Goal: Task Accomplishment & Management: Manage account settings

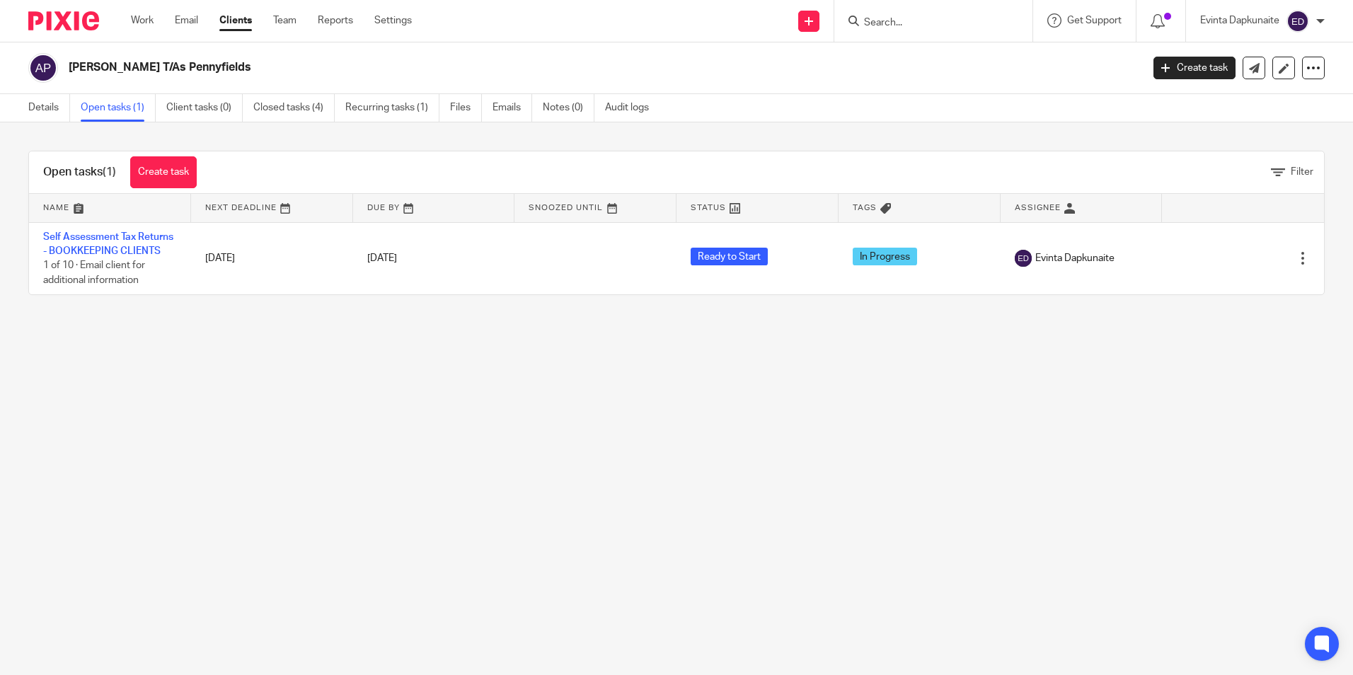
click at [913, 25] on input "Search" at bounding box center [925, 23] width 127 height 13
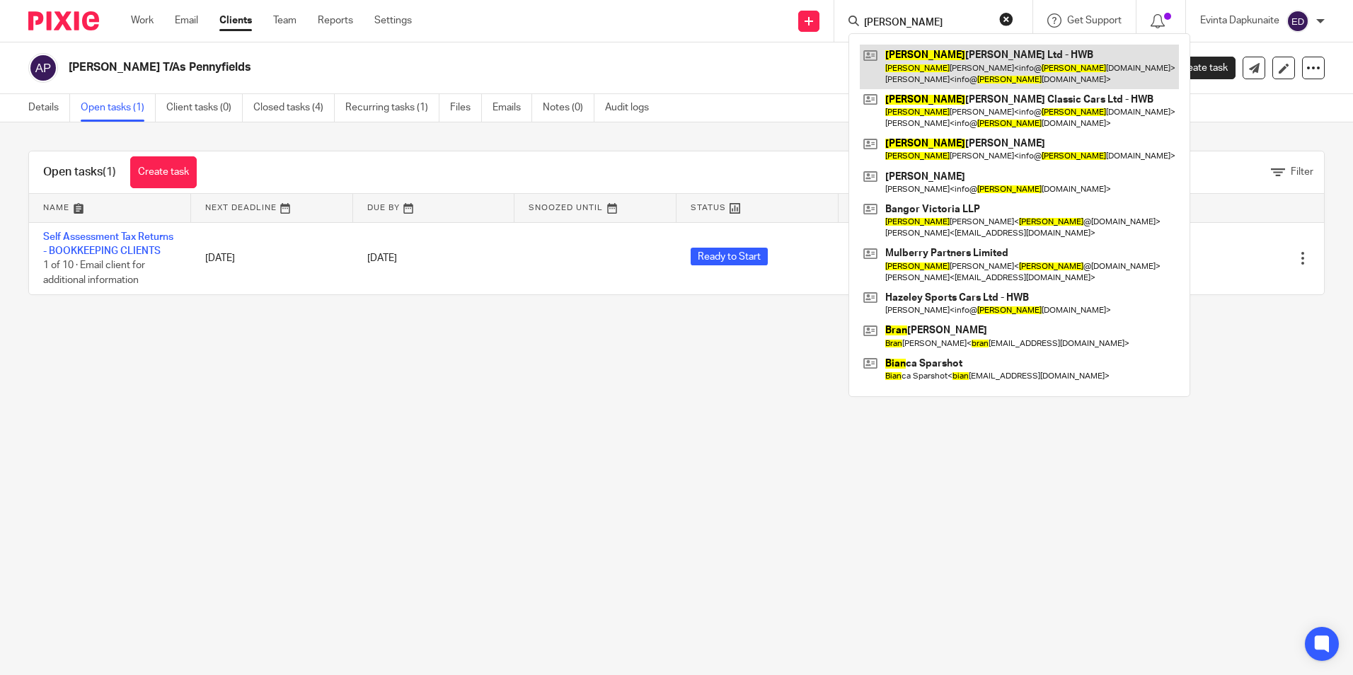
type input "brian"
click at [973, 50] on link at bounding box center [1019, 67] width 319 height 44
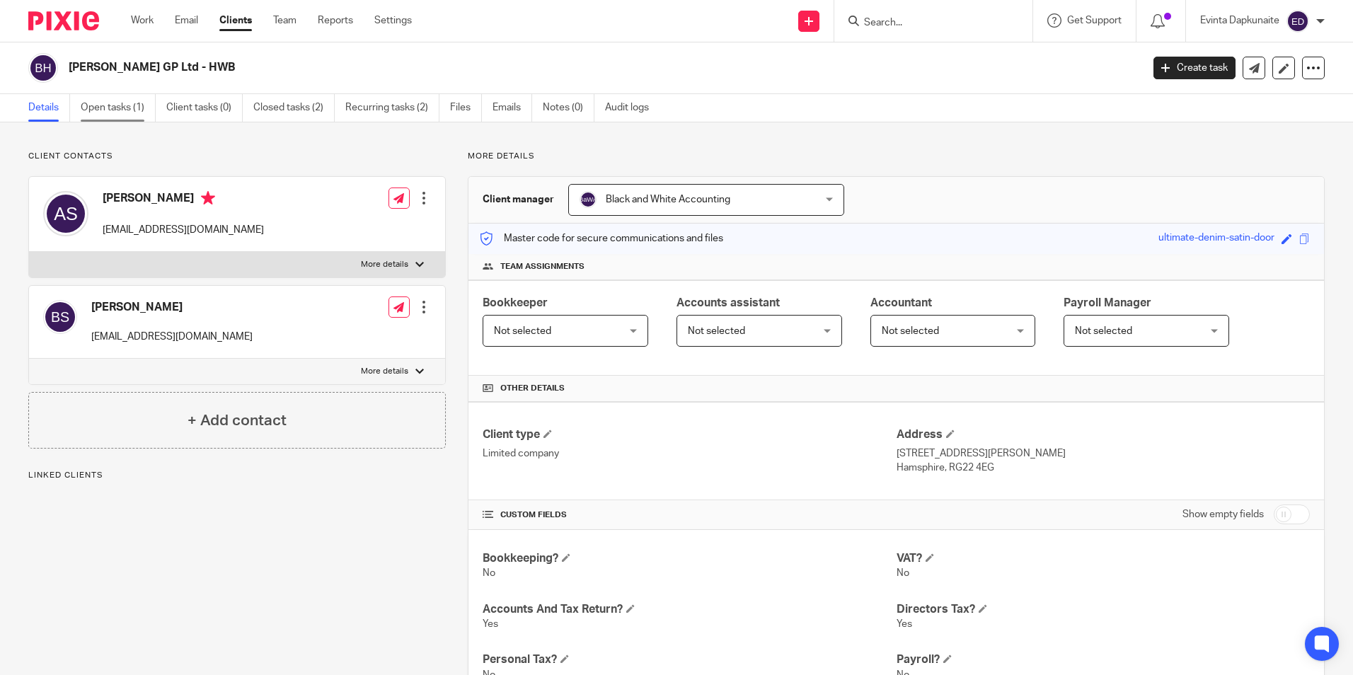
click at [143, 121] on link "Open tasks (1)" at bounding box center [118, 108] width 75 height 28
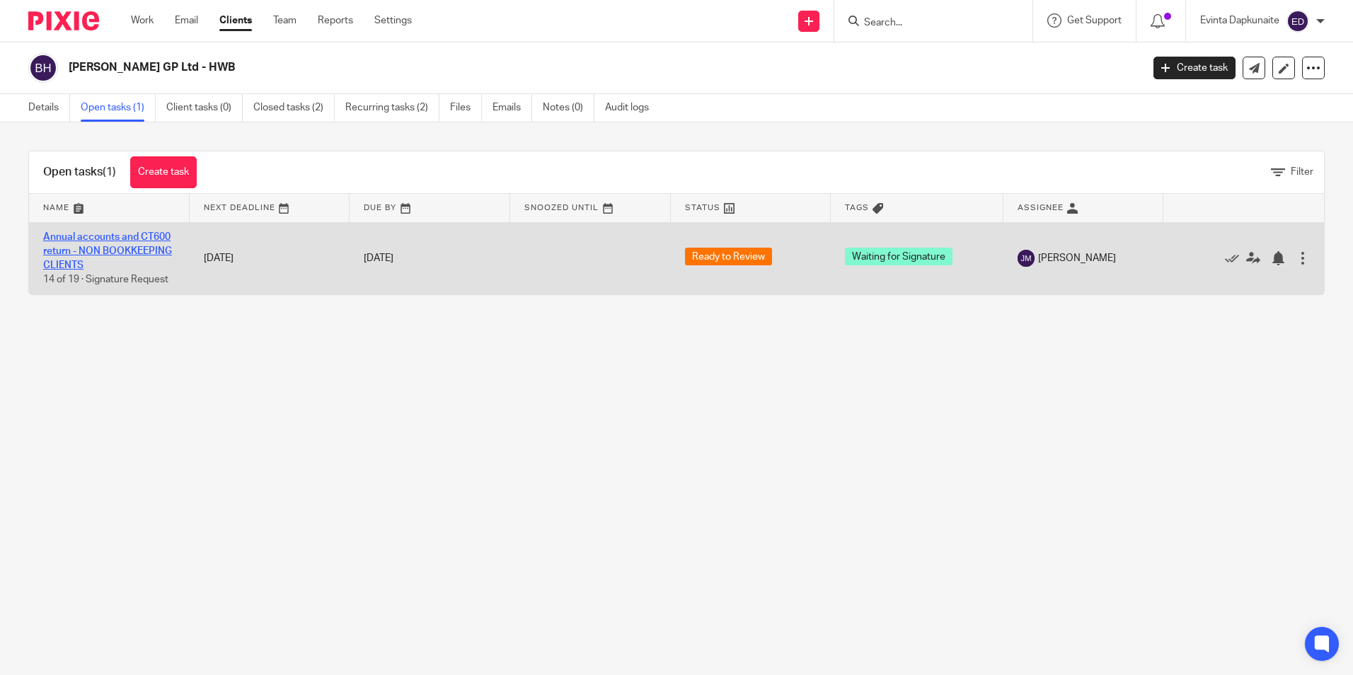
click at [122, 235] on link "Annual accounts and CT600 return - NON BOOKKEEPING CLIENTS" at bounding box center [107, 251] width 129 height 39
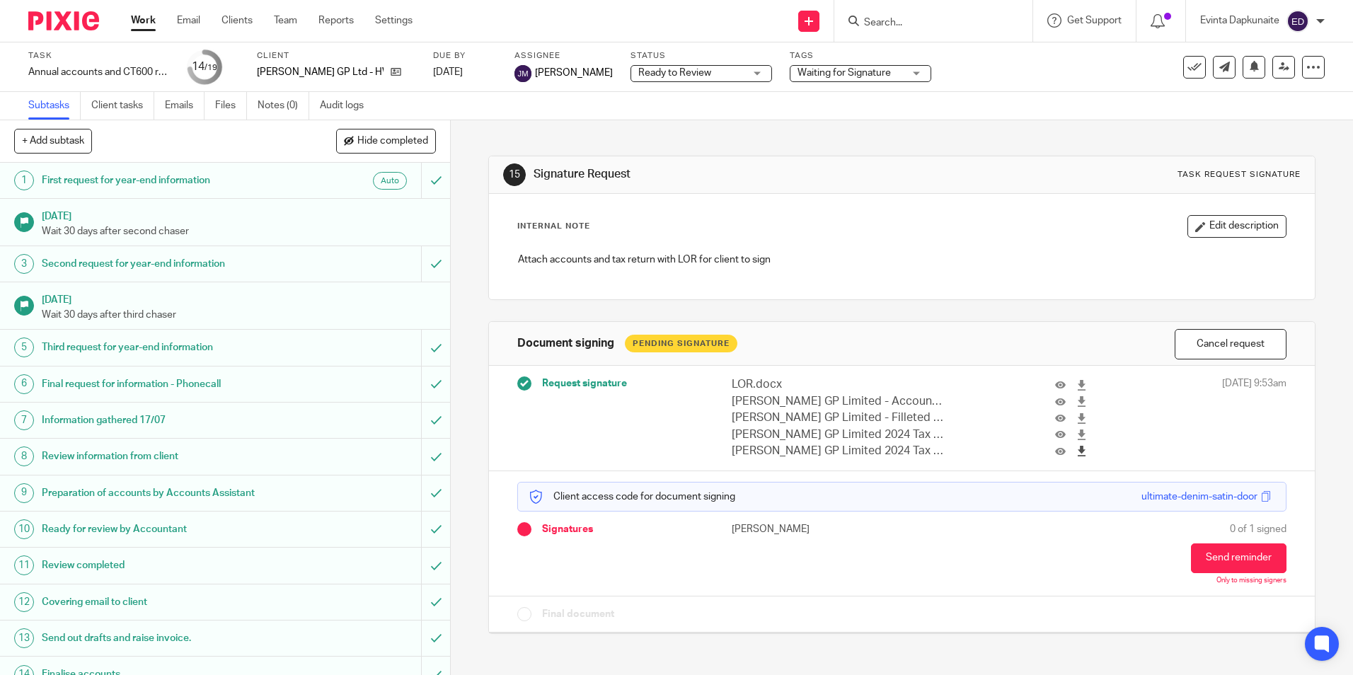
click at [1076, 452] on icon at bounding box center [1081, 451] width 11 height 11
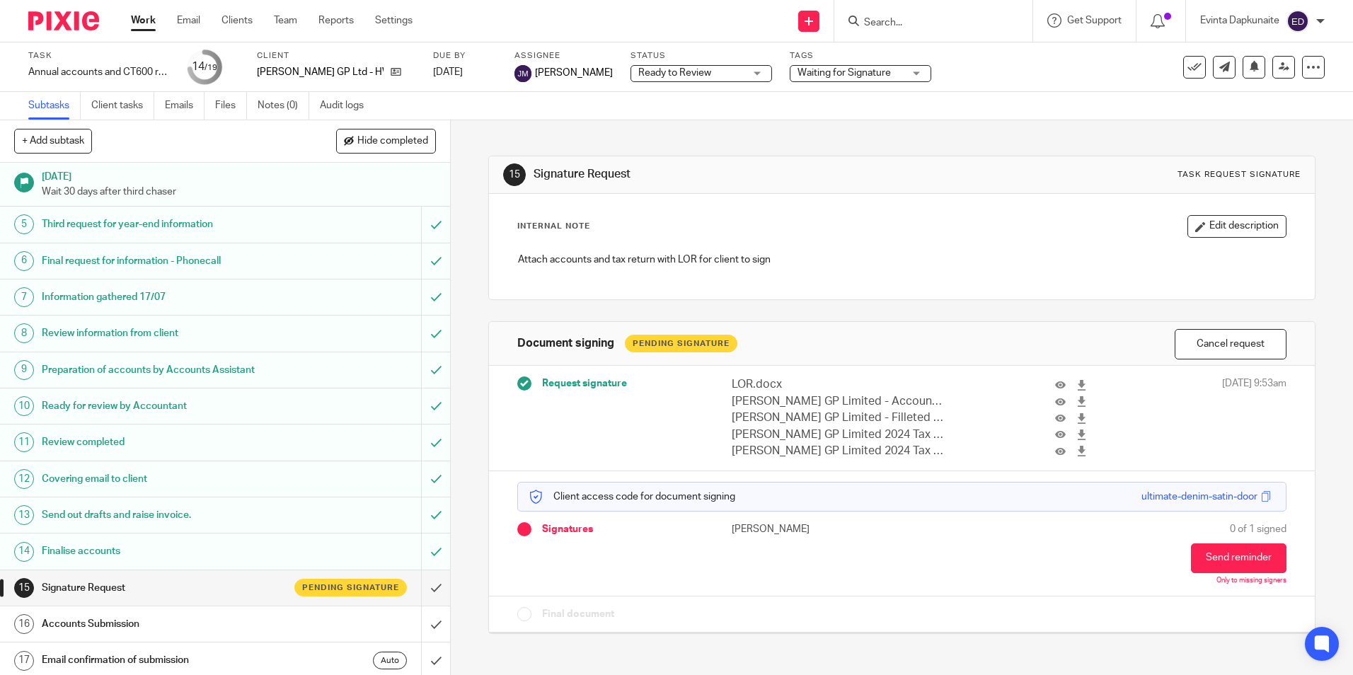
scroll to position [200, 0]
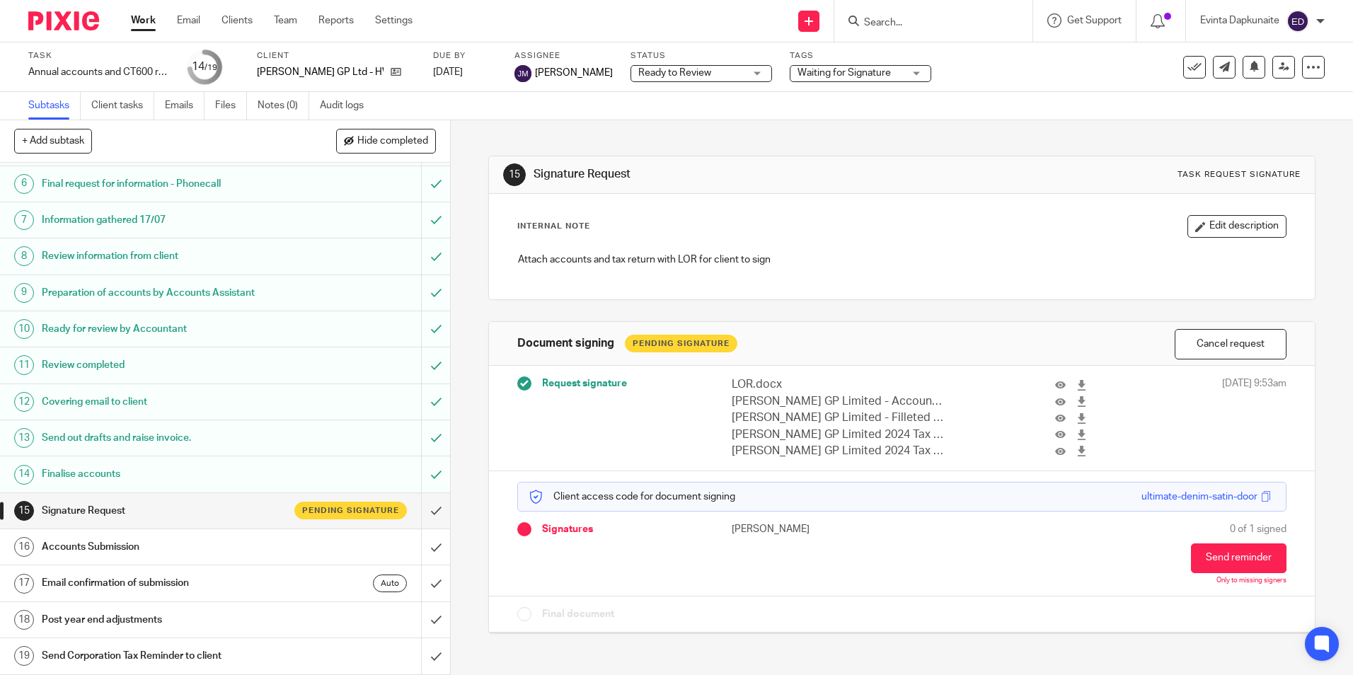
drag, startPoint x: 725, startPoint y: 531, endPoint x: 794, endPoint y: 531, distance: 68.6
click at [794, 531] on p "Ann Stevens" at bounding box center [817, 529] width 170 height 14
drag, startPoint x: 793, startPoint y: 528, endPoint x: 819, endPoint y: 441, distance: 90.9
click at [819, 446] on div "LOR.docx Brian Stevens GP Limited - Accounts - 31 December 2024.pdf Brian Steve…" at bounding box center [913, 417] width 362 height 83
drag, startPoint x: 819, startPoint y: 441, endPoint x: 811, endPoint y: 304, distance: 137.5
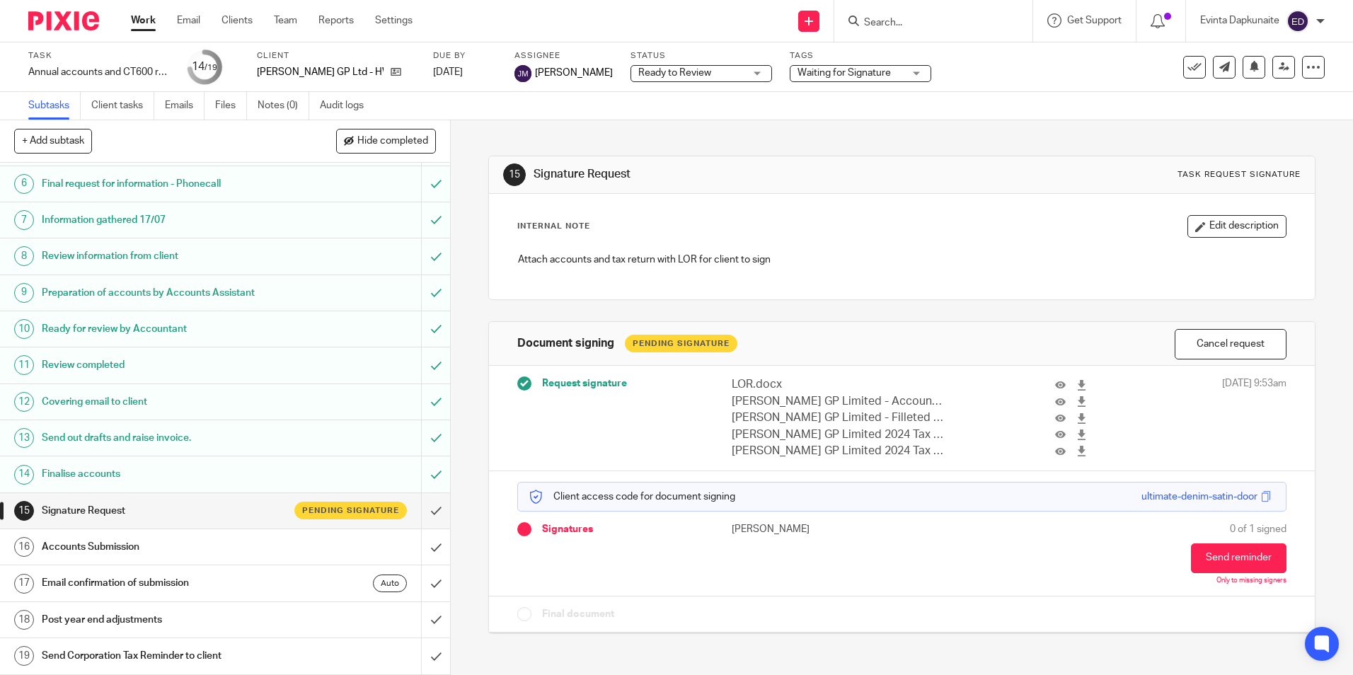
click at [811, 304] on div "15 Signature Request Task request signature Internal Note Edit description Atta…" at bounding box center [901, 384] width 826 height 528
drag, startPoint x: 725, startPoint y: 526, endPoint x: 772, endPoint y: 526, distance: 46.7
click at [772, 526] on p "Ann Stevens" at bounding box center [817, 529] width 170 height 14
drag, startPoint x: 772, startPoint y: 526, endPoint x: 778, endPoint y: 547, distance: 21.5
click at [778, 547] on div "Ann Stevens" at bounding box center [913, 553] width 362 height 63
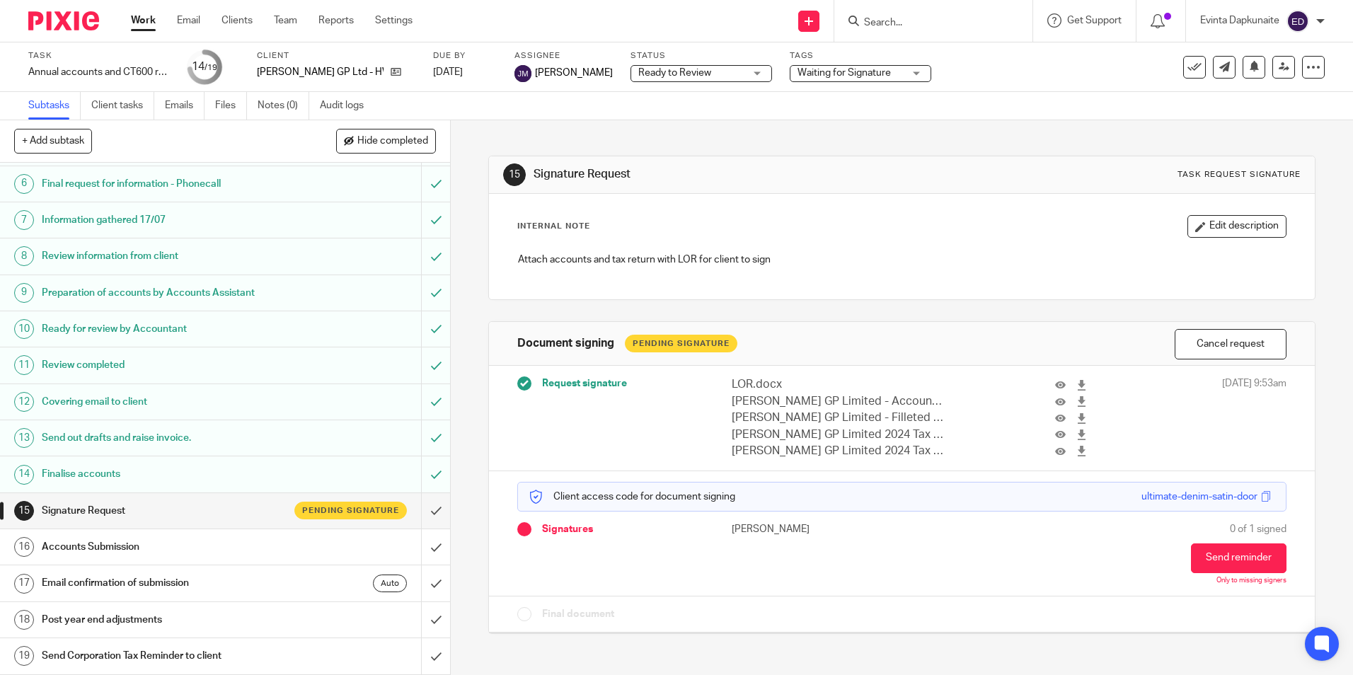
click at [377, 64] on div "Client Brian Stevens GP Ltd - HWB" at bounding box center [336, 67] width 158 height 34
click at [391, 69] on icon at bounding box center [396, 72] width 11 height 11
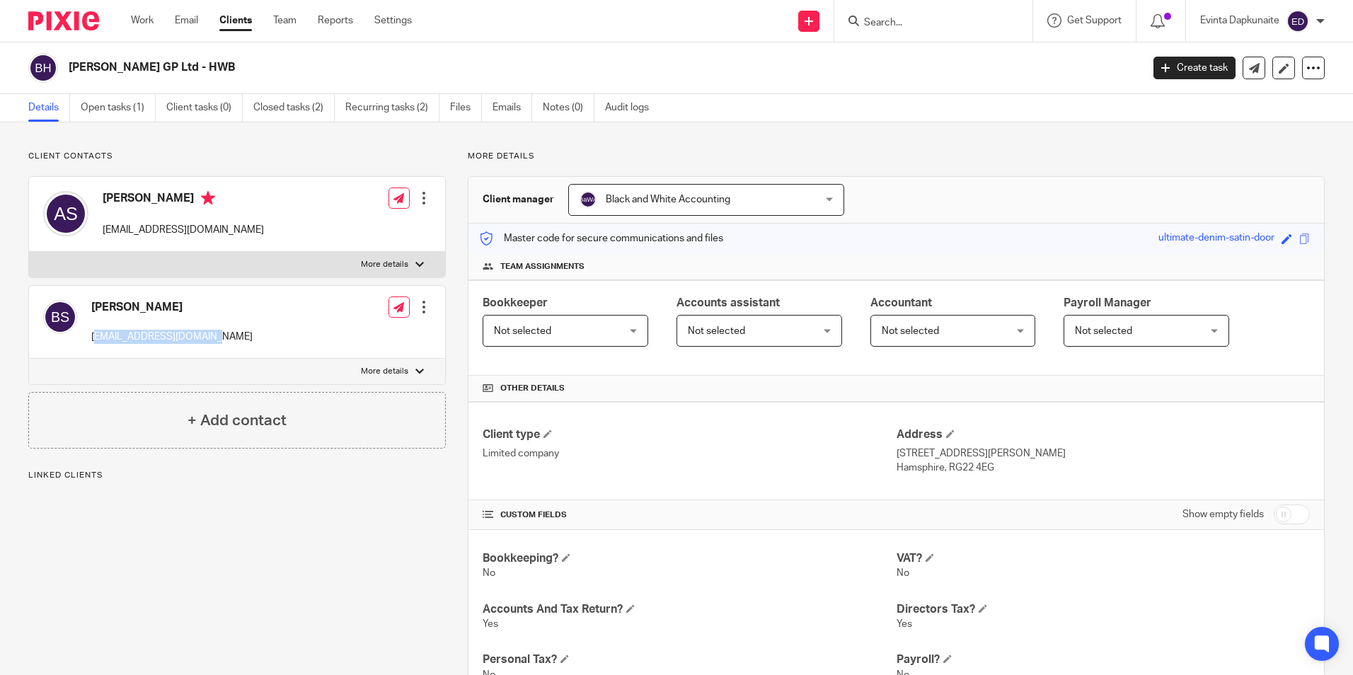
drag, startPoint x: 184, startPoint y: 339, endPoint x: 205, endPoint y: 339, distance: 21.2
click at [205, 339] on div "Brian Stevens info@brianstevens.co.uk Edit contact Create client from contact E…" at bounding box center [237, 322] width 416 height 73
drag, startPoint x: 205, startPoint y: 339, endPoint x: 258, endPoint y: 325, distance: 54.2
click at [258, 325] on div "Brian Stevens info@brianstevens.co.uk Edit contact Create client from contact E…" at bounding box center [237, 322] width 416 height 73
click at [127, 109] on link "Open tasks (1)" at bounding box center [118, 108] width 75 height 28
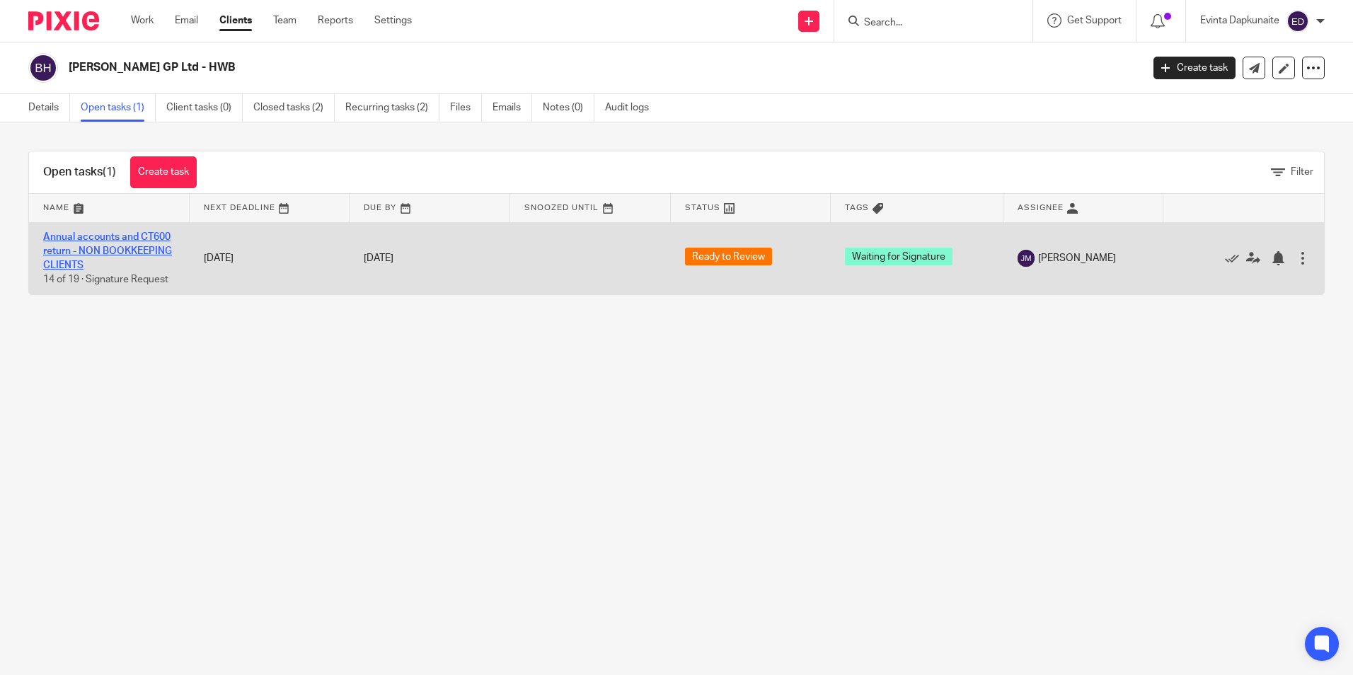
click at [116, 251] on link "Annual accounts and CT600 return - NON BOOKKEEPING CLIENTS" at bounding box center [107, 251] width 129 height 39
click at [117, 251] on link "Annual accounts and CT600 return - NON BOOKKEEPING CLIENTS" at bounding box center [107, 251] width 129 height 39
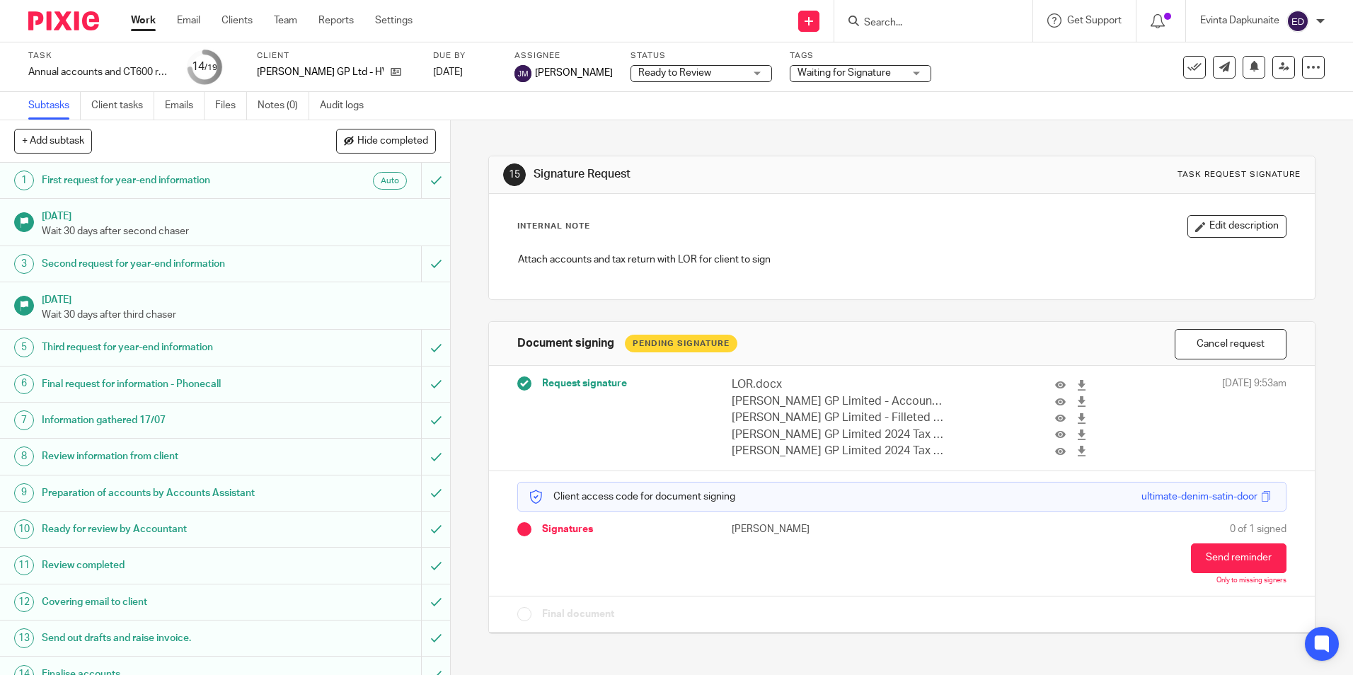
drag, startPoint x: 610, startPoint y: 603, endPoint x: 609, endPoint y: 581, distance: 21.9
click at [609, 601] on div "Final document" at bounding box center [901, 614] width 825 height 36
drag, startPoint x: 516, startPoint y: 576, endPoint x: 784, endPoint y: 584, distance: 268.3
click at [780, 583] on div "Client access code for document signing ultimate-denim-satin-door Signatures An…" at bounding box center [901, 533] width 825 height 125
drag, startPoint x: 784, startPoint y: 584, endPoint x: 986, endPoint y: 566, distance: 203.2
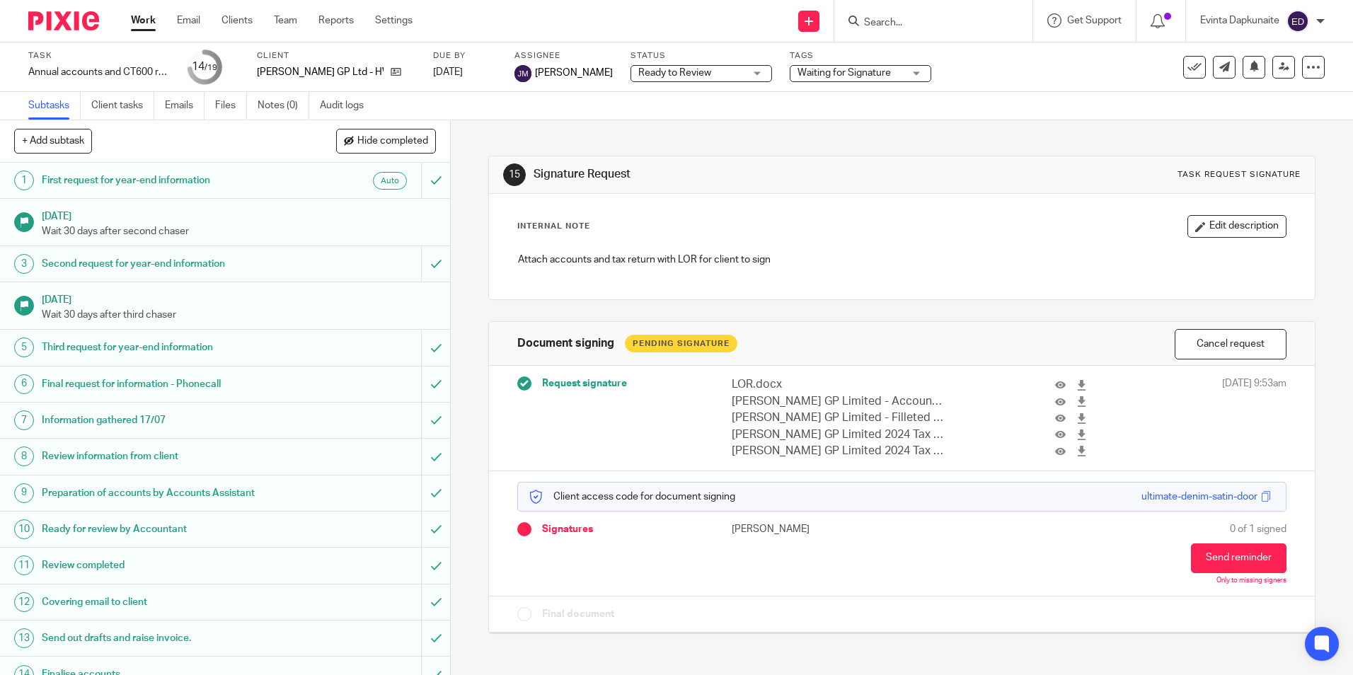
click at [961, 615] on div at bounding box center [902, 614] width 384 height 14
drag, startPoint x: 749, startPoint y: 420, endPoint x: 891, endPoint y: 465, distance: 149.2
click at [891, 464] on div "Request signature LOR.docx Brian Stevens GP Limited - Accounts - 31 December 20…" at bounding box center [901, 418] width 825 height 105
drag, startPoint x: 891, startPoint y: 465, endPoint x: 927, endPoint y: 554, distance: 96.2
click at [925, 542] on div "[PERSON_NAME]" at bounding box center [913, 553] width 362 height 63
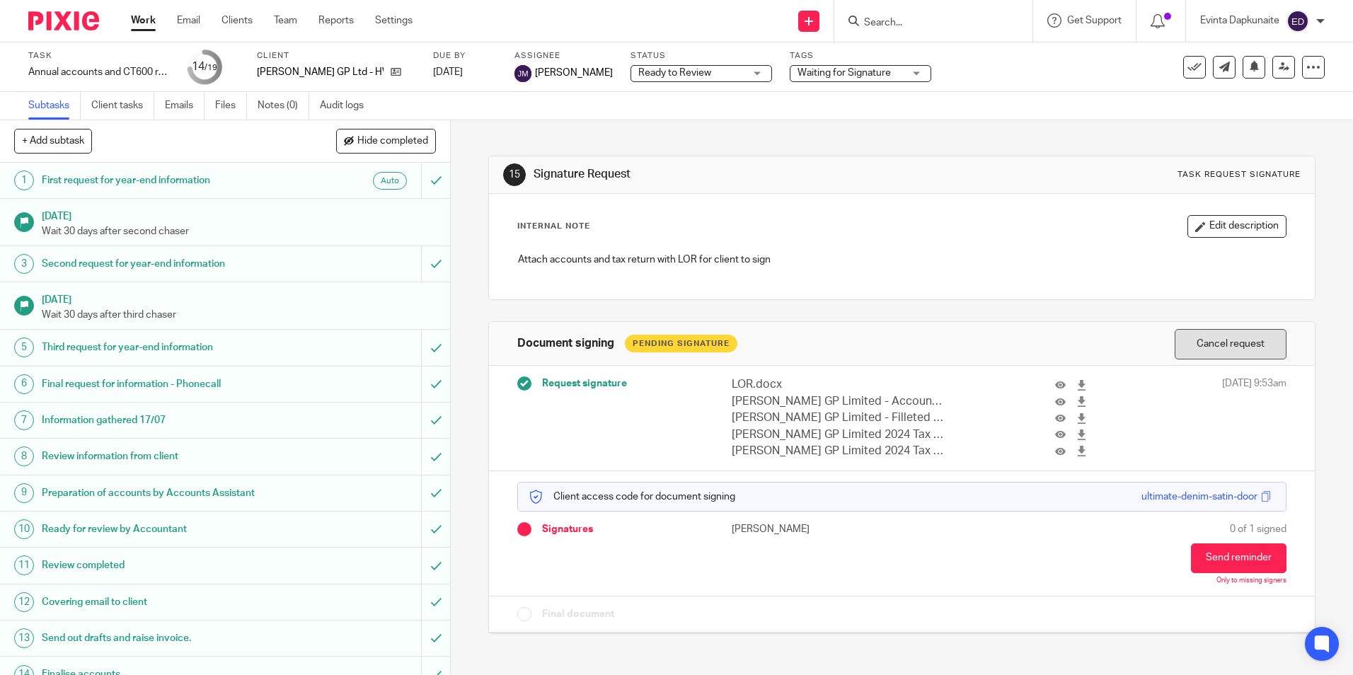
click at [1243, 345] on button "Cancel request" at bounding box center [1230, 344] width 112 height 30
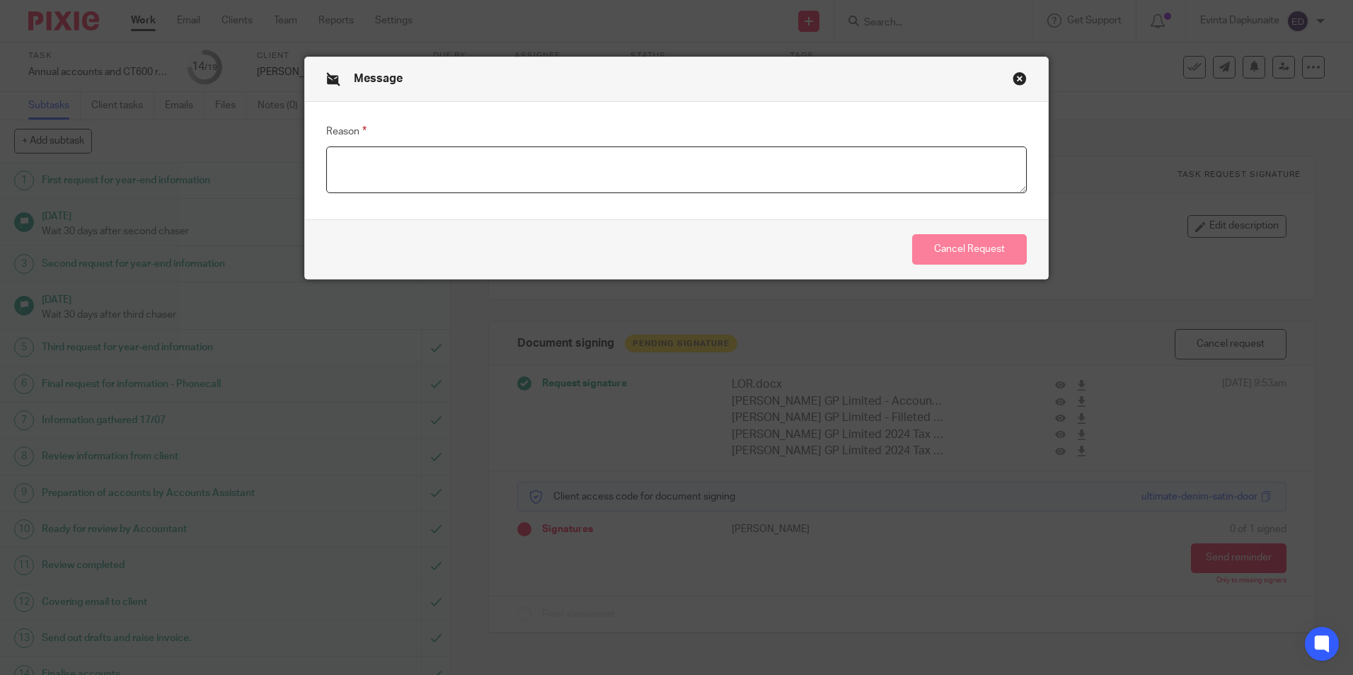
click at [931, 174] on textarea "Reason" at bounding box center [676, 169] width 700 height 47
type textarea "Need to change the signee"
click at [959, 244] on button "Cancel Request" at bounding box center [969, 249] width 115 height 30
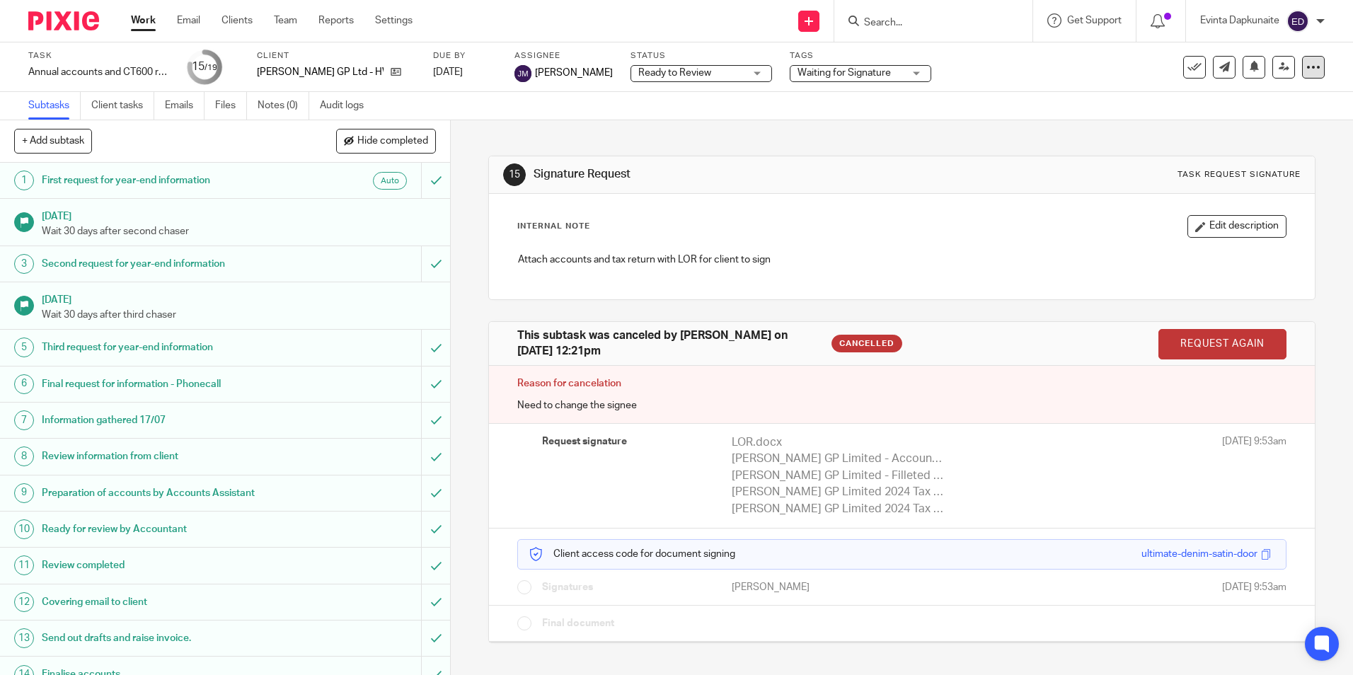
click at [1313, 63] on div at bounding box center [1313, 67] width 23 height 23
click at [1263, 124] on link "Advanced task editor" at bounding box center [1258, 124] width 93 height 10
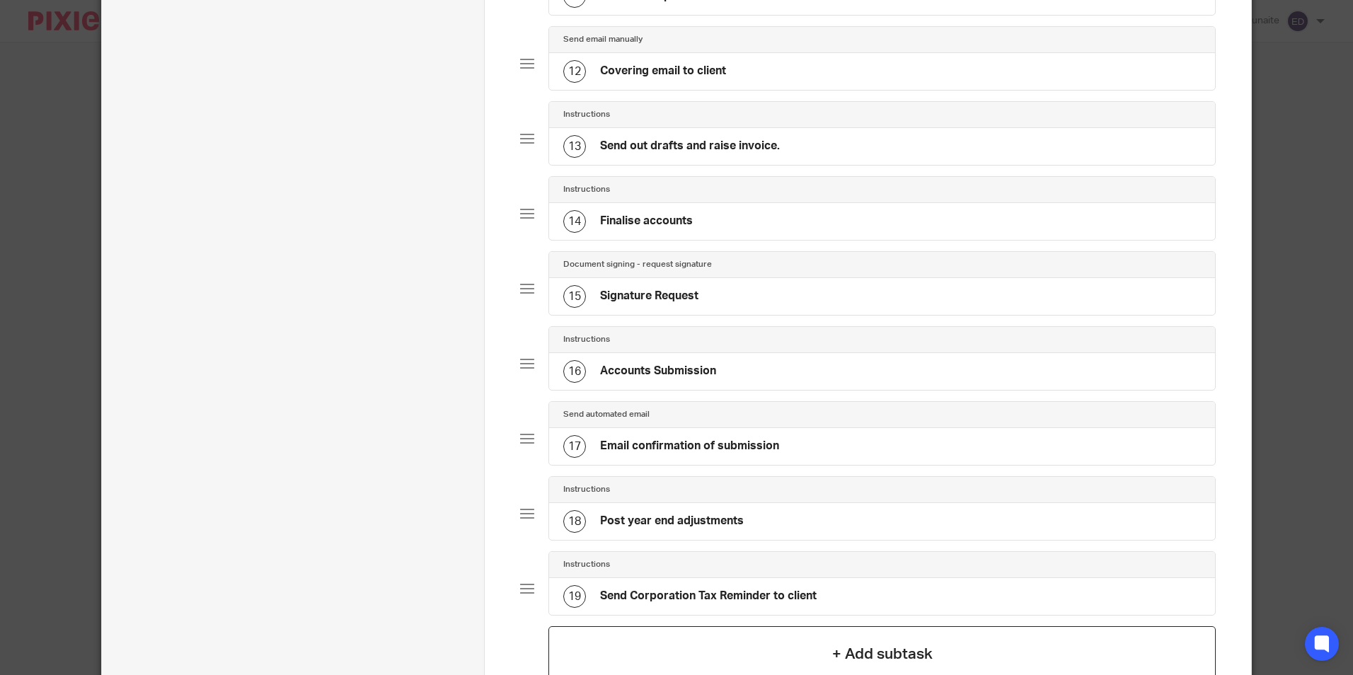
scroll to position [1109, 0]
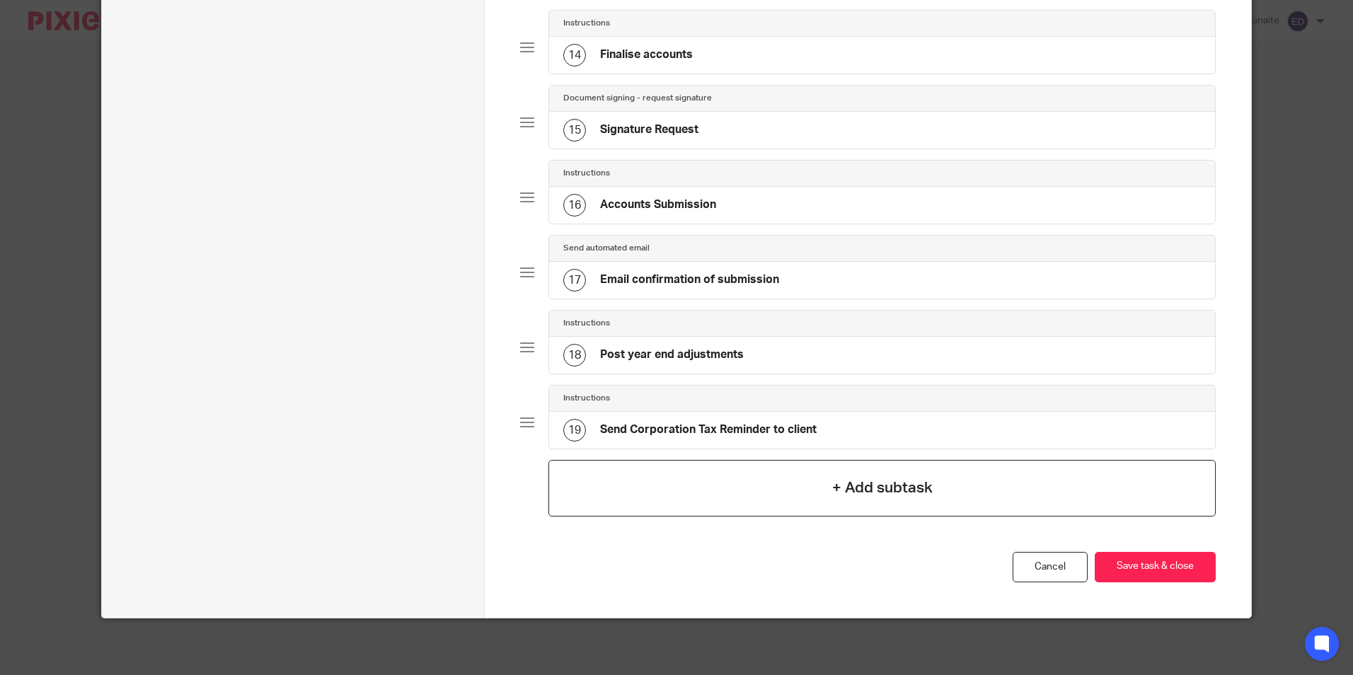
click at [610, 492] on div "+ Add subtask" at bounding box center [881, 488] width 666 height 57
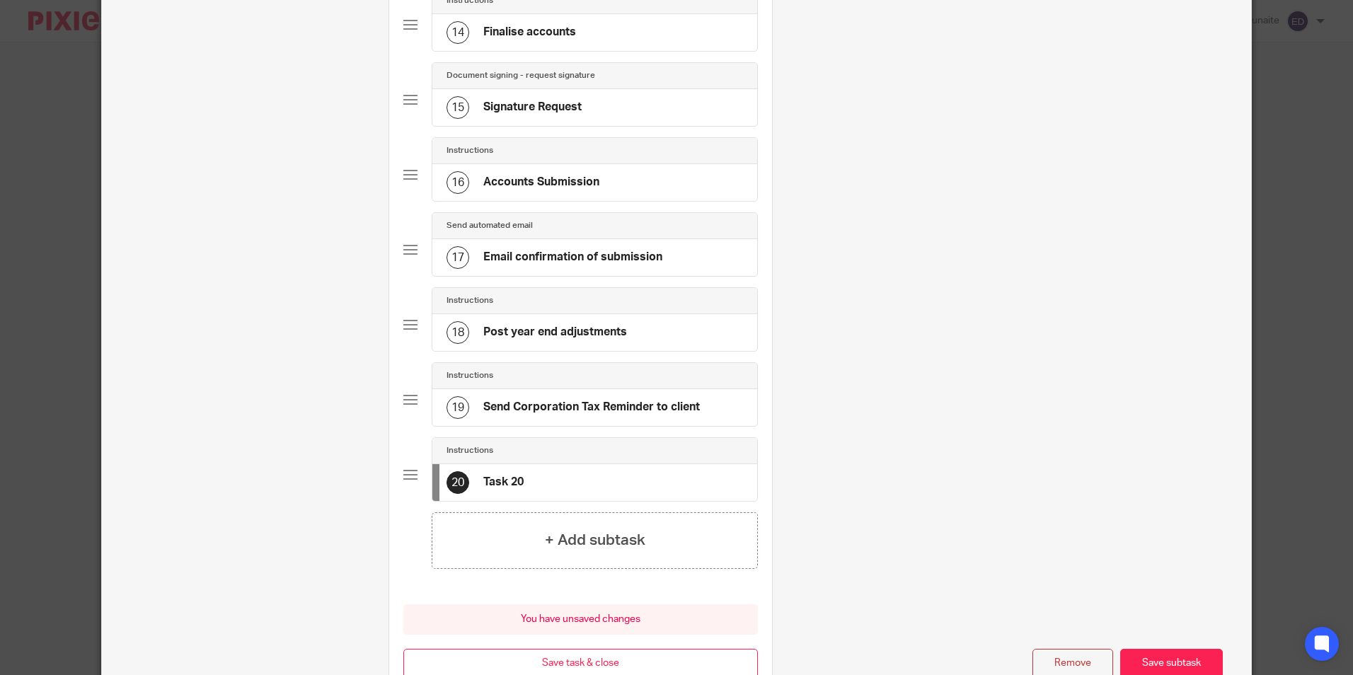
scroll to position [0, 0]
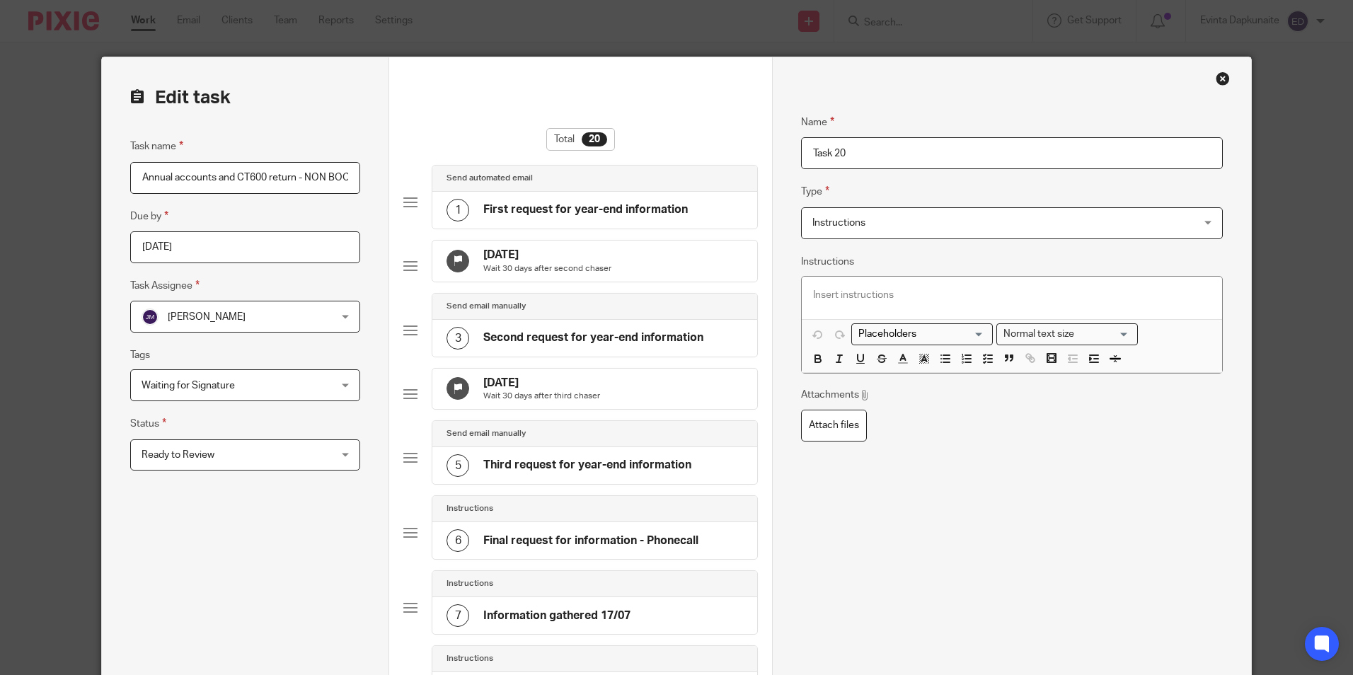
drag, startPoint x: 905, startPoint y: 152, endPoint x: 779, endPoint y: 152, distance: 125.9
type input "Signature Request"
click at [940, 225] on span "Instructions" at bounding box center [976, 223] width 328 height 30
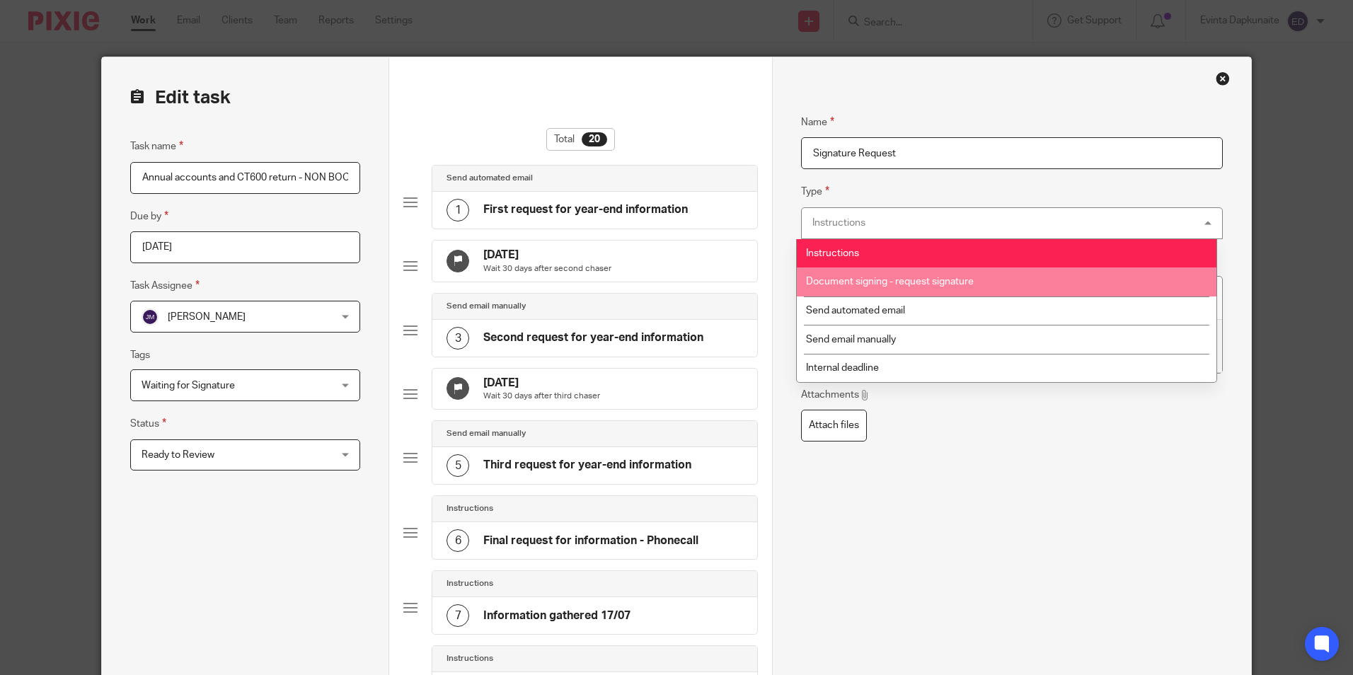
click at [973, 285] on li "Document signing - request signature" at bounding box center [1007, 281] width 420 height 29
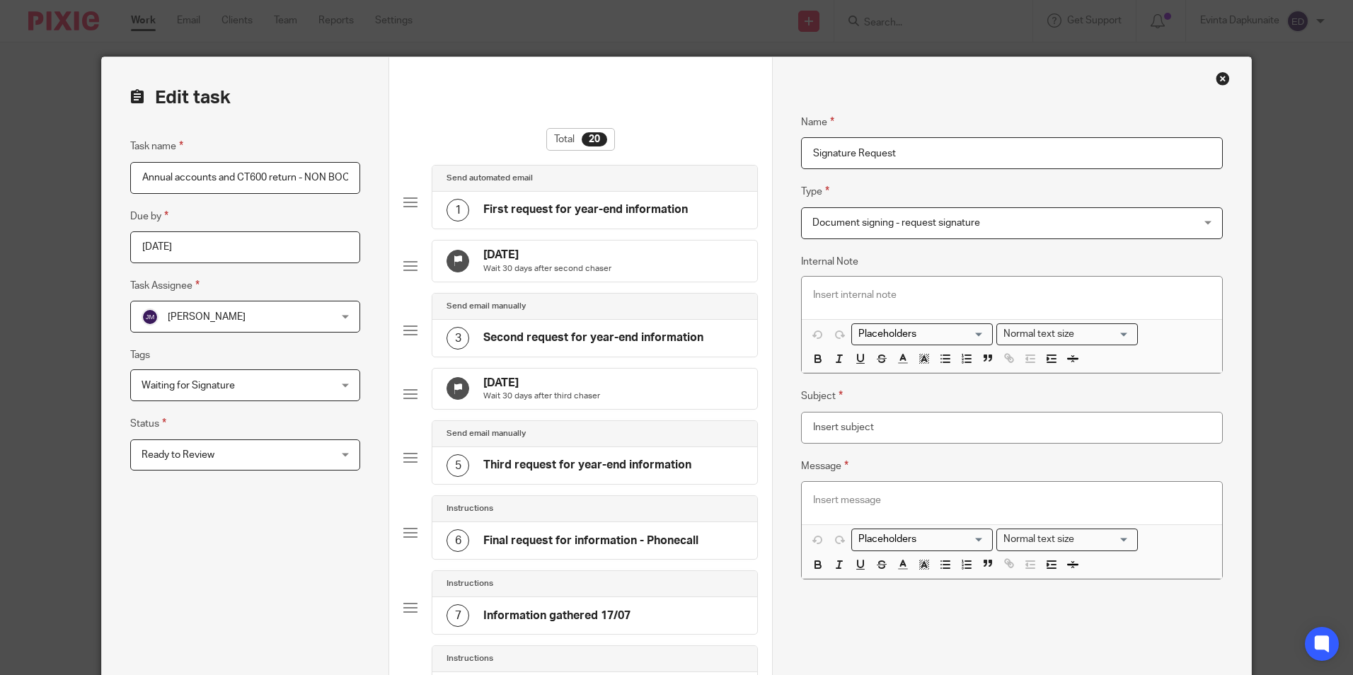
click at [958, 245] on div "Name Signature Request Type Document signing - request signature Document signi…" at bounding box center [1011, 357] width 421 height 529
click at [872, 292] on p at bounding box center [1011, 295] width 397 height 14
click at [857, 434] on input "Subject" at bounding box center [1011, 428] width 421 height 32
type input "Signature Request"
click at [860, 492] on div at bounding box center [1012, 503] width 420 height 42
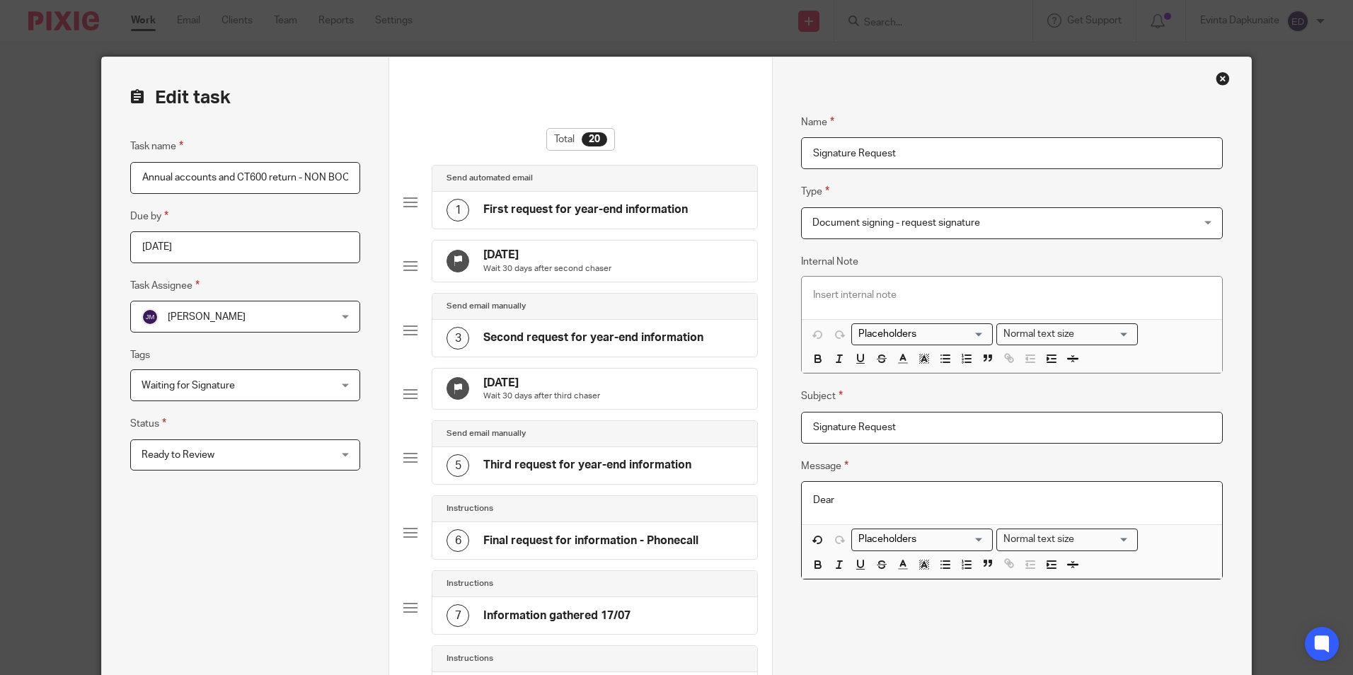
click at [911, 545] on input "Search for option" at bounding box center [918, 539] width 131 height 15
click at [945, 577] on li "Contact: First name" at bounding box center [922, 582] width 140 height 18
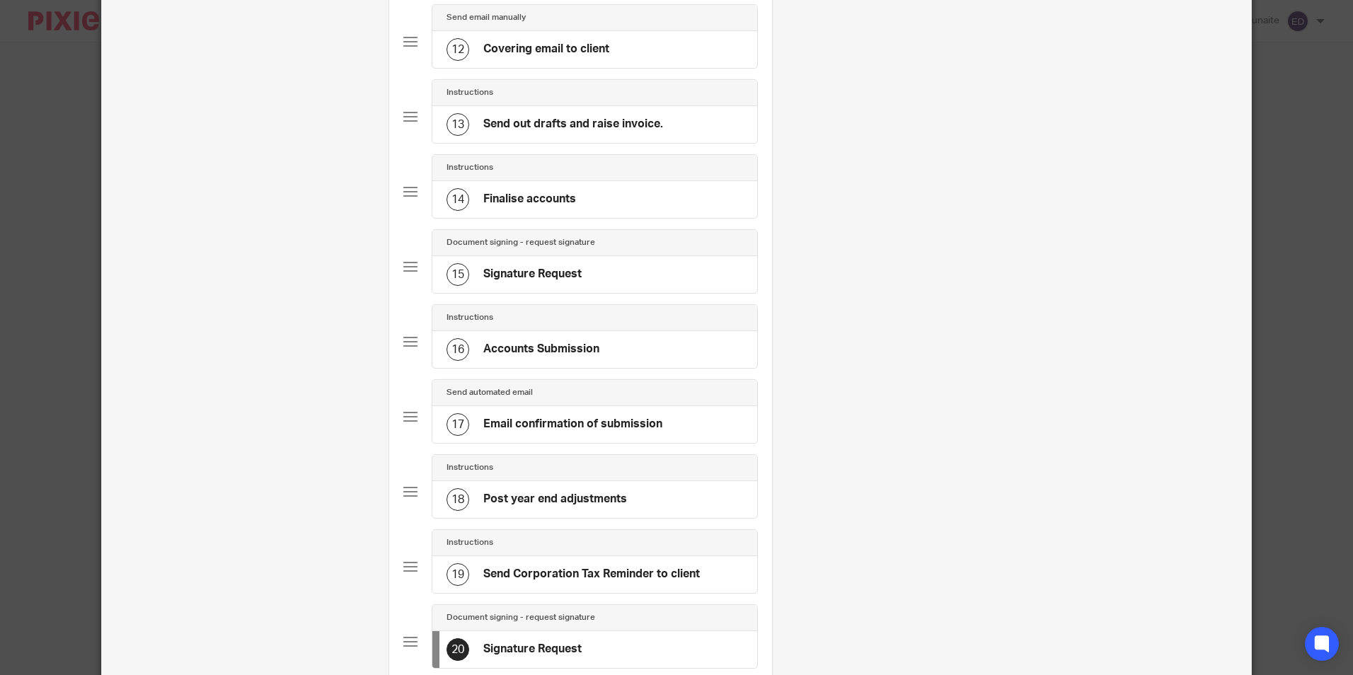
scroll to position [1132, 0]
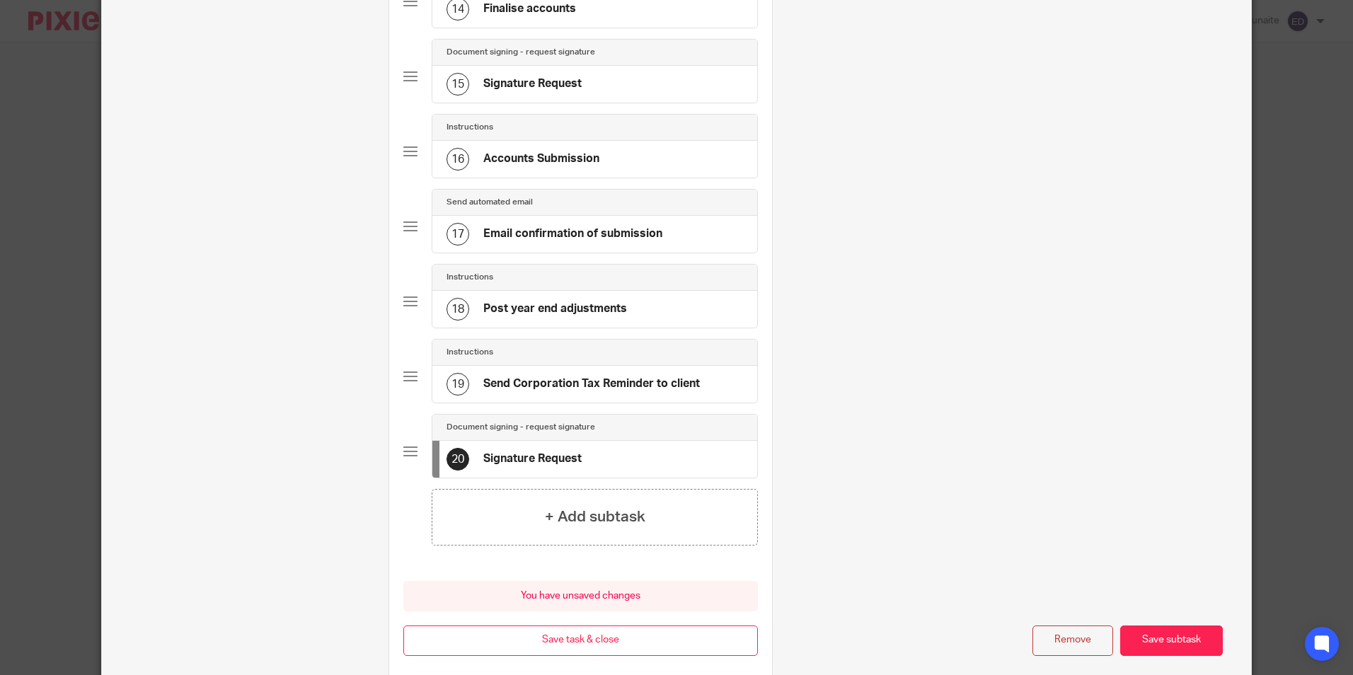
drag, startPoint x: 417, startPoint y: 478, endPoint x: 422, endPoint y: 468, distance: 11.7
click at [422, 467] on div "Document signing - request signature 20 Signature Request" at bounding box center [580, 451] width 354 height 75
drag, startPoint x: 422, startPoint y: 468, endPoint x: 408, endPoint y: 476, distance: 15.9
click at [408, 458] on div at bounding box center [410, 451] width 14 height 14
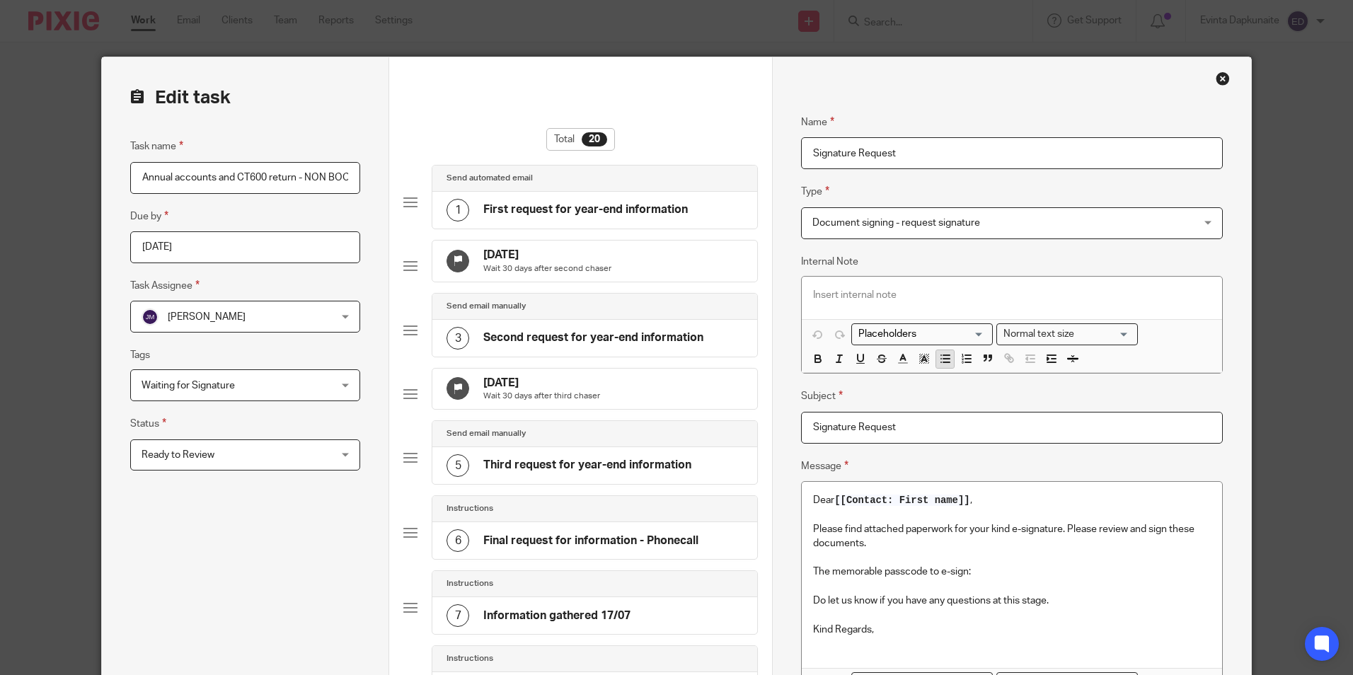
scroll to position [141, 0]
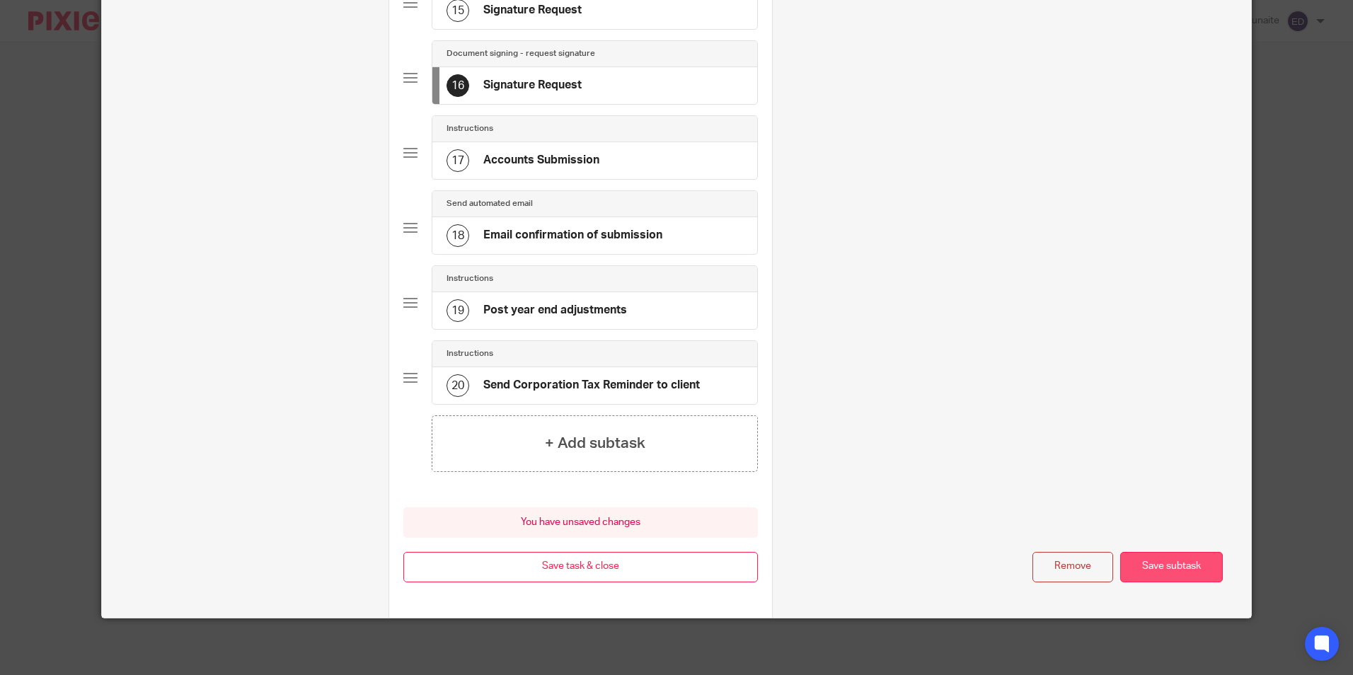
click at [1153, 560] on button "Save subtask" at bounding box center [1171, 567] width 103 height 30
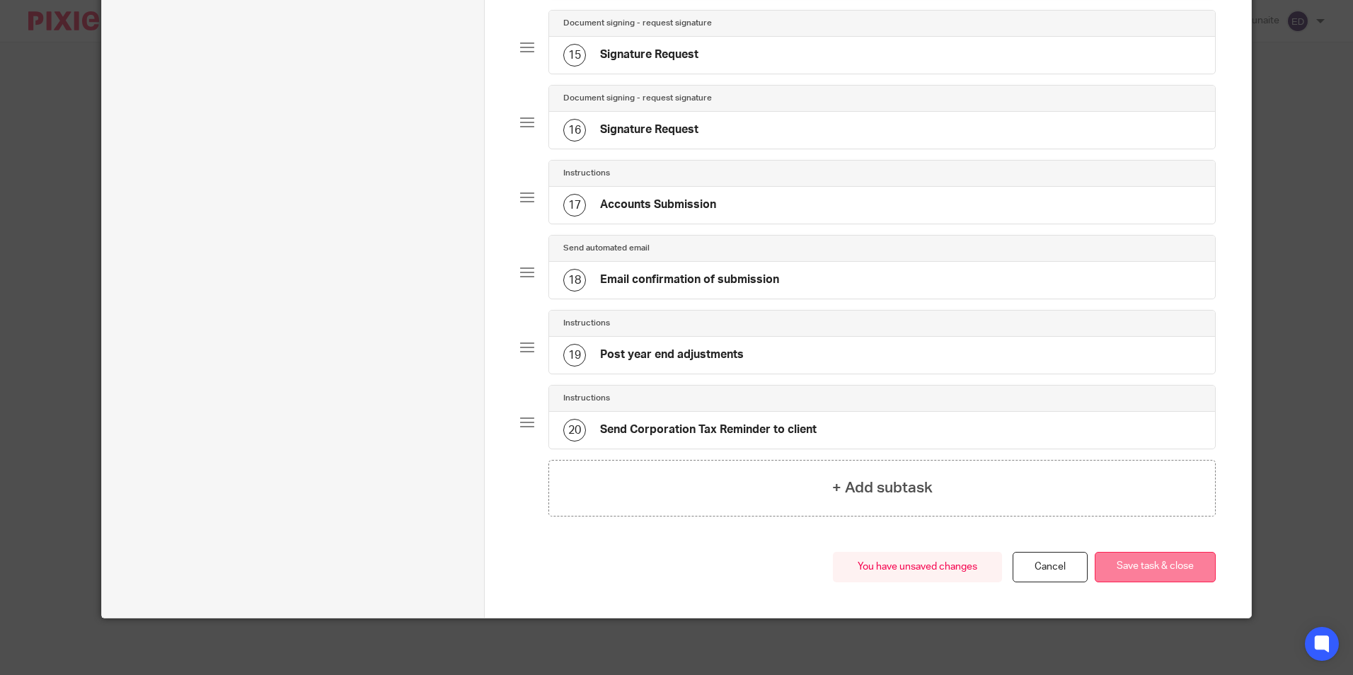
click at [1153, 560] on button "Save task & close" at bounding box center [1154, 567] width 121 height 30
drag, startPoint x: 1146, startPoint y: 553, endPoint x: 1156, endPoint y: 555, distance: 10.0
click at [1153, 555] on button "Save task & close" at bounding box center [1154, 567] width 121 height 30
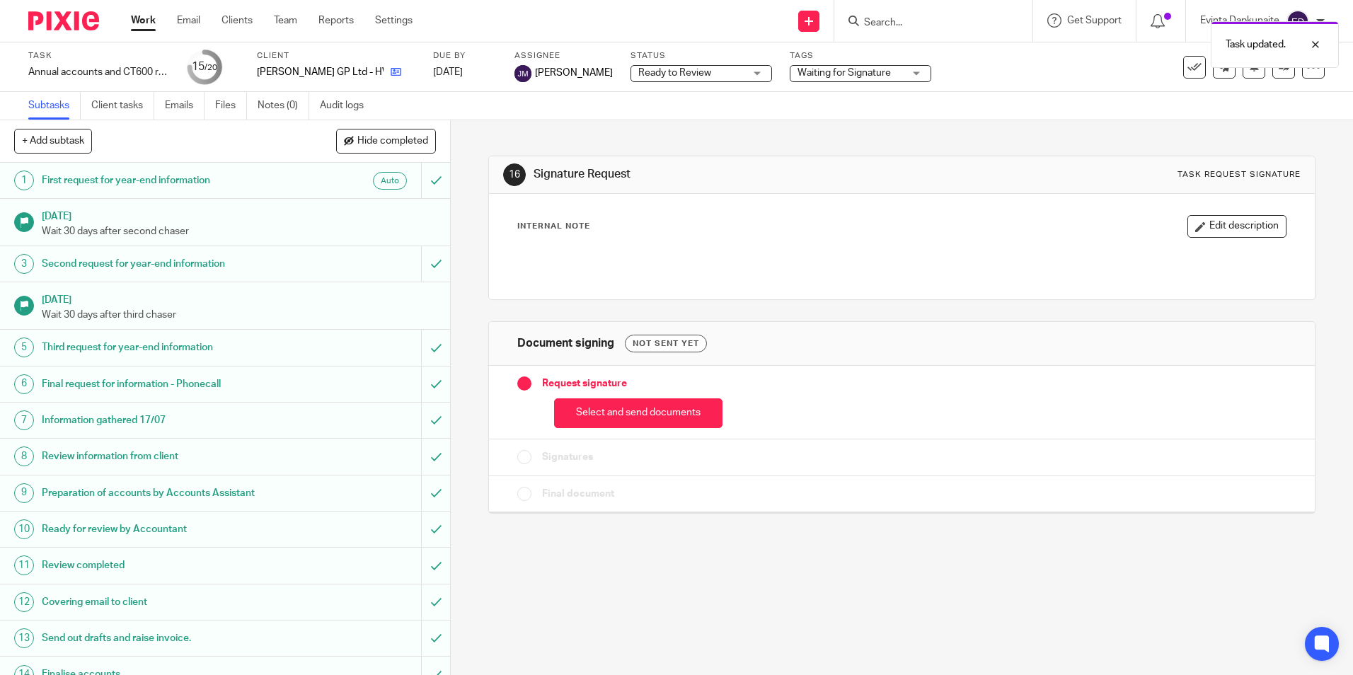
click at [391, 67] on icon at bounding box center [396, 72] width 11 height 11
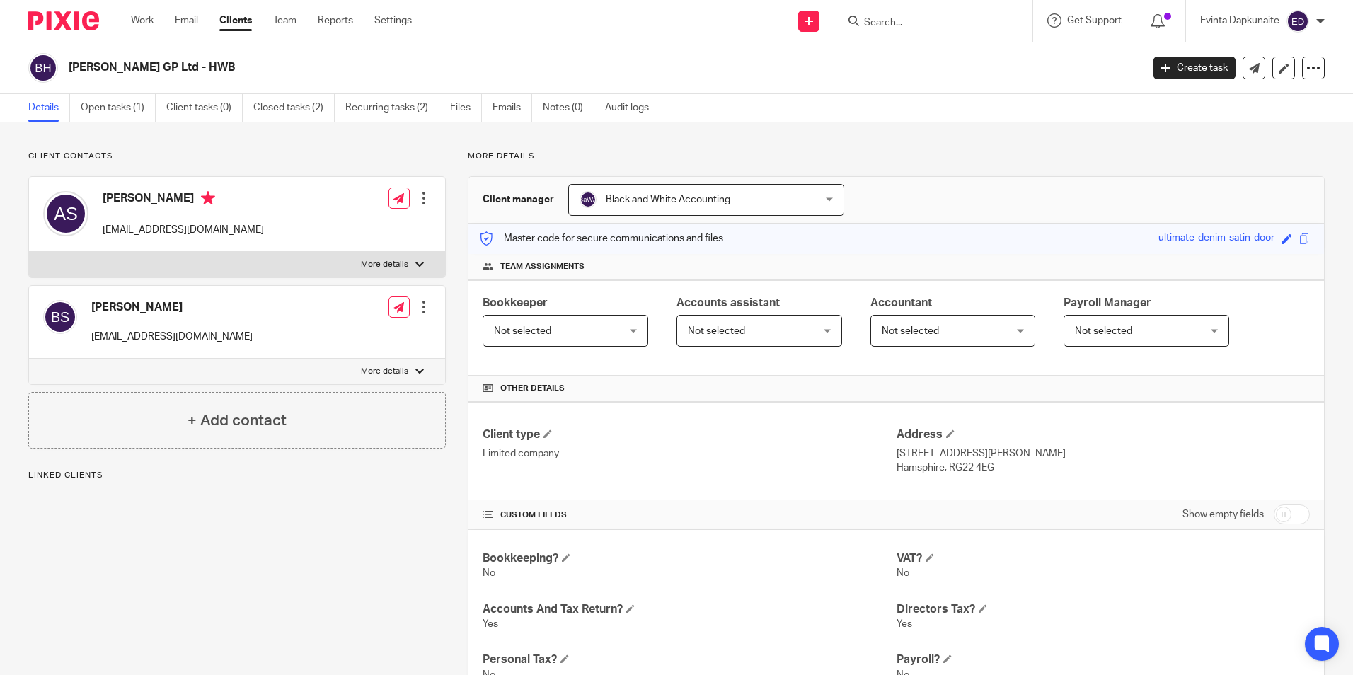
click at [1286, 236] on div "Save ultimate-denim-satin-door" at bounding box center [1235, 239] width 155 height 16
click at [1299, 241] on div "Save ultimate-denim-satin-door" at bounding box center [1235, 239] width 155 height 16
click at [1299, 237] on span at bounding box center [1304, 238] width 11 height 11
click at [117, 102] on link "Open tasks (1)" at bounding box center [118, 108] width 75 height 28
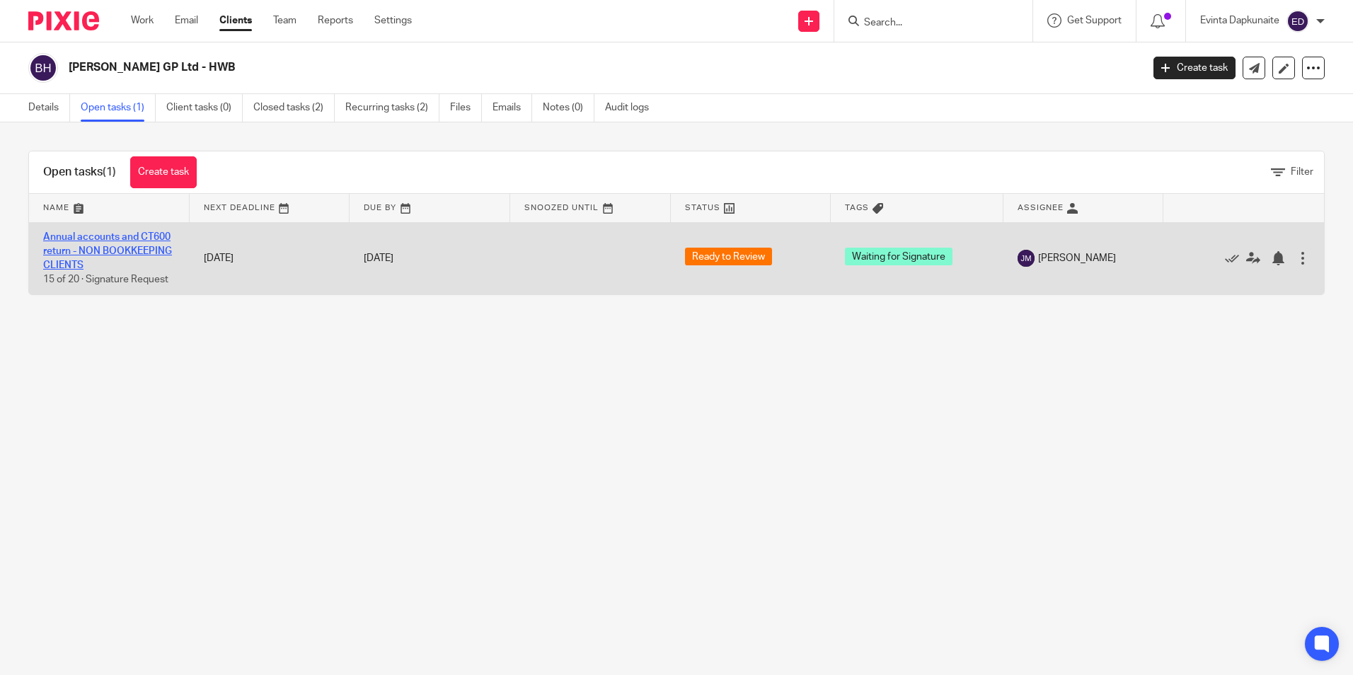
drag, startPoint x: 156, startPoint y: 246, endPoint x: 154, endPoint y: 255, distance: 9.4
click at [156, 246] on link "Annual accounts and CT600 return - NON BOOKKEEPING CLIENTS" at bounding box center [107, 251] width 129 height 39
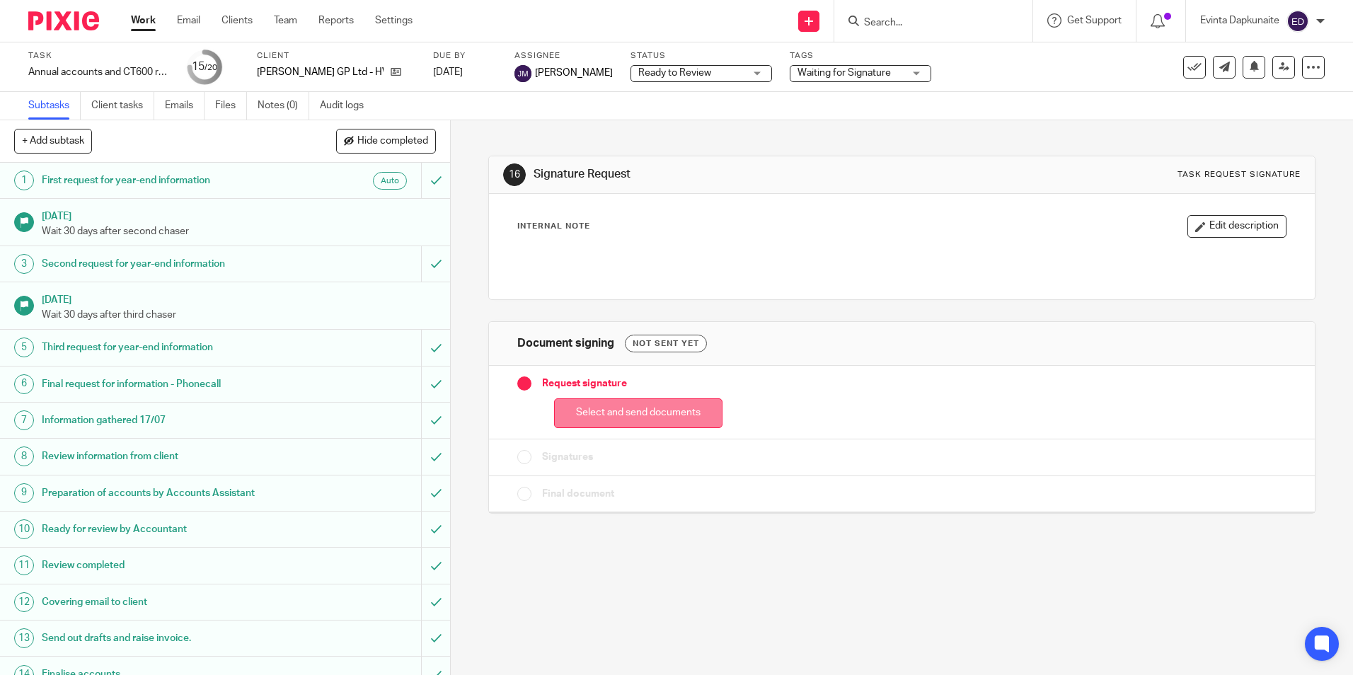
click at [601, 407] on button "Select and send documents" at bounding box center [638, 413] width 168 height 30
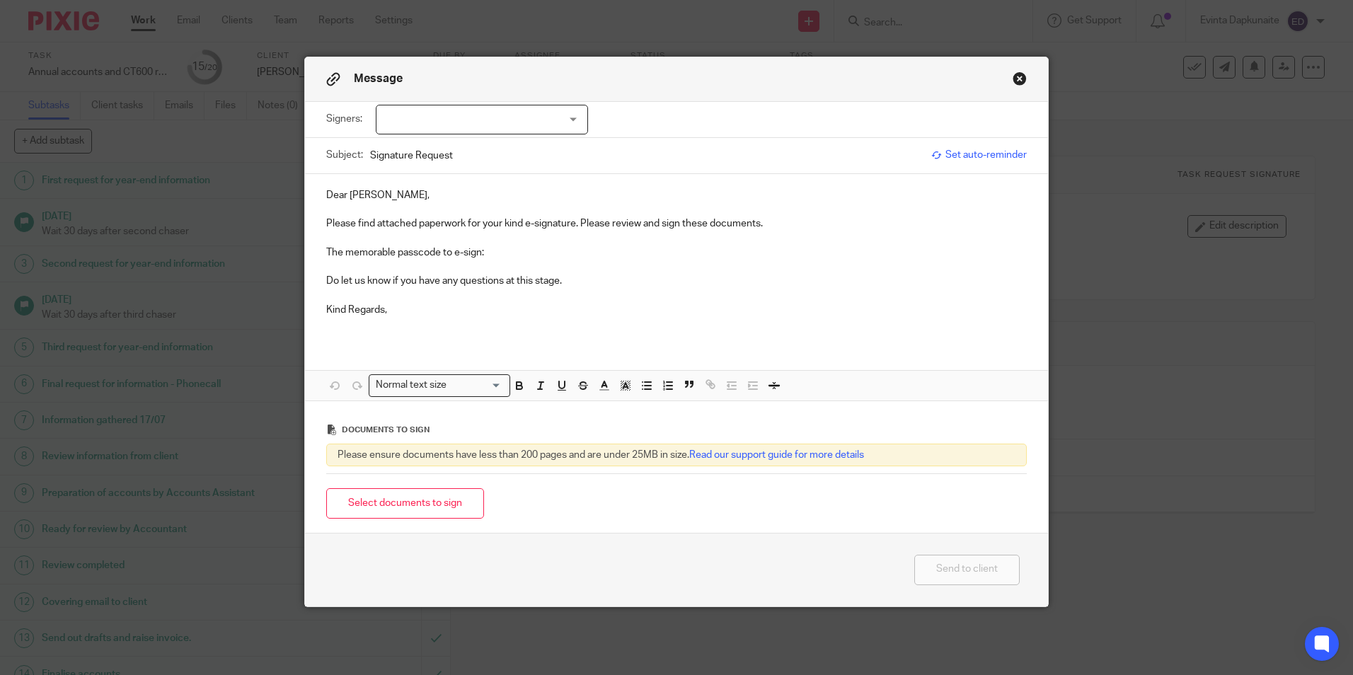
click at [527, 127] on div at bounding box center [482, 120] width 212 height 30
click at [500, 151] on li "[PERSON_NAME]" at bounding box center [476, 148] width 211 height 29
checkbox input "true"
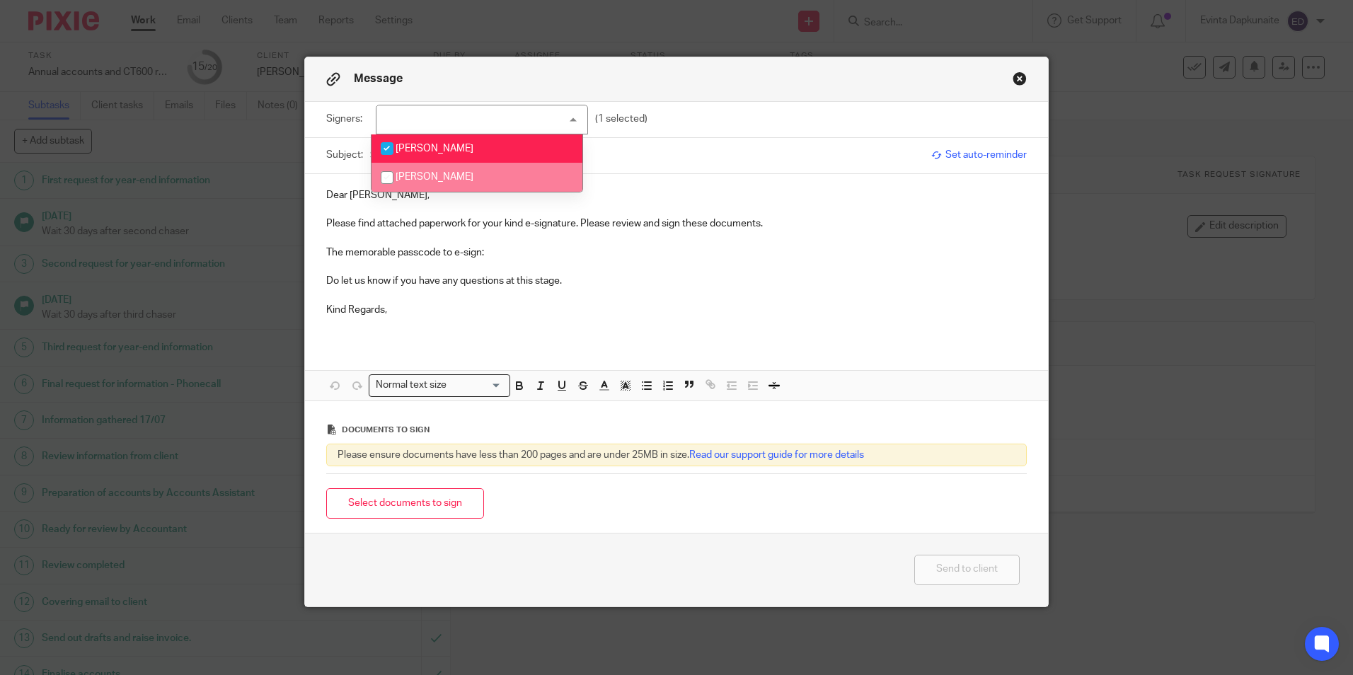
click at [510, 243] on p at bounding box center [676, 238] width 700 height 14
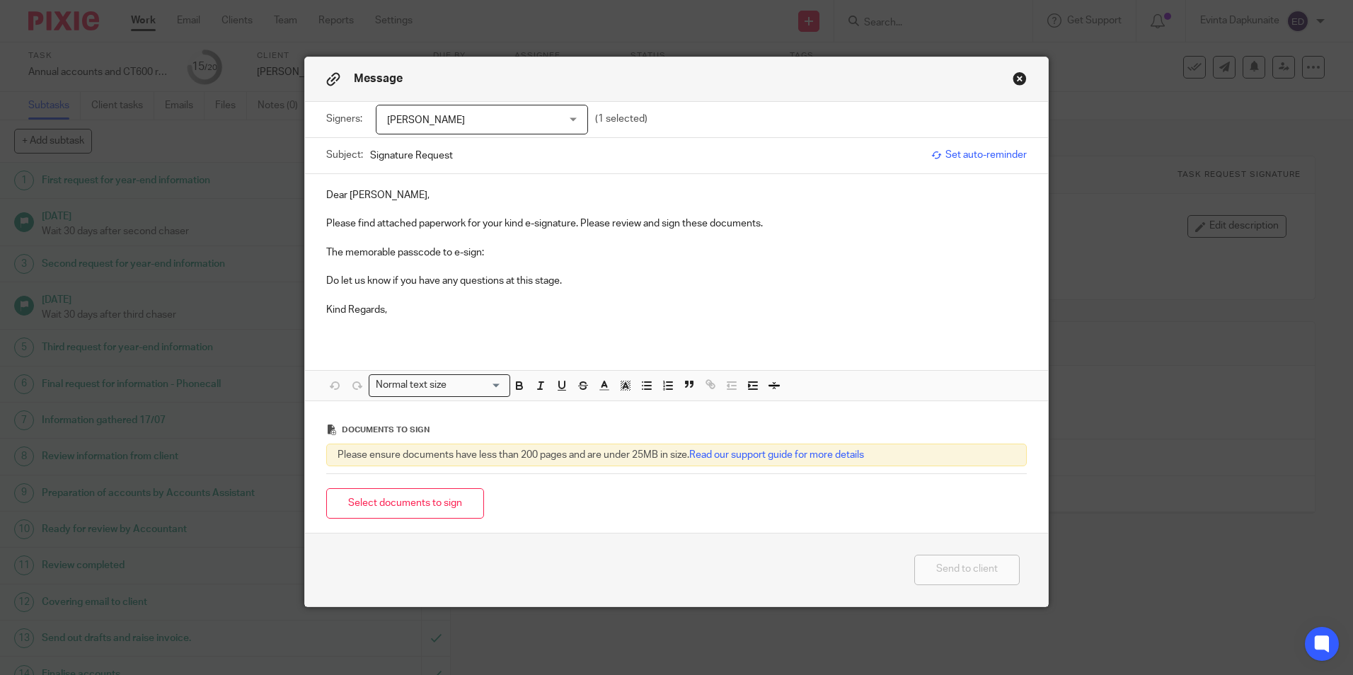
click at [512, 253] on p "The memorable passcode to e-sign:" at bounding box center [676, 252] width 700 height 14
drag, startPoint x: 488, startPoint y: 253, endPoint x: 667, endPoint y: 255, distance: 179.0
click at [667, 255] on p "The memorable passcode to e-sign: ultimate-denim-satin-door" at bounding box center [676, 252] width 700 height 14
drag, startPoint x: 507, startPoint y: 384, endPoint x: 569, endPoint y: 385, distance: 61.6
click at [513, 384] on icon "button" at bounding box center [519, 385] width 13 height 13
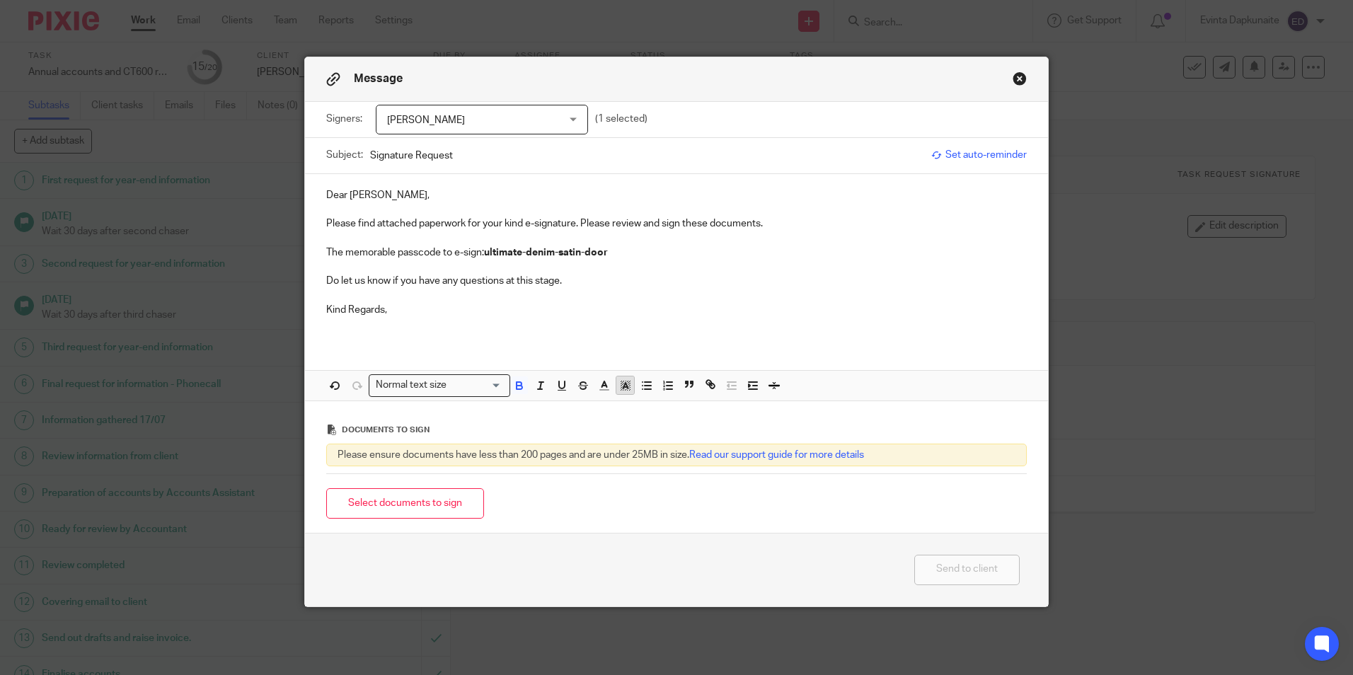
click at [619, 388] on icon "button" at bounding box center [625, 385] width 13 height 13
click at [631, 405] on li "color:#FCDC00" at bounding box center [636, 403] width 11 height 11
click at [645, 319] on p at bounding box center [676, 324] width 700 height 14
click at [415, 504] on button "Select documents to sign" at bounding box center [405, 503] width 158 height 30
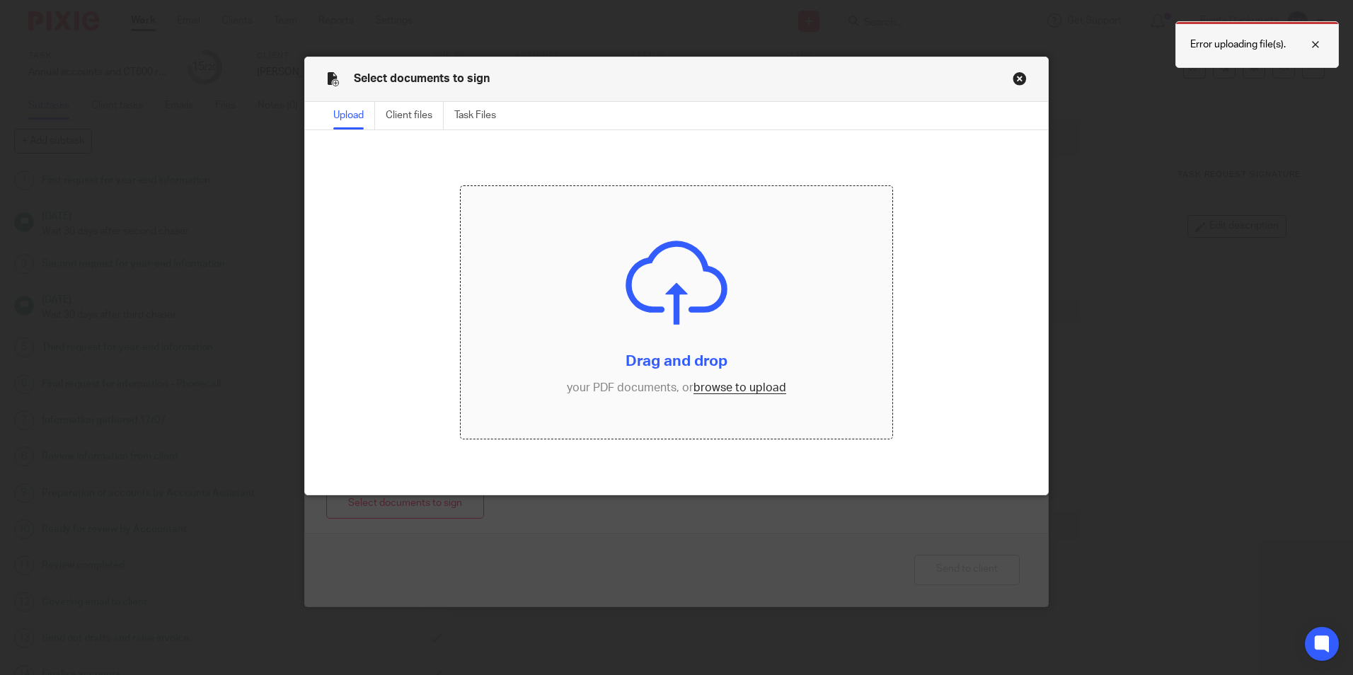
click at [1315, 46] on div at bounding box center [1304, 44] width 38 height 17
drag, startPoint x: 1015, startPoint y: 67, endPoint x: 1012, endPoint y: 76, distance: 10.5
click at [1015, 69] on div "Select documents to sign" at bounding box center [676, 79] width 743 height 45
click at [1012, 76] on button "Close modal" at bounding box center [1019, 78] width 14 height 14
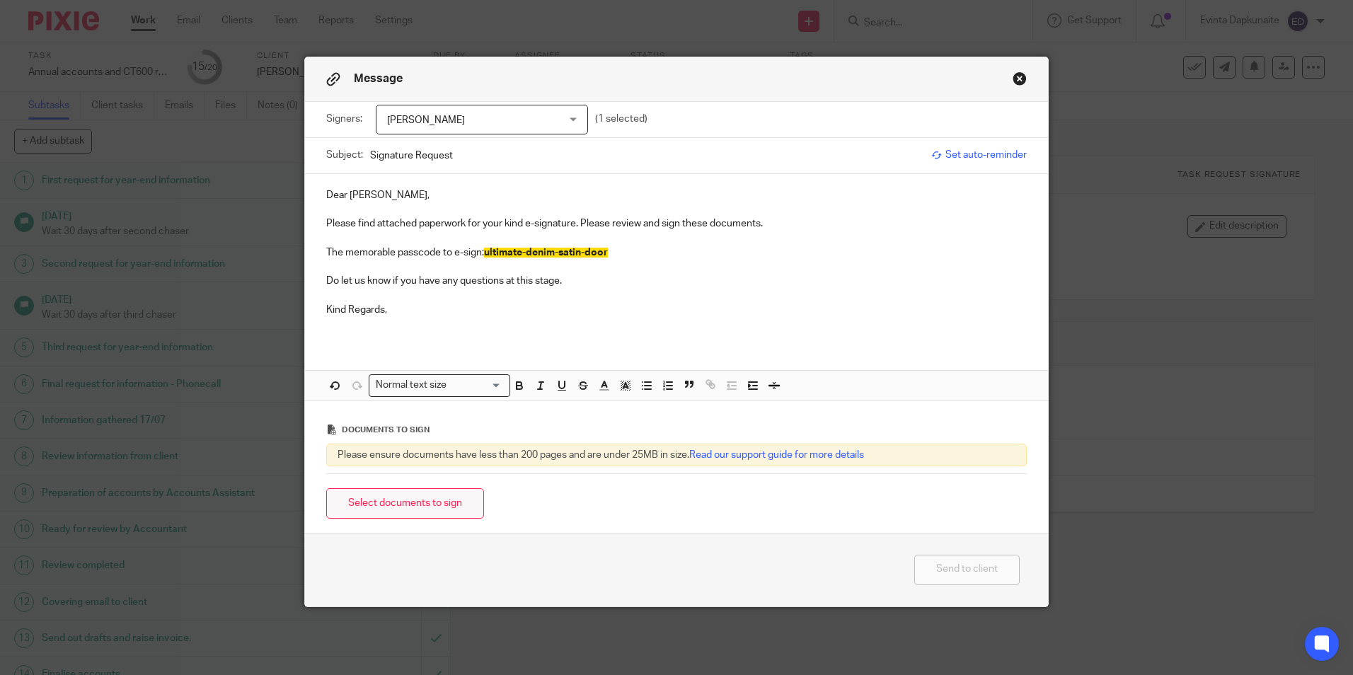
click at [417, 507] on button "Select documents to sign" at bounding box center [405, 503] width 158 height 30
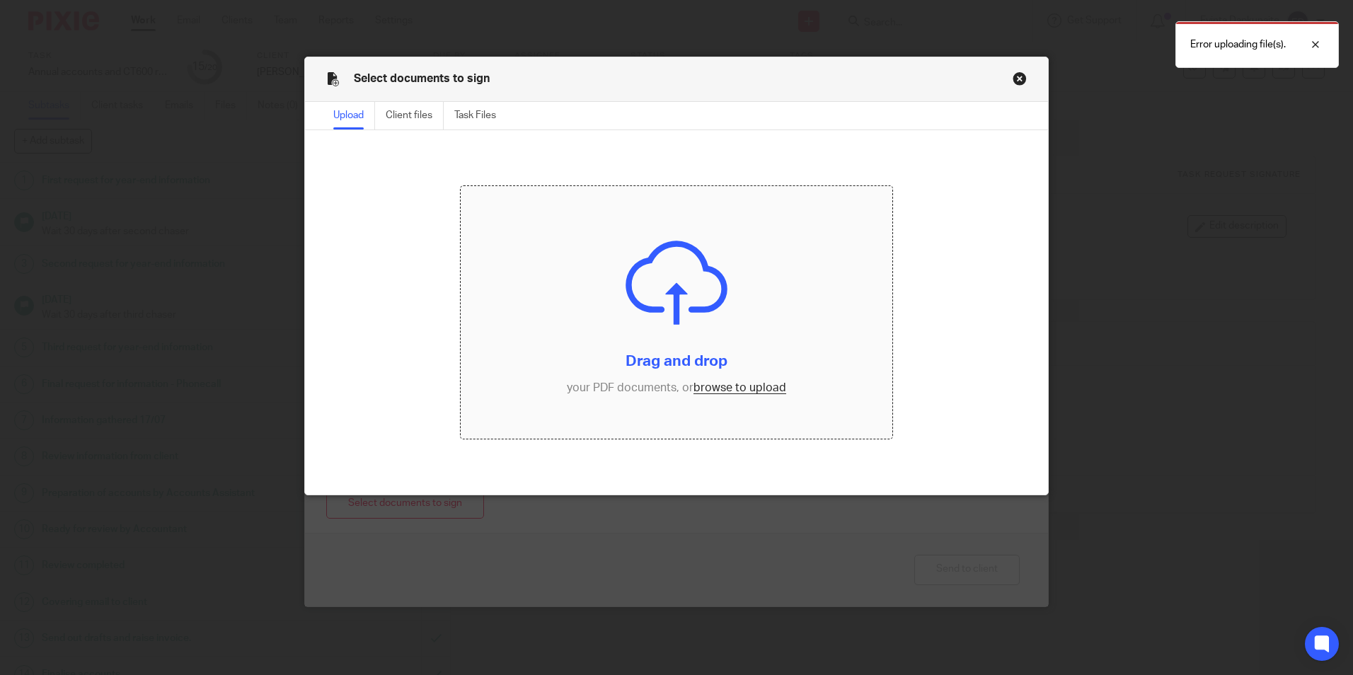
click at [1019, 78] on button "Close modal" at bounding box center [1019, 78] width 14 height 14
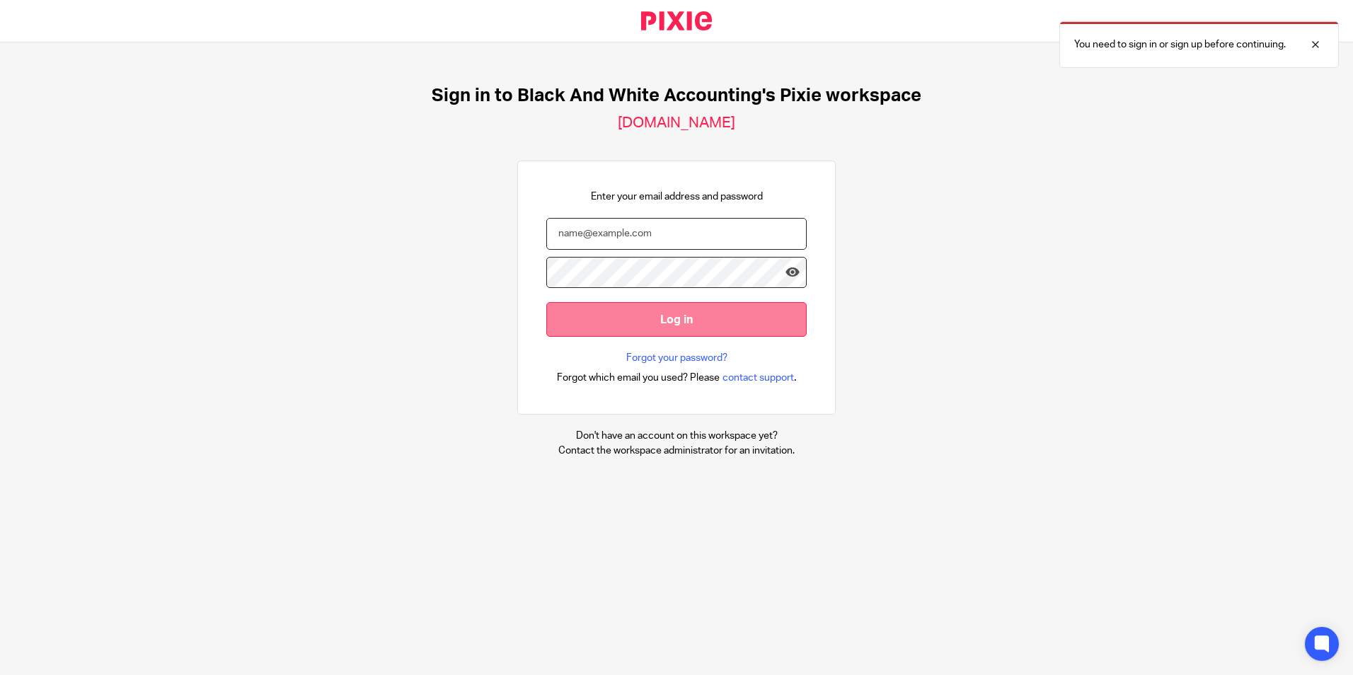
type input "evinta@blackandwhiteaccounting.co.uk"
click at [584, 308] on input "Log in" at bounding box center [676, 319] width 260 height 35
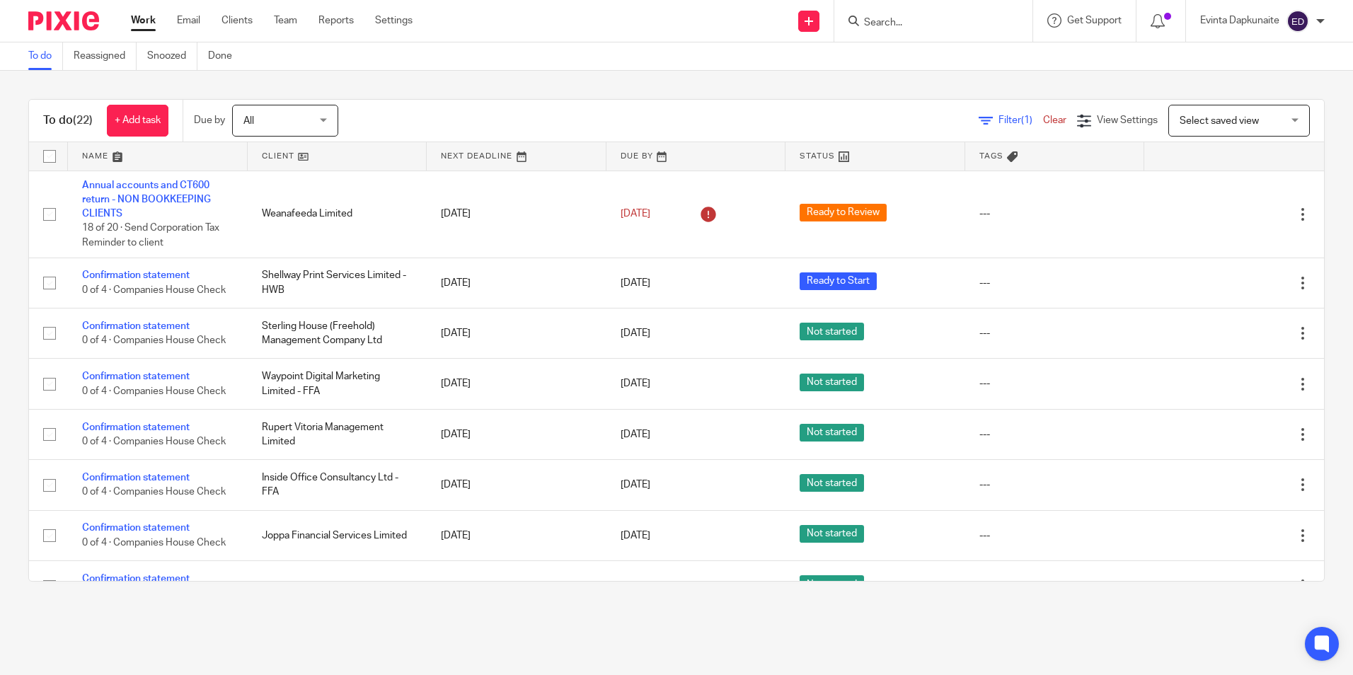
click at [911, 26] on input "Search" at bounding box center [925, 23] width 127 height 13
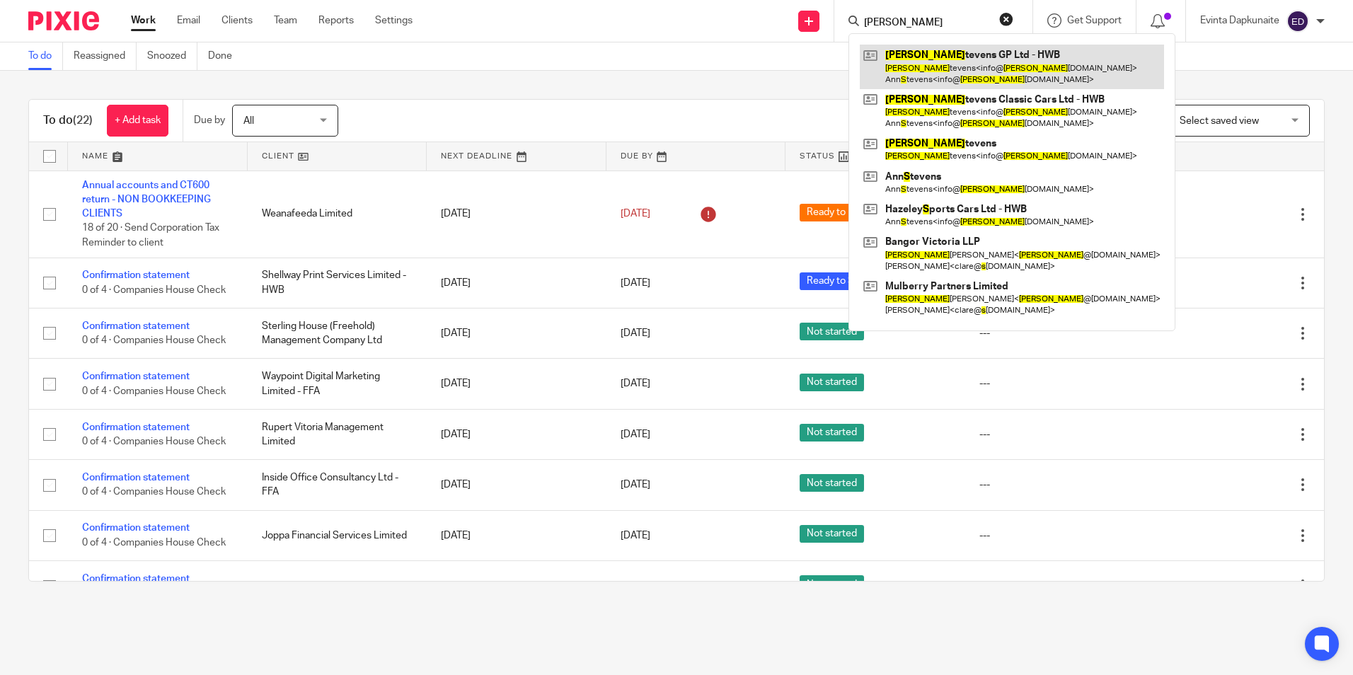
type input "[PERSON_NAME]"
click at [985, 54] on link at bounding box center [1012, 67] width 304 height 44
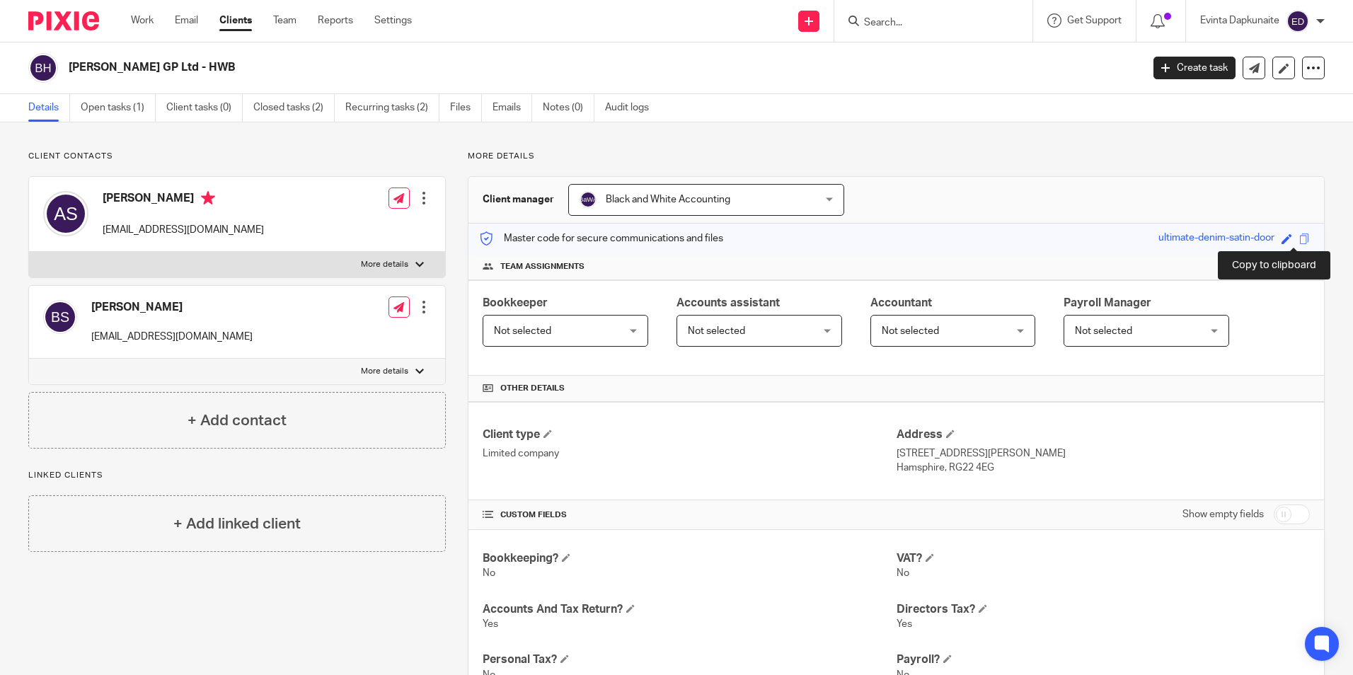
click at [1299, 238] on span at bounding box center [1304, 238] width 11 height 11
click at [150, 108] on link "Open tasks (1)" at bounding box center [118, 108] width 75 height 28
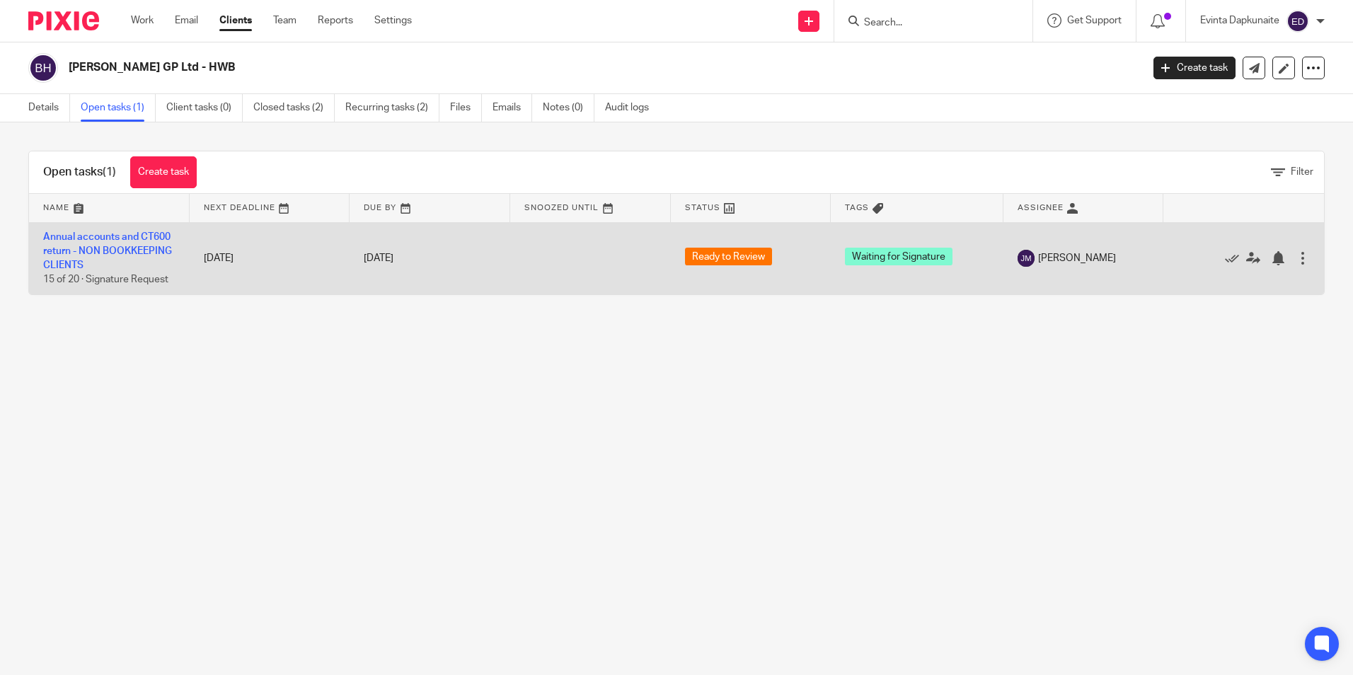
click at [133, 245] on td "Annual accounts and CT600 return - NON BOOKKEEPING CLIENTS 15 of 20 · Signature…" at bounding box center [109, 258] width 161 height 72
click at [144, 237] on link "Annual accounts and CT600 return - NON BOOKKEEPING CLIENTS" at bounding box center [107, 251] width 129 height 39
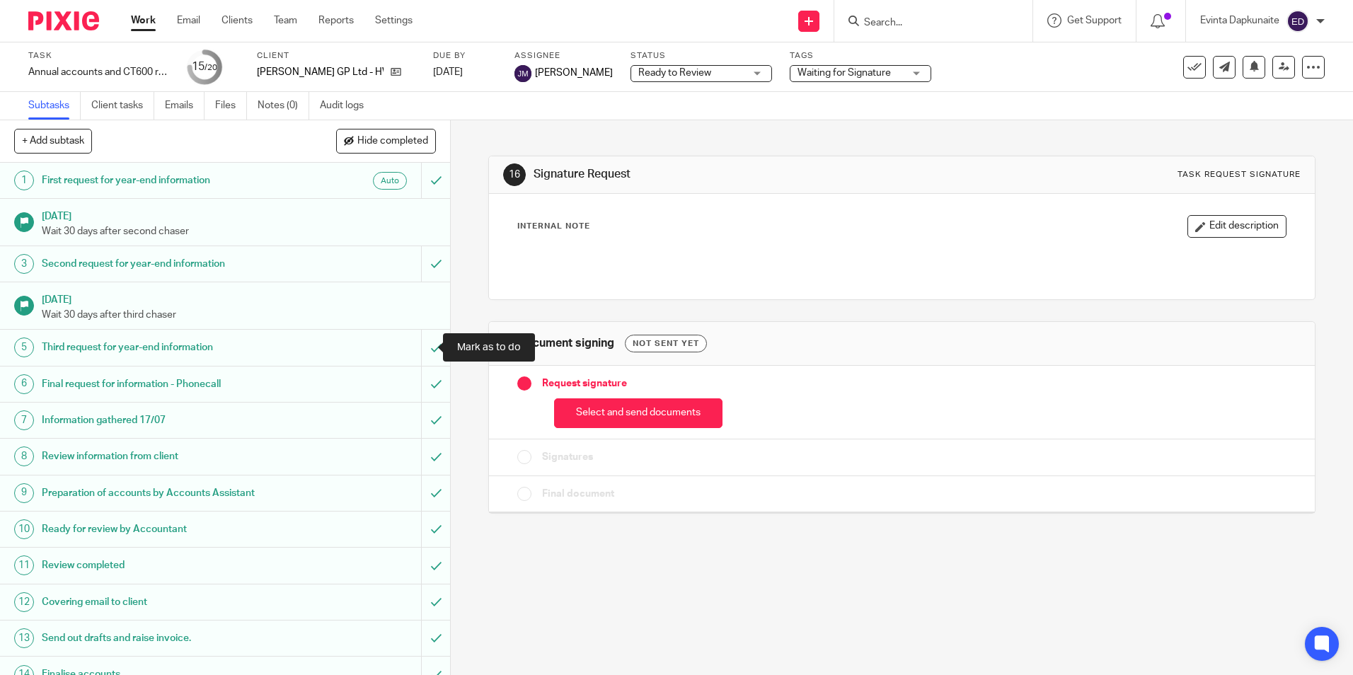
click at [661, 417] on button "Select and send documents" at bounding box center [638, 413] width 168 height 30
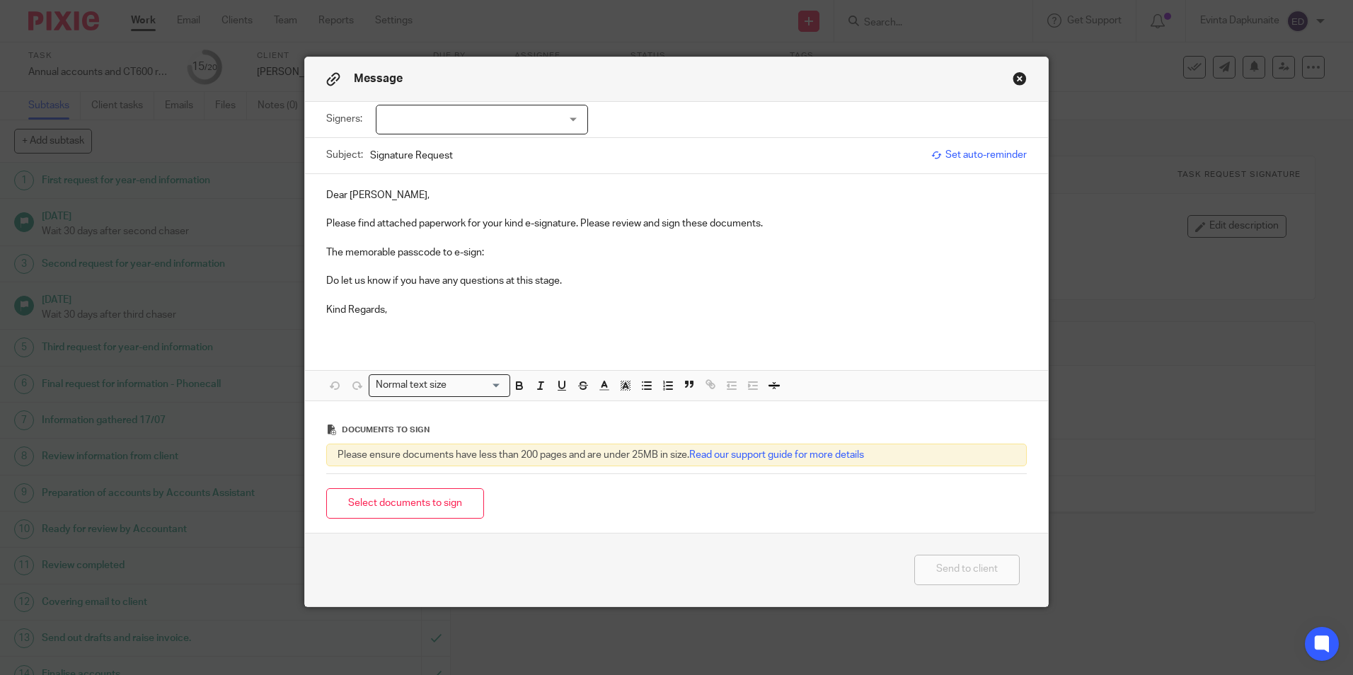
click at [541, 253] on p "The memorable passcode to e-sign:" at bounding box center [676, 252] width 700 height 14
drag, startPoint x: 487, startPoint y: 253, endPoint x: 688, endPoint y: 251, distance: 200.9
click at [688, 251] on p "The memorable passcode to e-sign: ultimate-denim-satin-door" at bounding box center [676, 252] width 700 height 14
click at [516, 383] on icon "button" at bounding box center [518, 384] width 5 height 4
click at [623, 383] on polyline "button" at bounding box center [625, 386] width 5 height 6
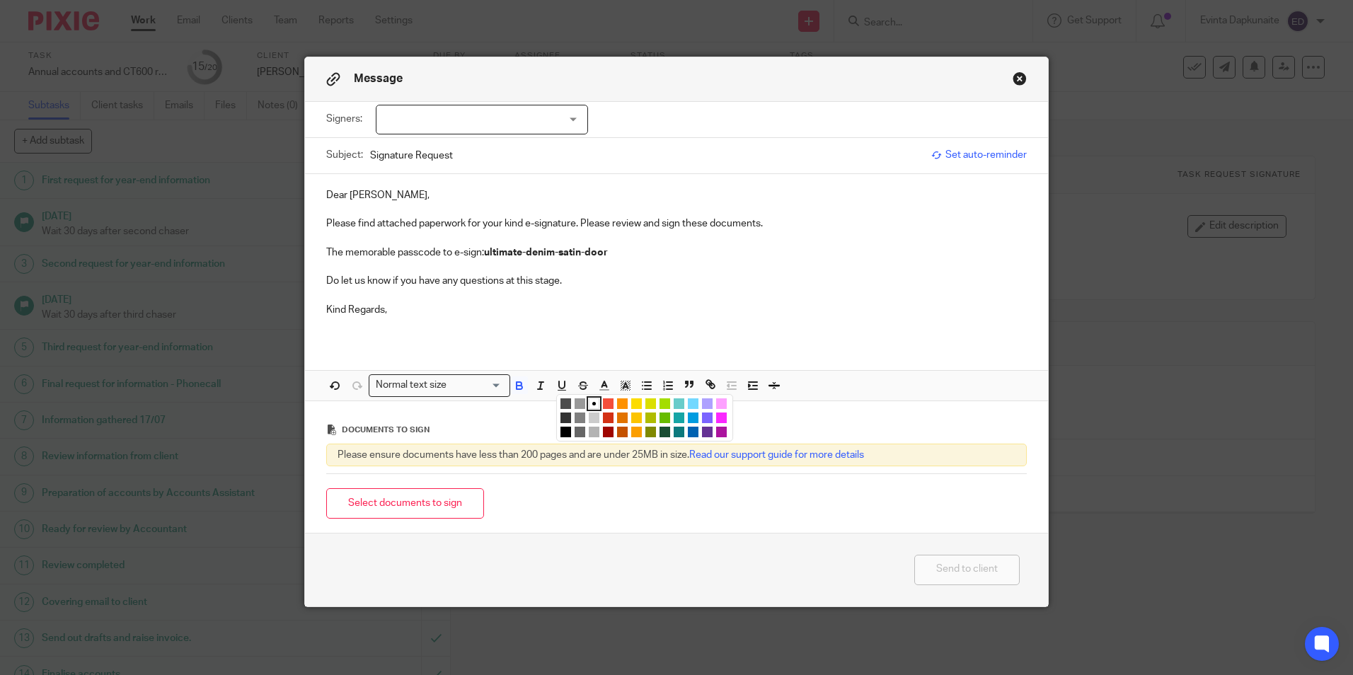
click at [631, 398] on li "color:#FCDC00" at bounding box center [636, 403] width 11 height 11
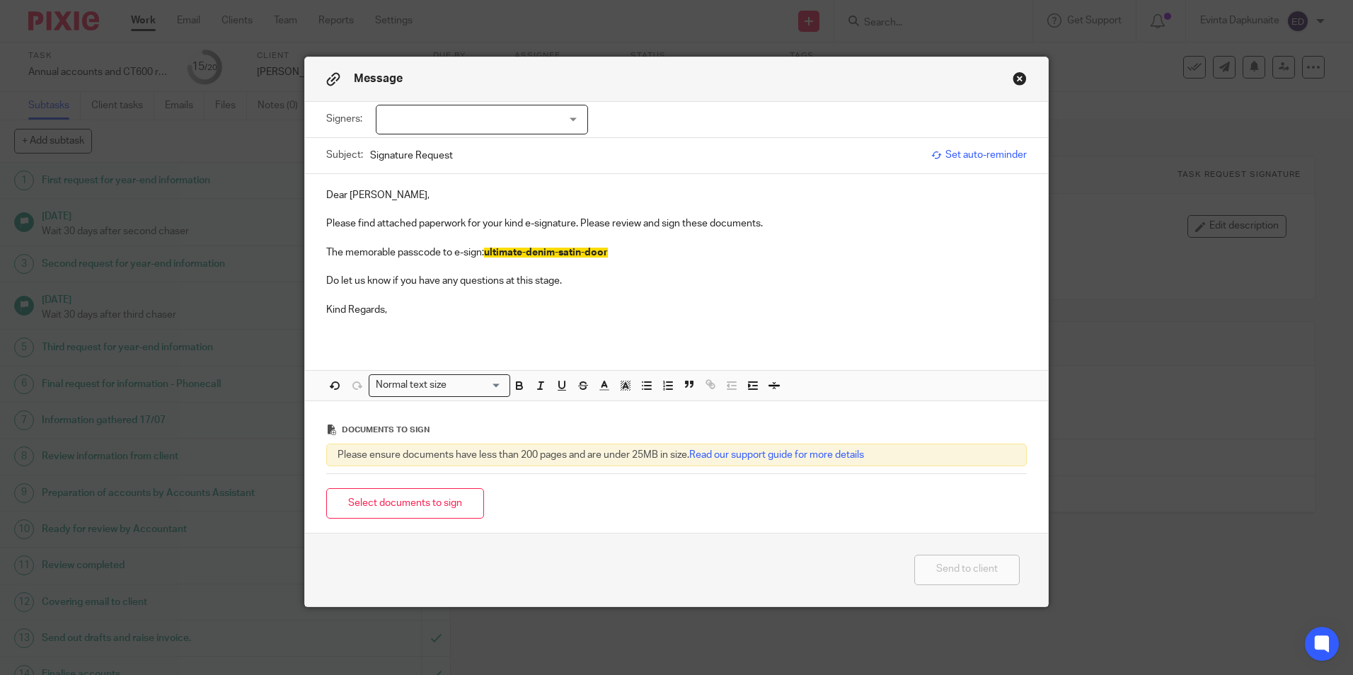
click at [646, 277] on p "Do let us know if you have any questions at this stage." at bounding box center [676, 281] width 700 height 14
click at [463, 108] on div at bounding box center [482, 120] width 212 height 30
drag, startPoint x: 451, startPoint y: 173, endPoint x: 475, endPoint y: 148, distance: 34.6
click at [475, 148] on ul "[PERSON_NAME] [PERSON_NAME]" at bounding box center [476, 162] width 211 height 57
click at [475, 148] on li "[PERSON_NAME]" at bounding box center [476, 148] width 211 height 29
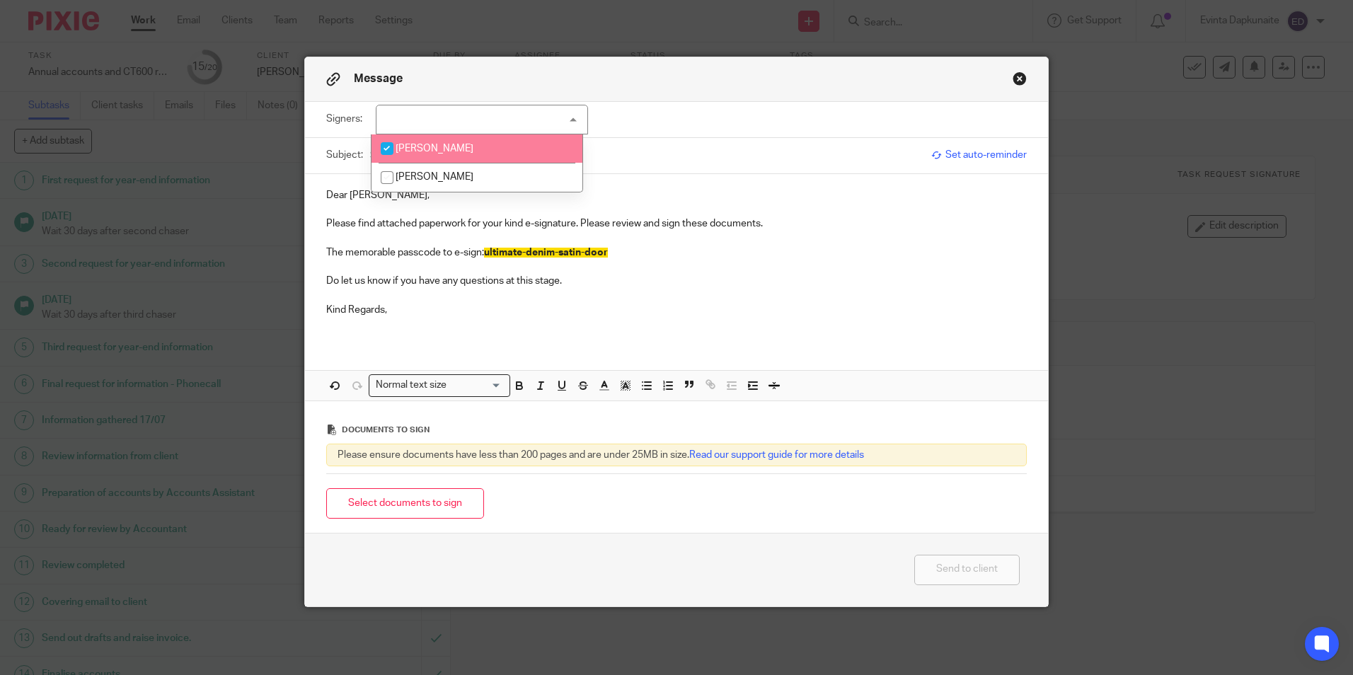
checkbox input "true"
click at [688, 202] on p at bounding box center [676, 209] width 700 height 14
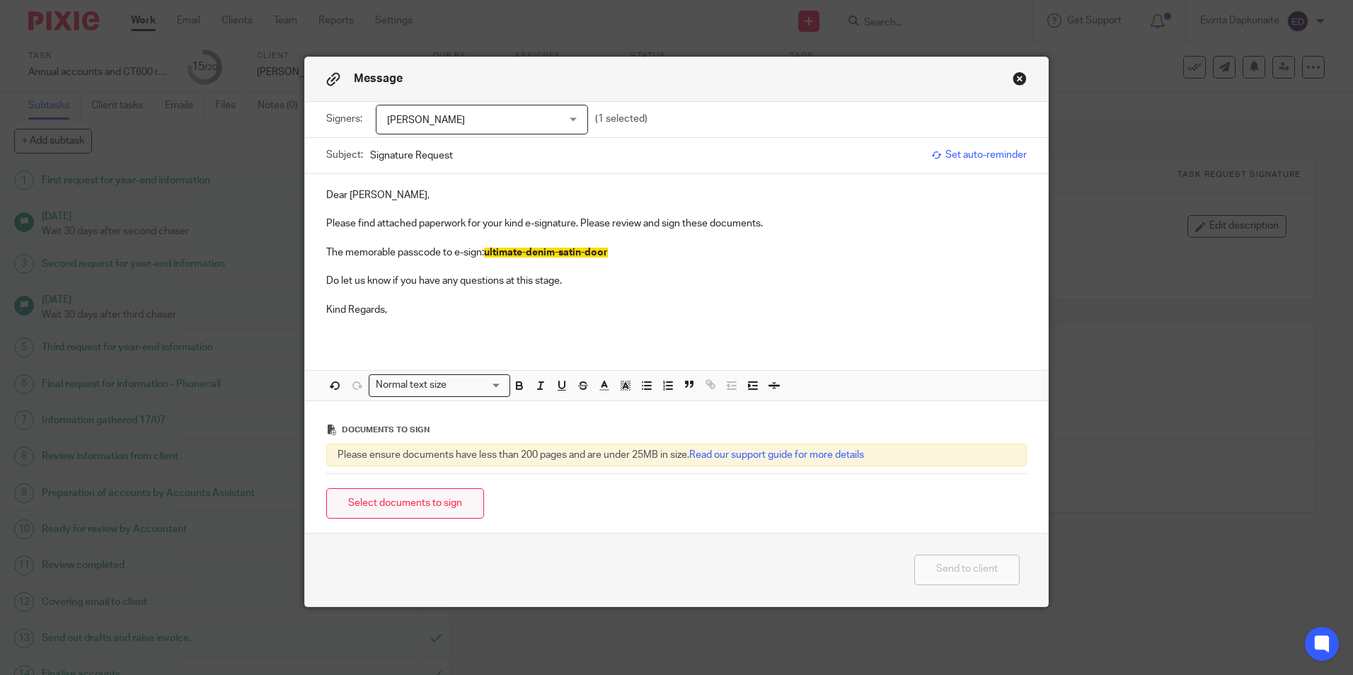
click at [438, 502] on button "Select documents to sign" at bounding box center [405, 503] width 158 height 30
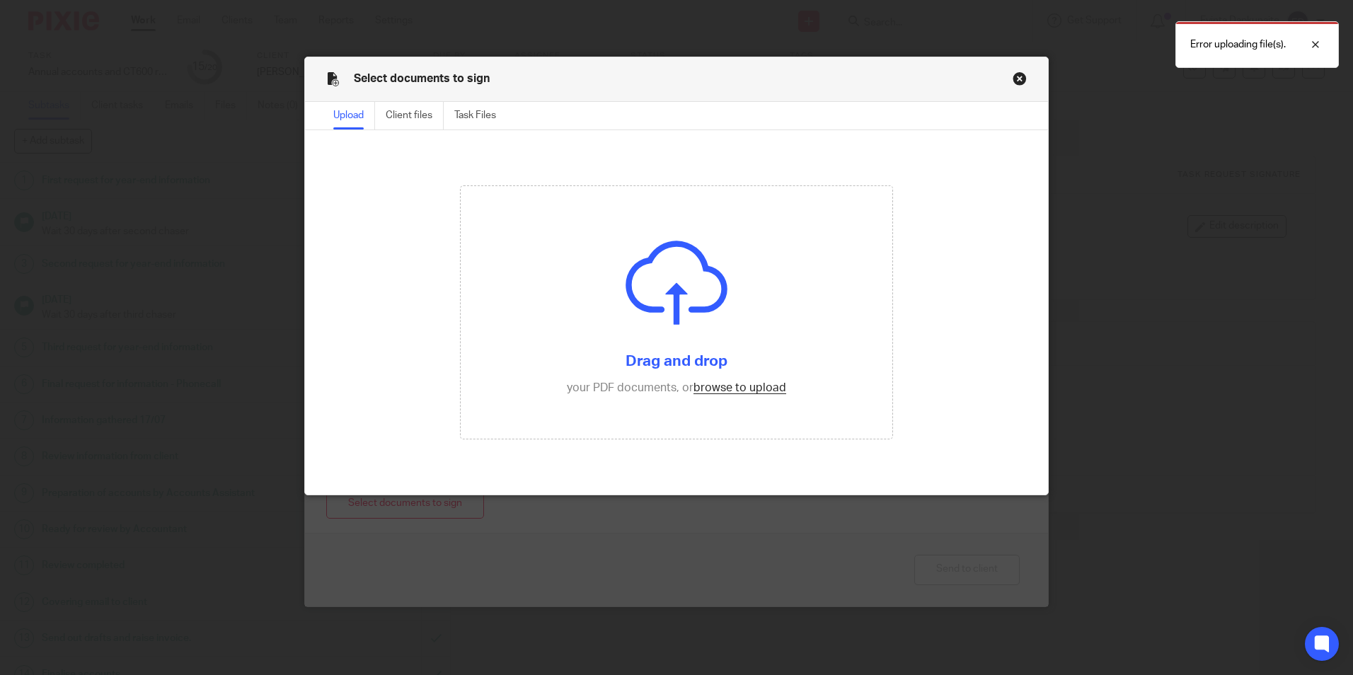
click at [1018, 71] on button "Close modal" at bounding box center [1019, 78] width 14 height 14
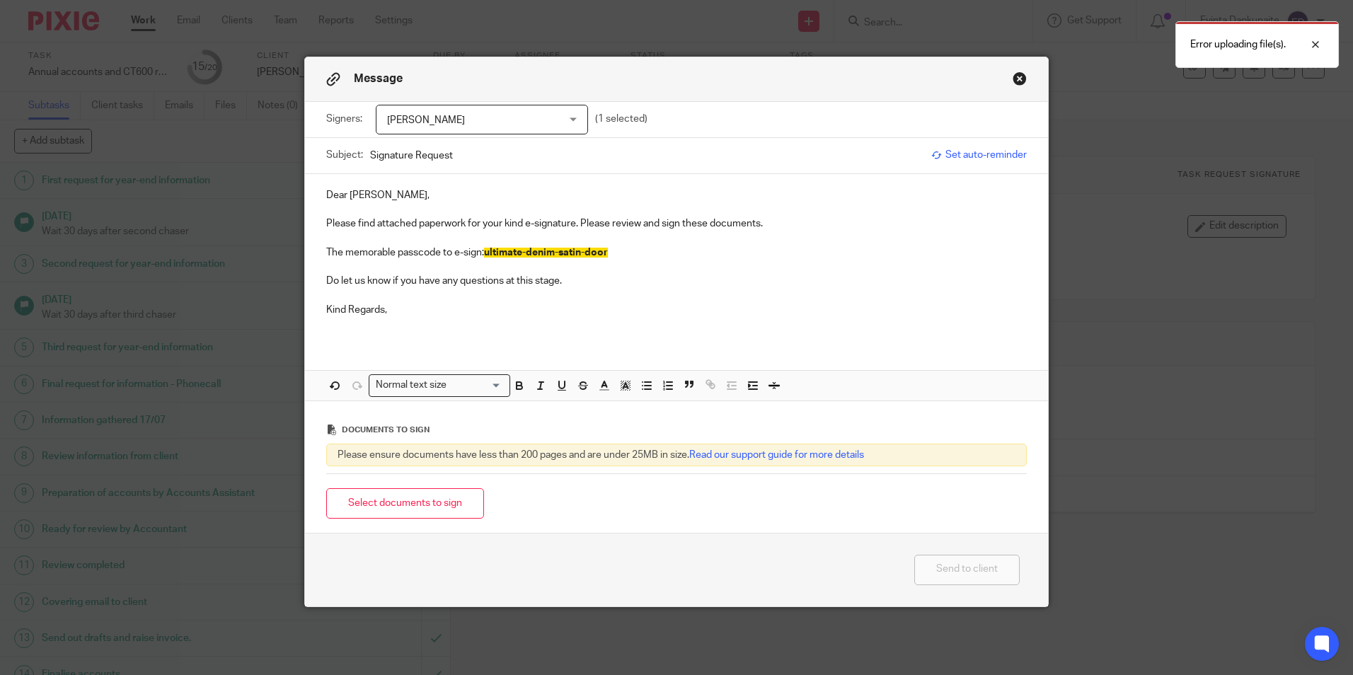
click at [1006, 83] on div "Message" at bounding box center [676, 79] width 743 height 45
click at [1019, 78] on button "Close modal" at bounding box center [1019, 78] width 14 height 14
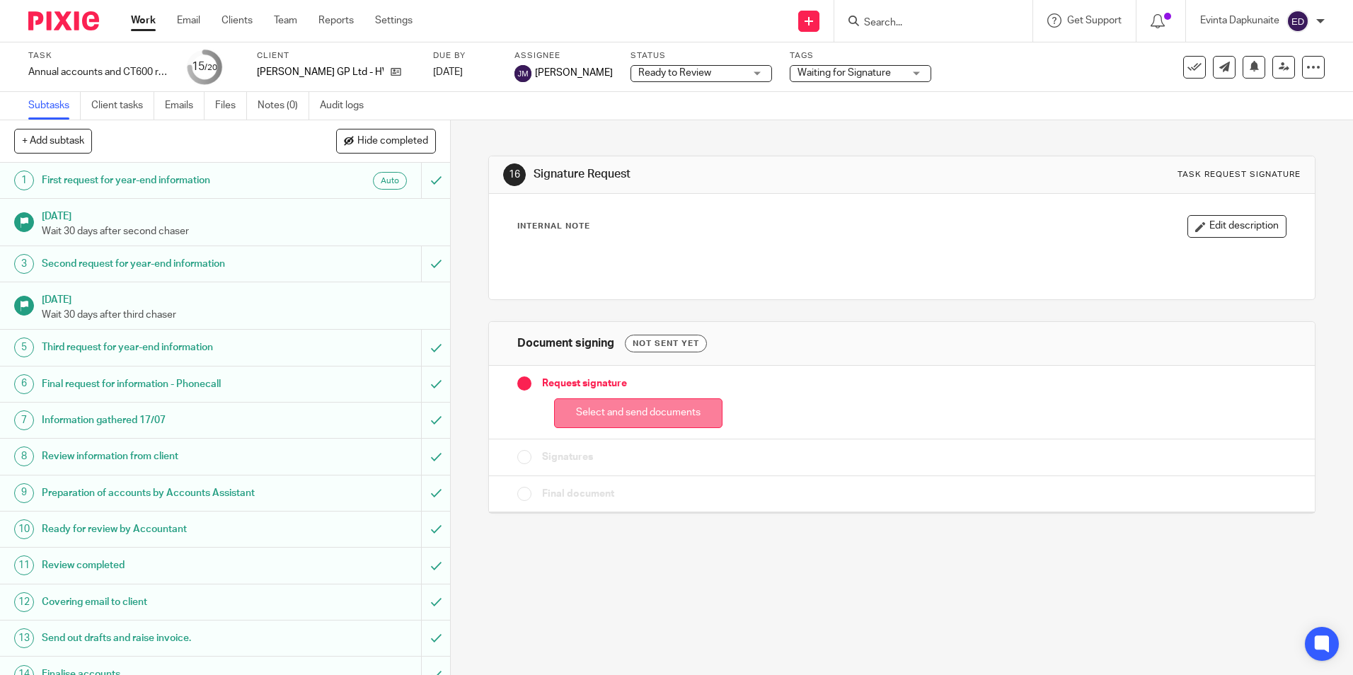
drag, startPoint x: 613, startPoint y: 384, endPoint x: 616, endPoint y: 399, distance: 15.1
click at [614, 390] on span "Request signature" at bounding box center [584, 383] width 85 height 14
click at [618, 410] on button "Select and send documents" at bounding box center [638, 413] width 168 height 30
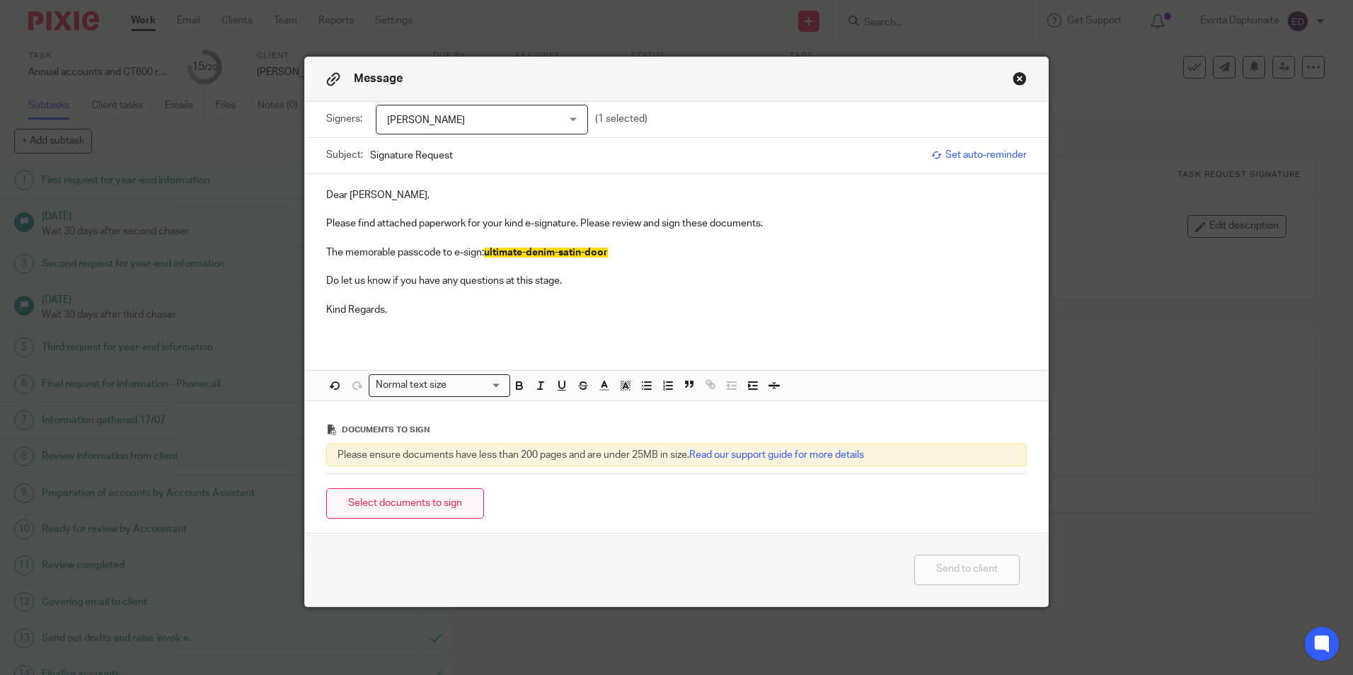
click at [461, 516] on button "Select documents to sign" at bounding box center [405, 503] width 158 height 30
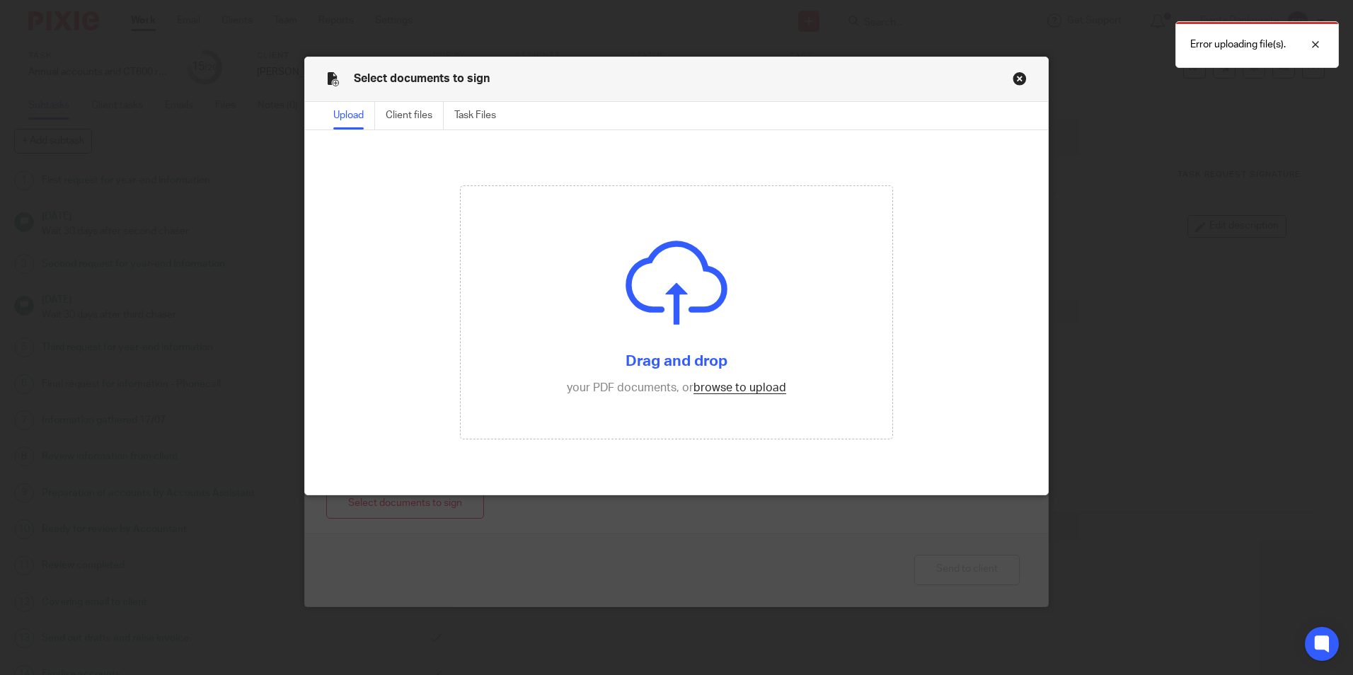
click at [1017, 78] on button "Close modal" at bounding box center [1019, 78] width 14 height 14
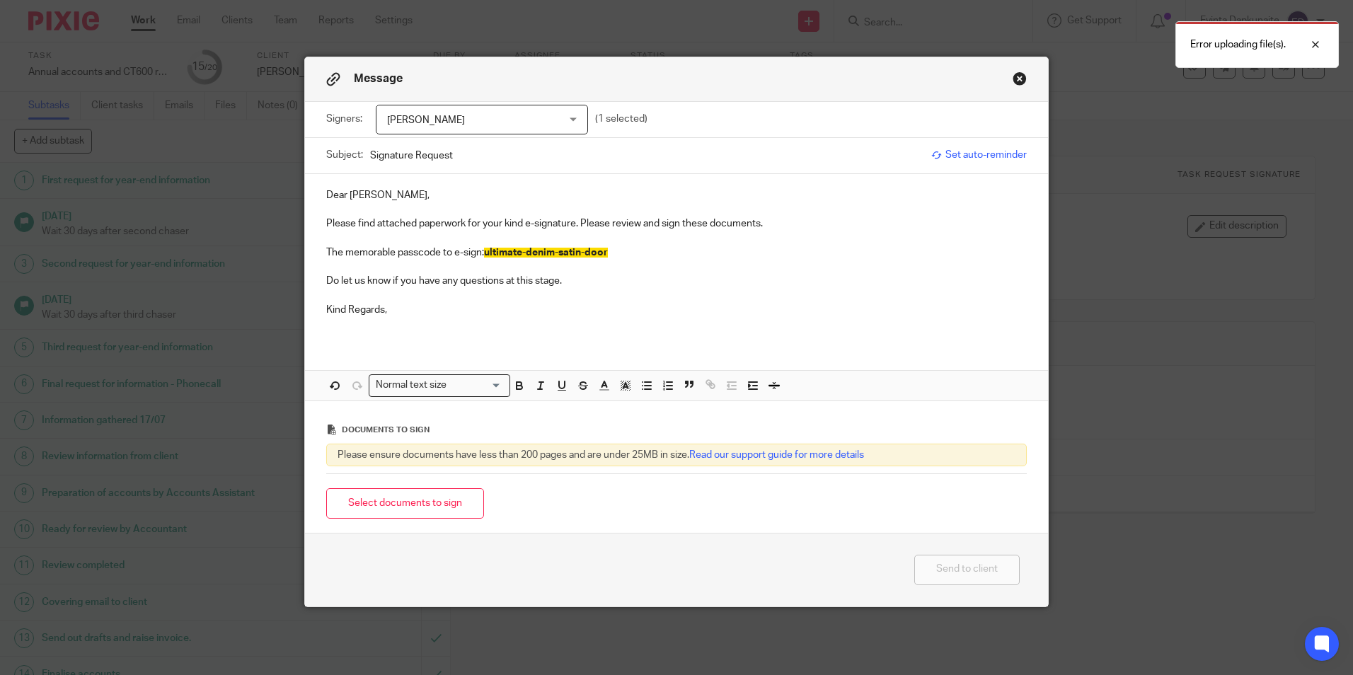
click at [1011, 86] on div "Message" at bounding box center [676, 79] width 743 height 45
click at [1016, 80] on button "Close modal" at bounding box center [1019, 78] width 14 height 14
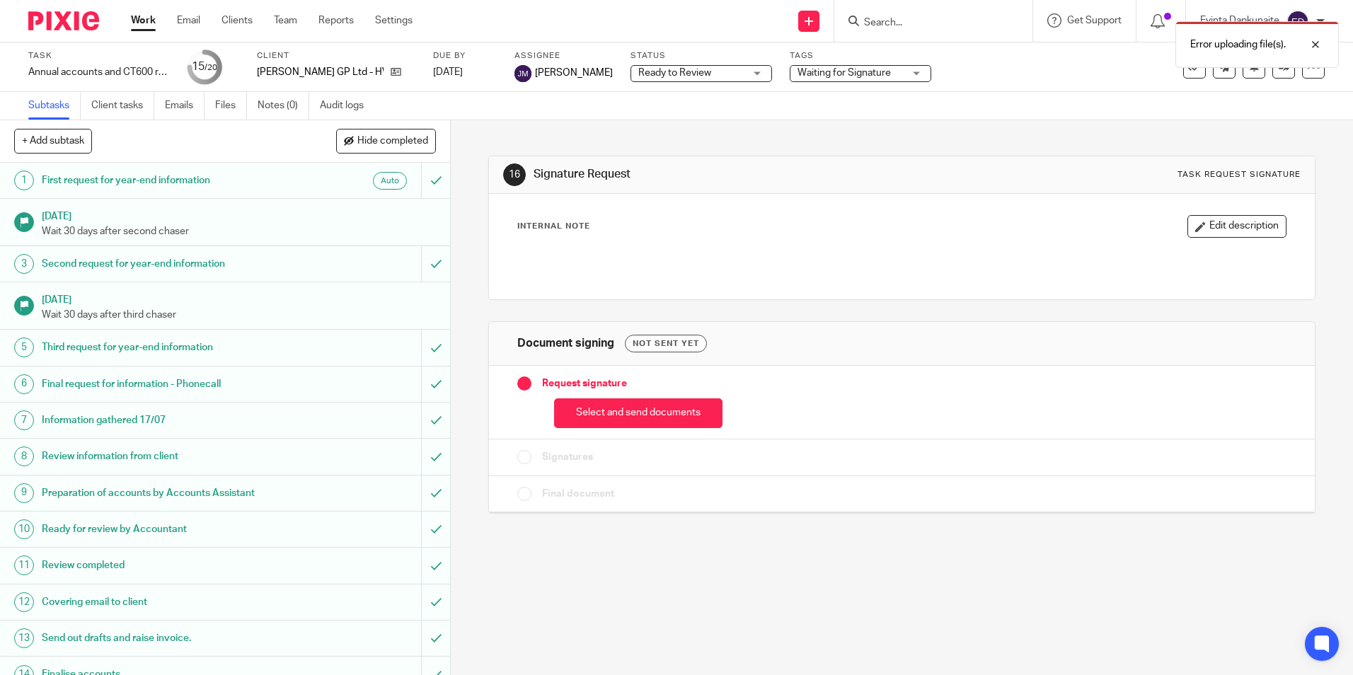
click at [862, 247] on div at bounding box center [901, 261] width 781 height 32
click at [837, 254] on p at bounding box center [901, 260] width 767 height 14
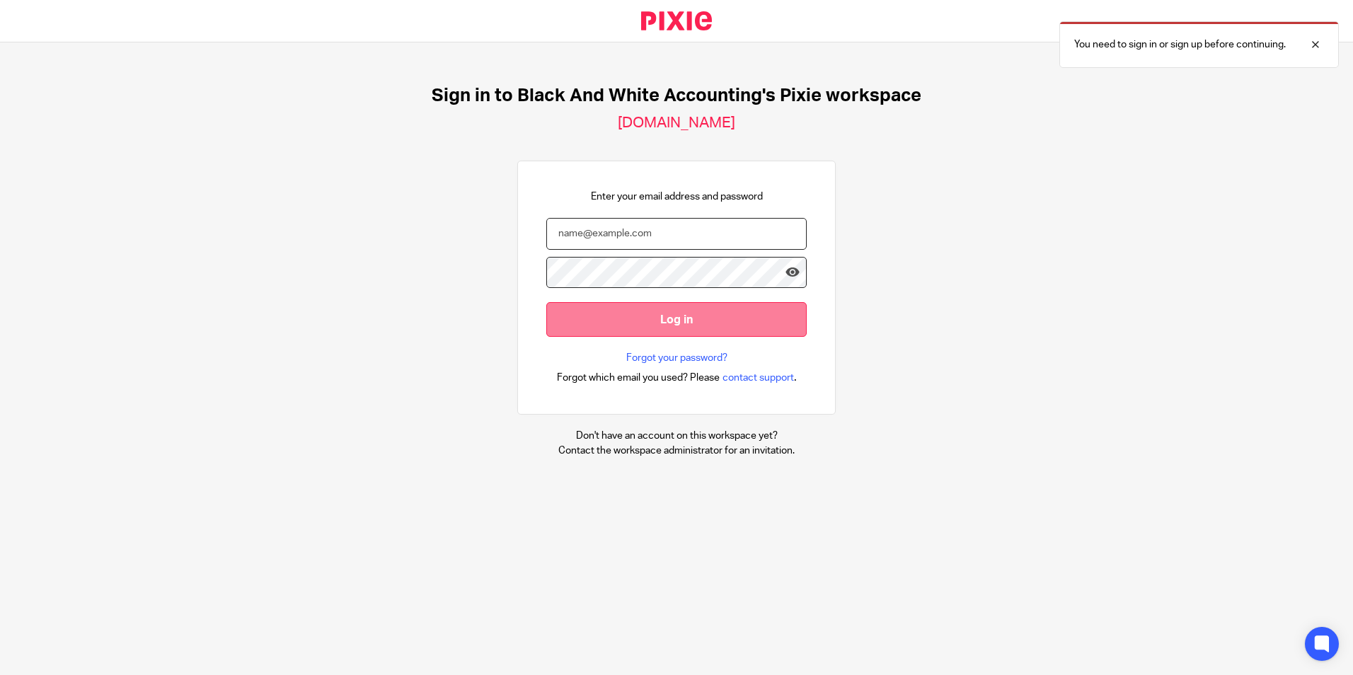
type input "[EMAIL_ADDRESS][DOMAIN_NAME]"
click at [636, 330] on input "Log in" at bounding box center [676, 319] width 260 height 35
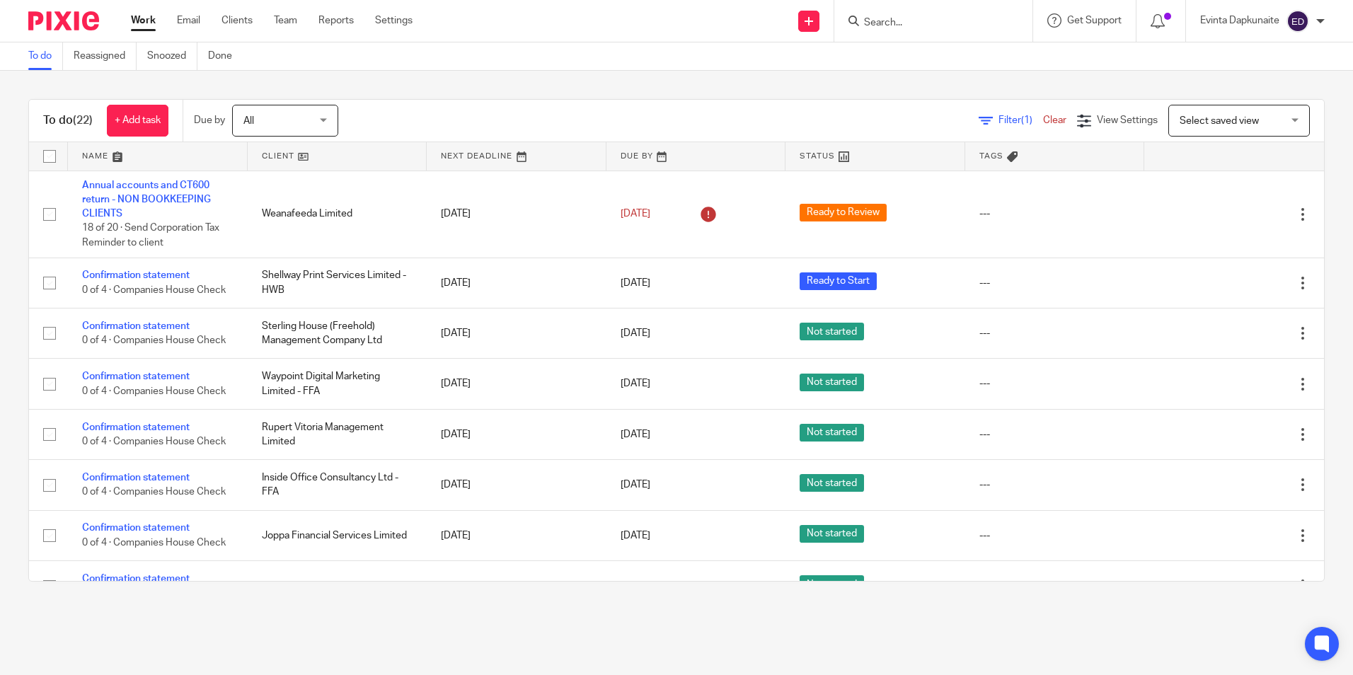
click at [902, 23] on input "Search" at bounding box center [925, 23] width 127 height 13
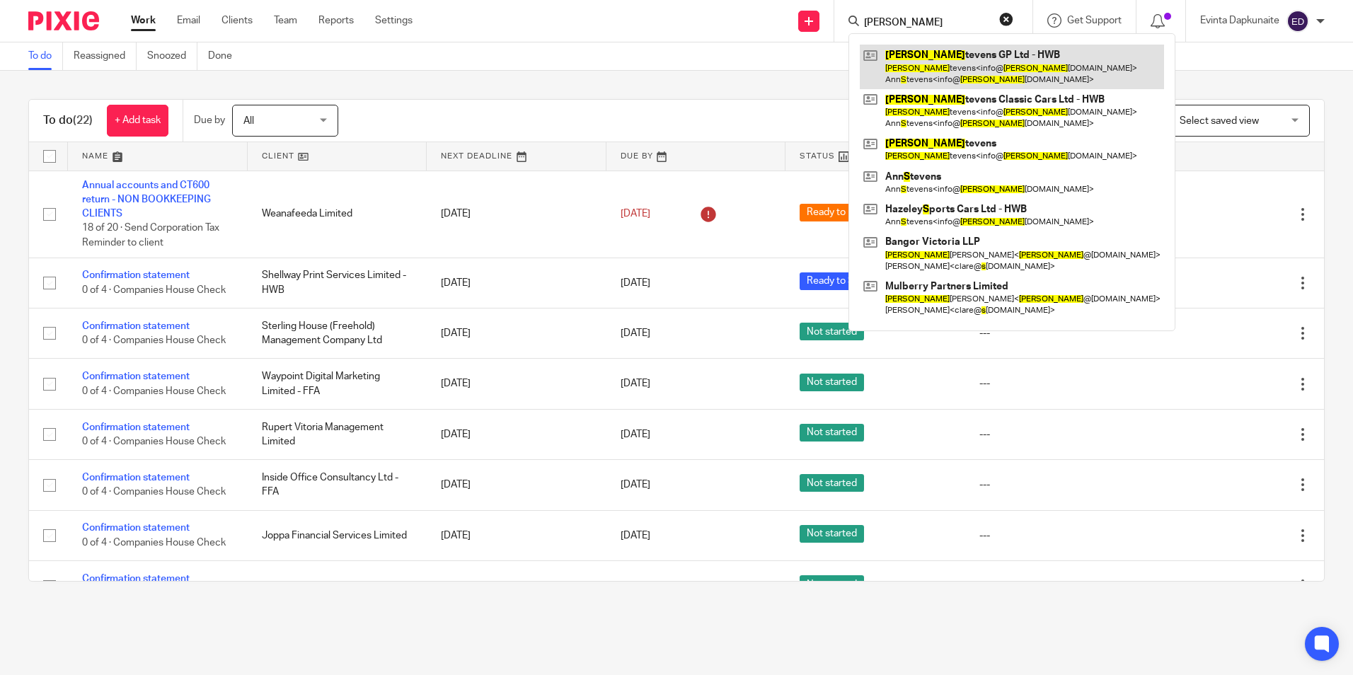
type input "[PERSON_NAME]"
click at [927, 62] on link at bounding box center [1012, 67] width 304 height 44
click at [932, 51] on link at bounding box center [1012, 67] width 304 height 44
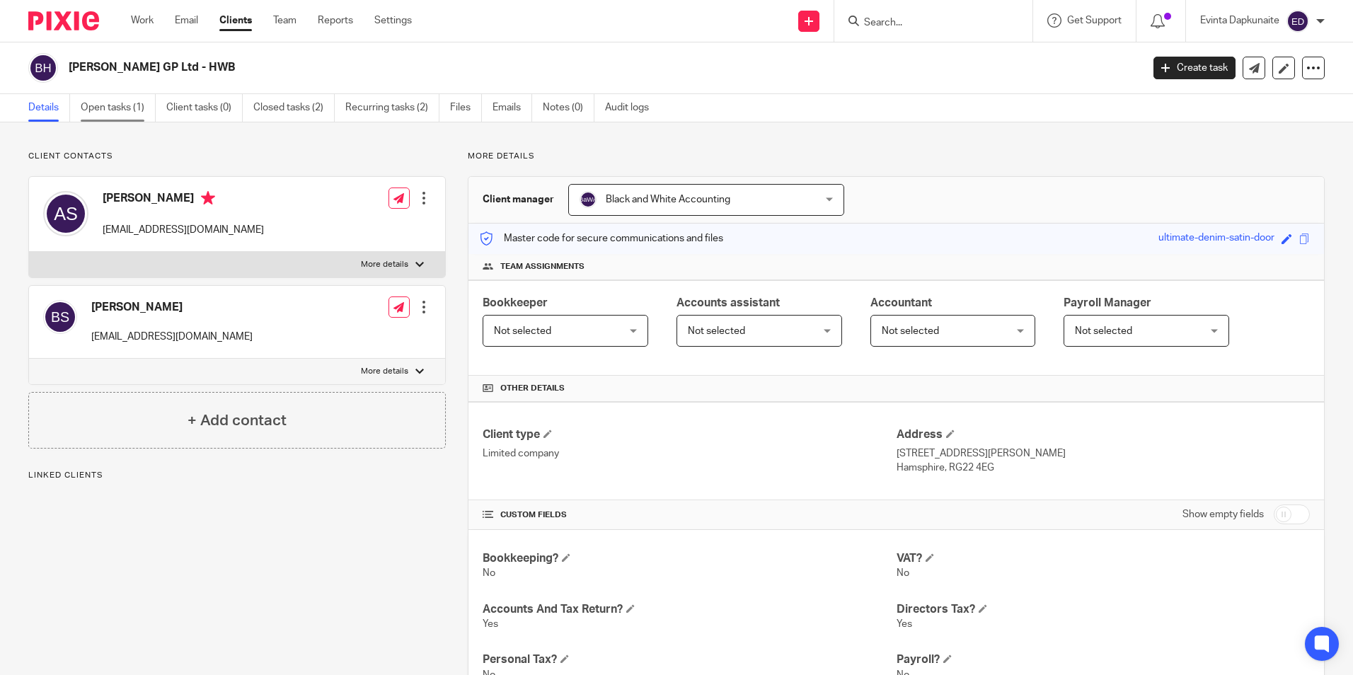
click at [111, 116] on link "Open tasks (1)" at bounding box center [118, 108] width 75 height 28
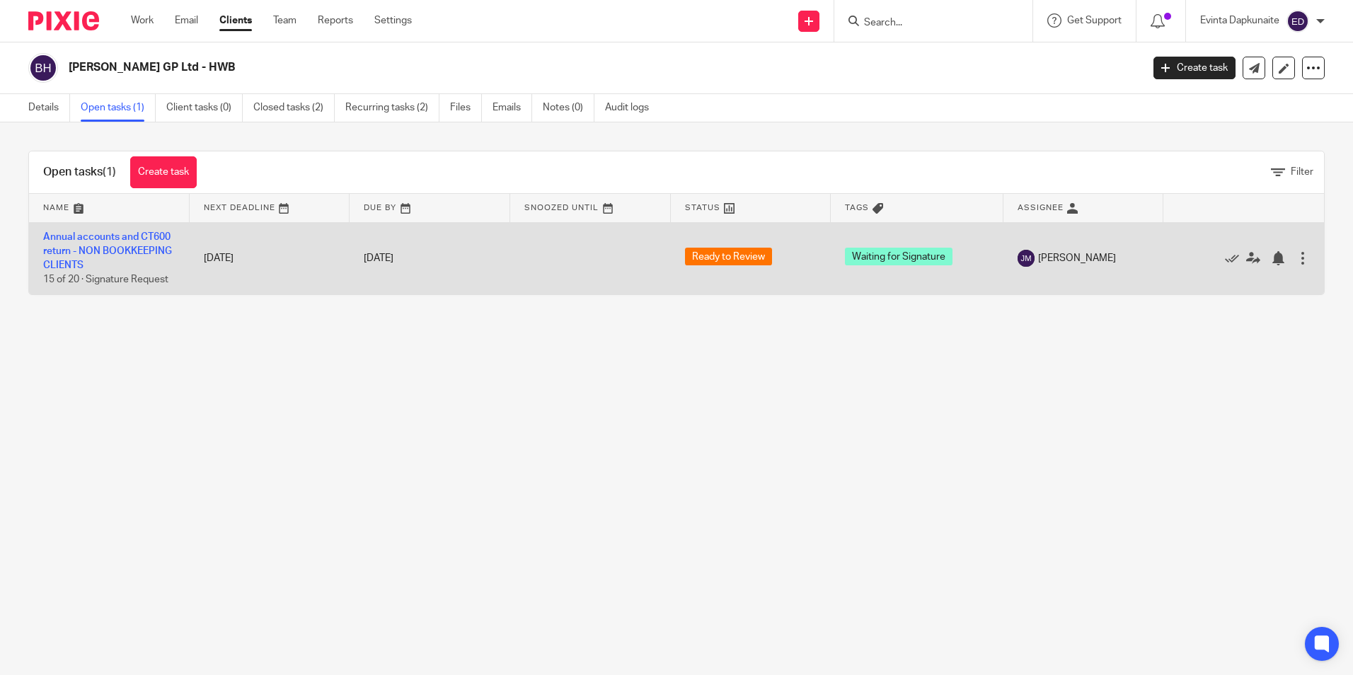
click at [145, 243] on td "Annual accounts and CT600 return - NON BOOKKEEPING CLIENTS 15 of 20 · Signature…" at bounding box center [109, 258] width 161 height 72
click at [148, 237] on link "Annual accounts and CT600 return - NON BOOKKEEPING CLIENTS" at bounding box center [107, 251] width 129 height 39
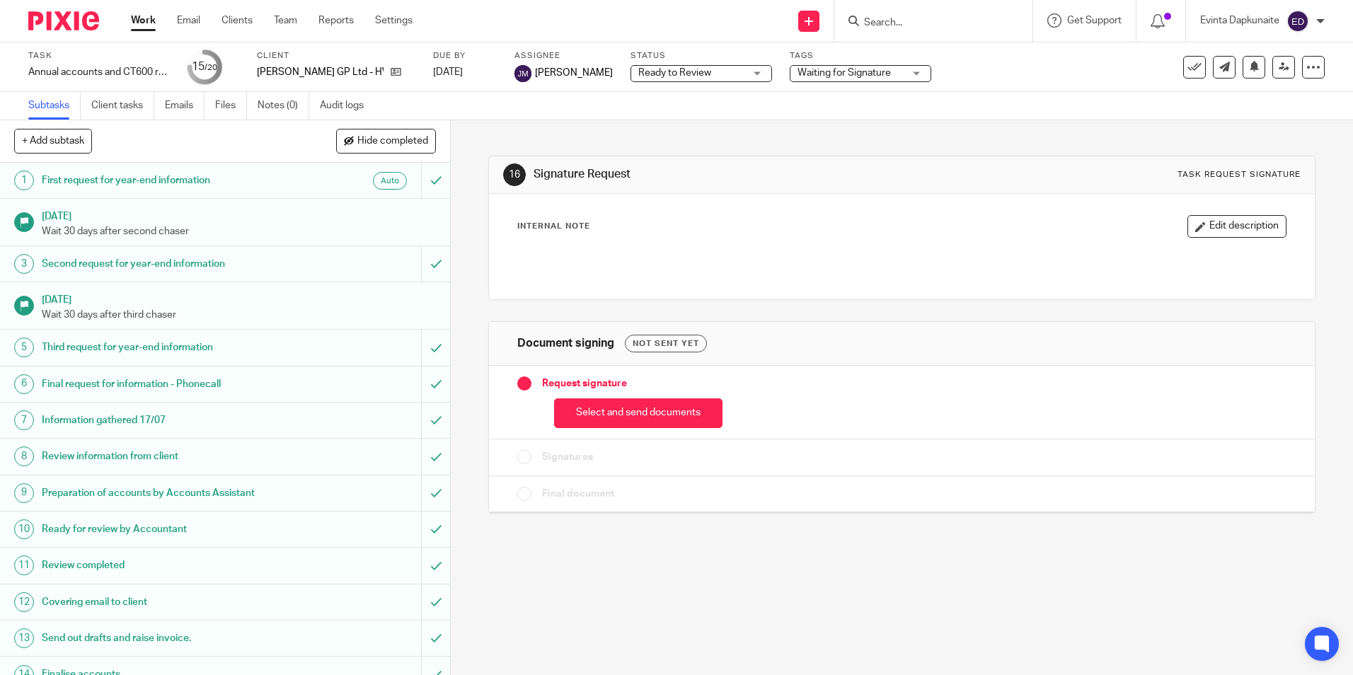
click at [603, 395] on div "Select and send documents" at bounding box center [901, 409] width 768 height 37
click at [604, 398] on button "Select and send documents" at bounding box center [638, 413] width 168 height 30
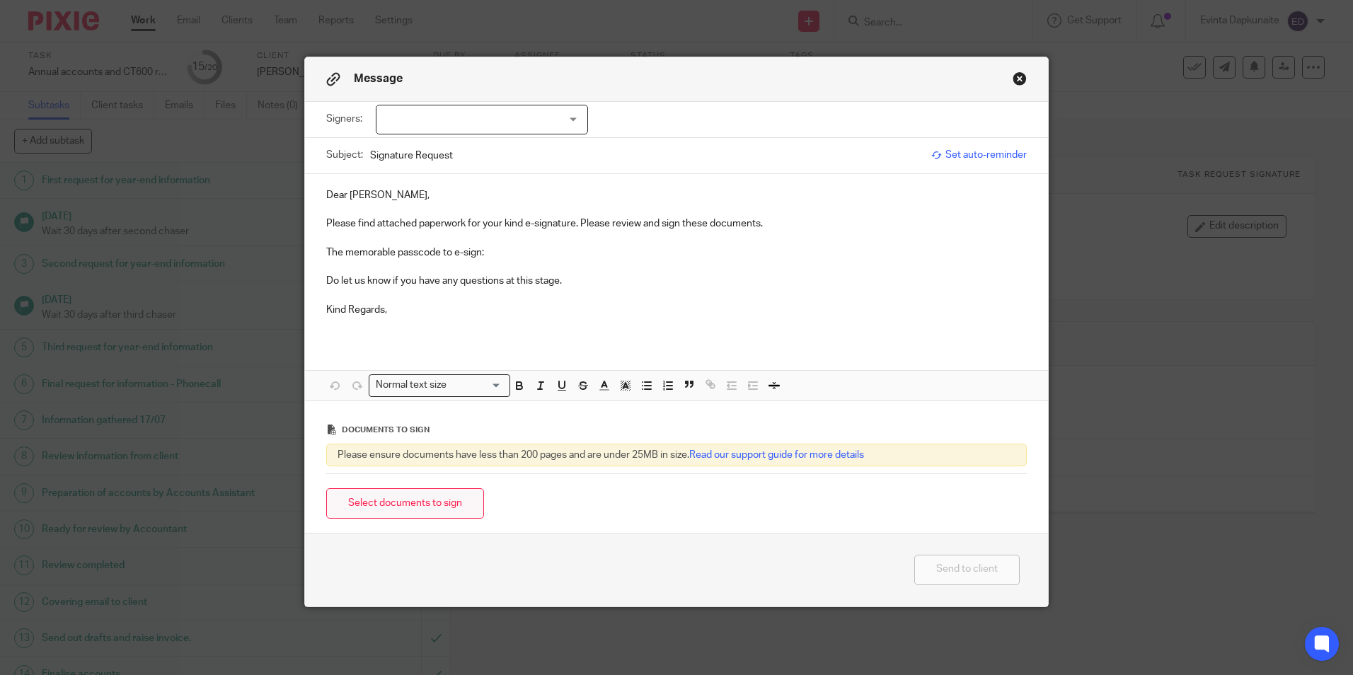
click at [422, 500] on button "Select documents to sign" at bounding box center [405, 503] width 158 height 30
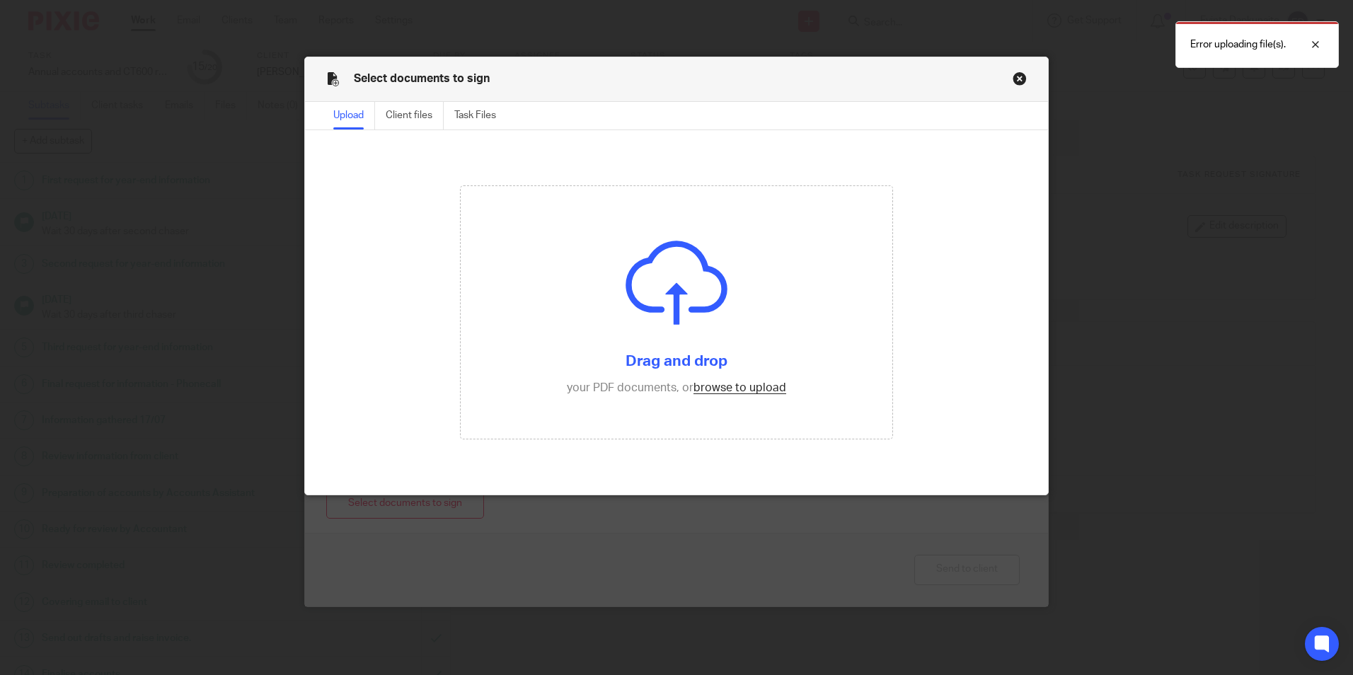
click at [1030, 74] on div "Select documents to sign" at bounding box center [676, 79] width 743 height 45
click at [1014, 74] on button "Close modal" at bounding box center [1019, 78] width 14 height 14
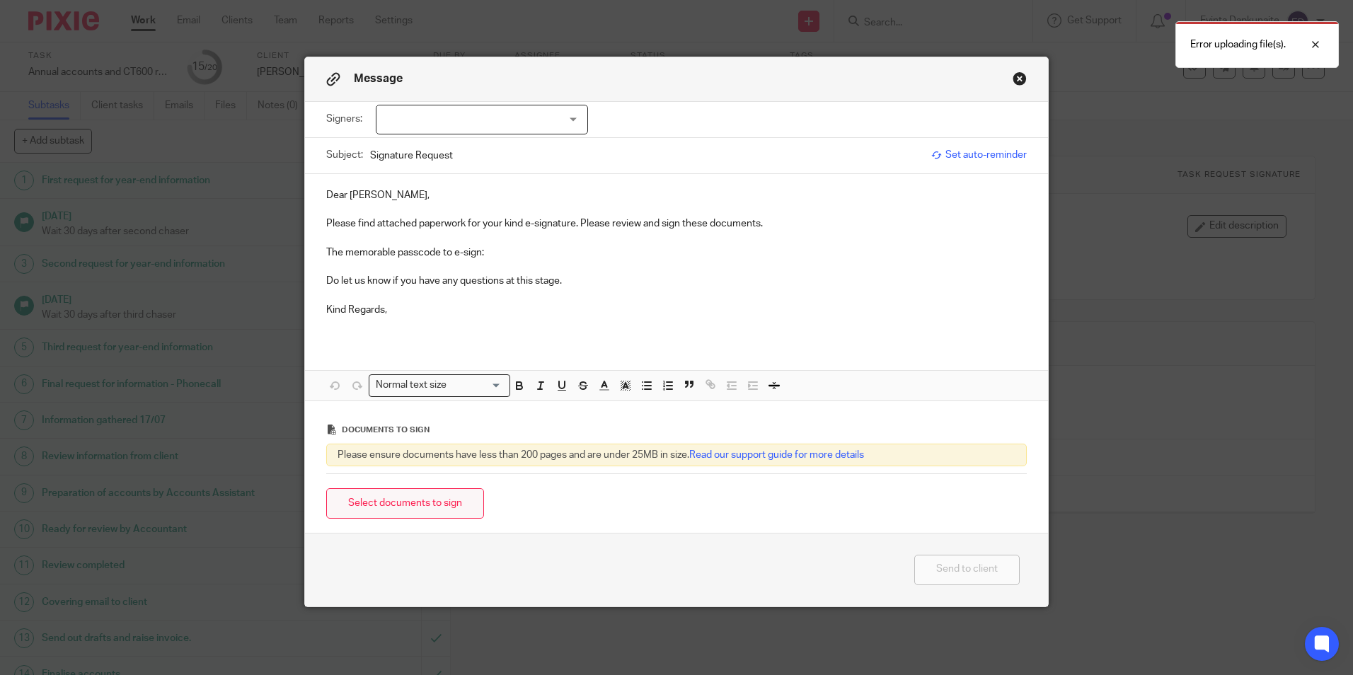
click at [454, 508] on button "Select documents to sign" at bounding box center [405, 503] width 158 height 30
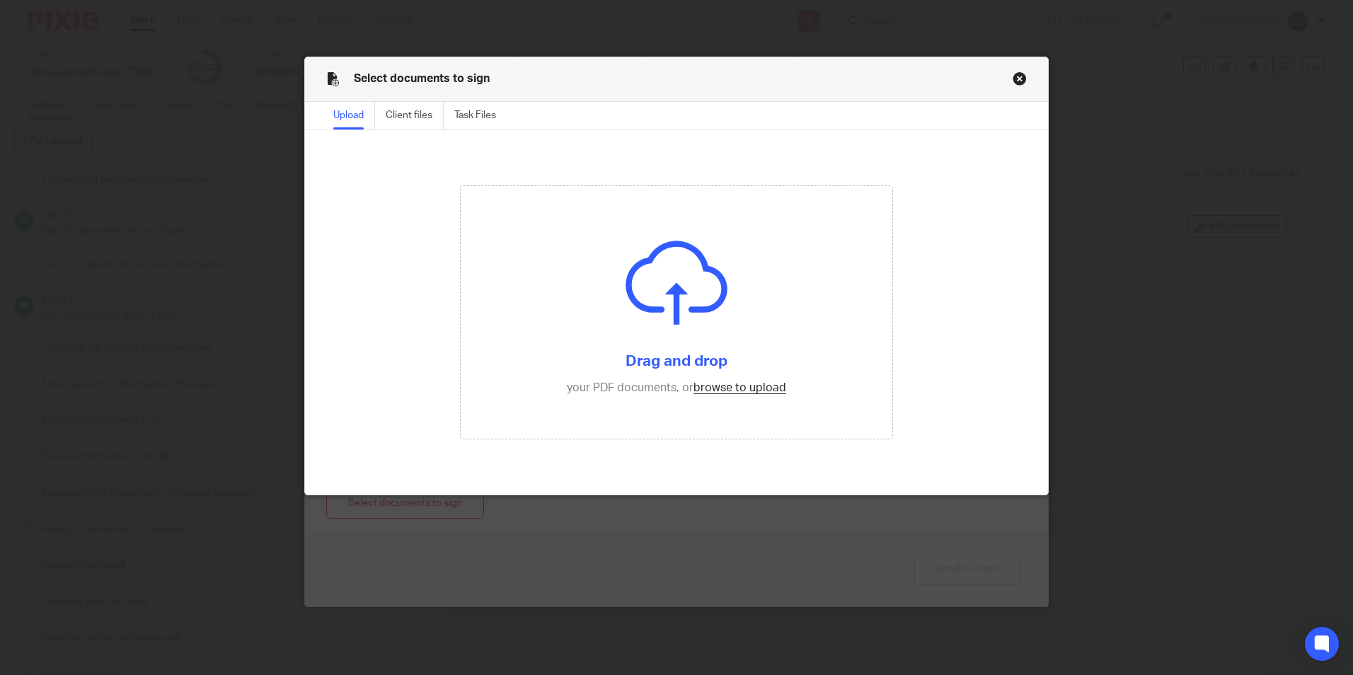
click at [1024, 74] on div "Select documents to sign" at bounding box center [676, 79] width 743 height 45
click at [1012, 77] on button "Close modal" at bounding box center [1019, 78] width 14 height 14
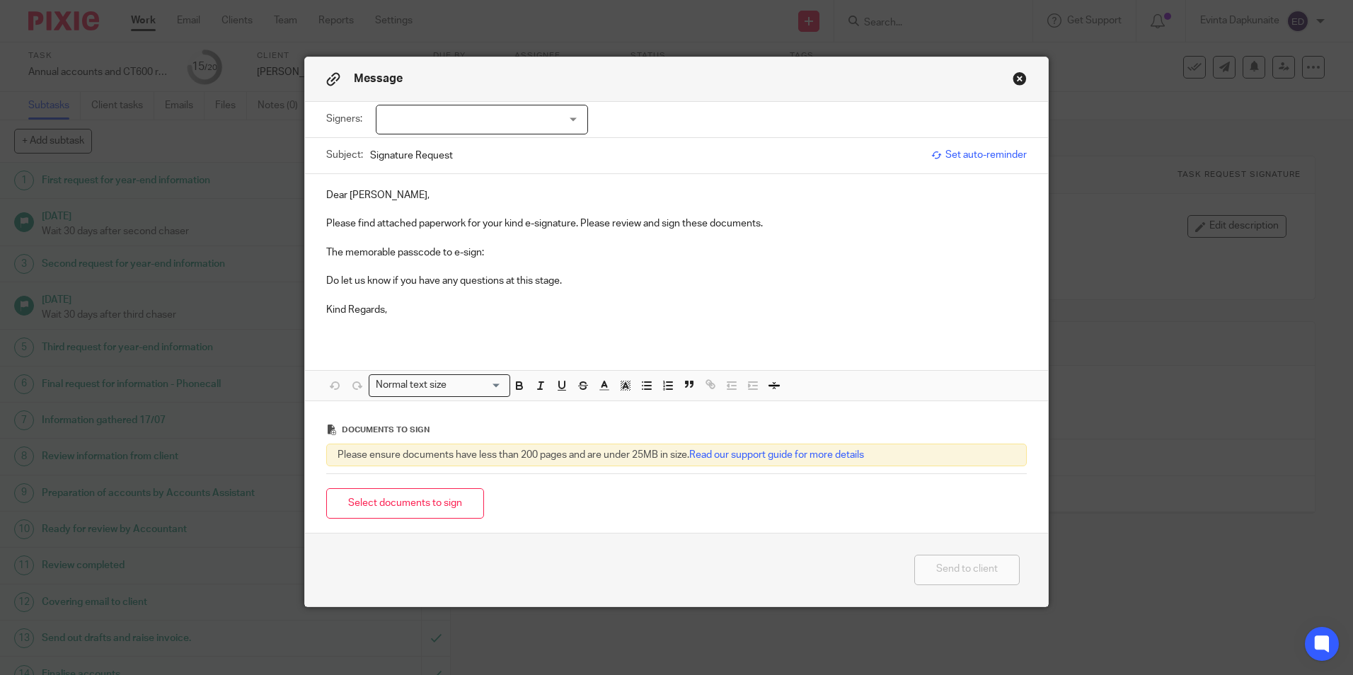
click at [1012, 77] on button "Close modal" at bounding box center [1019, 78] width 14 height 14
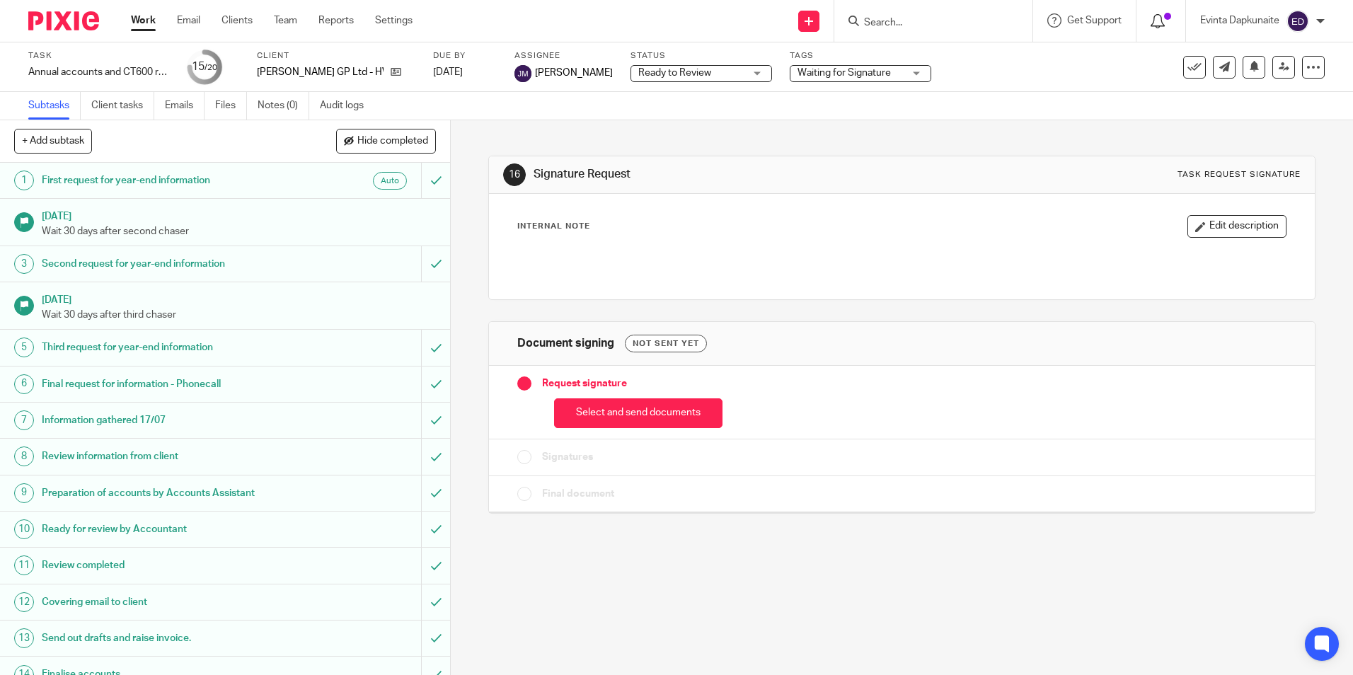
click at [1156, 23] on icon at bounding box center [1157, 21] width 14 height 14
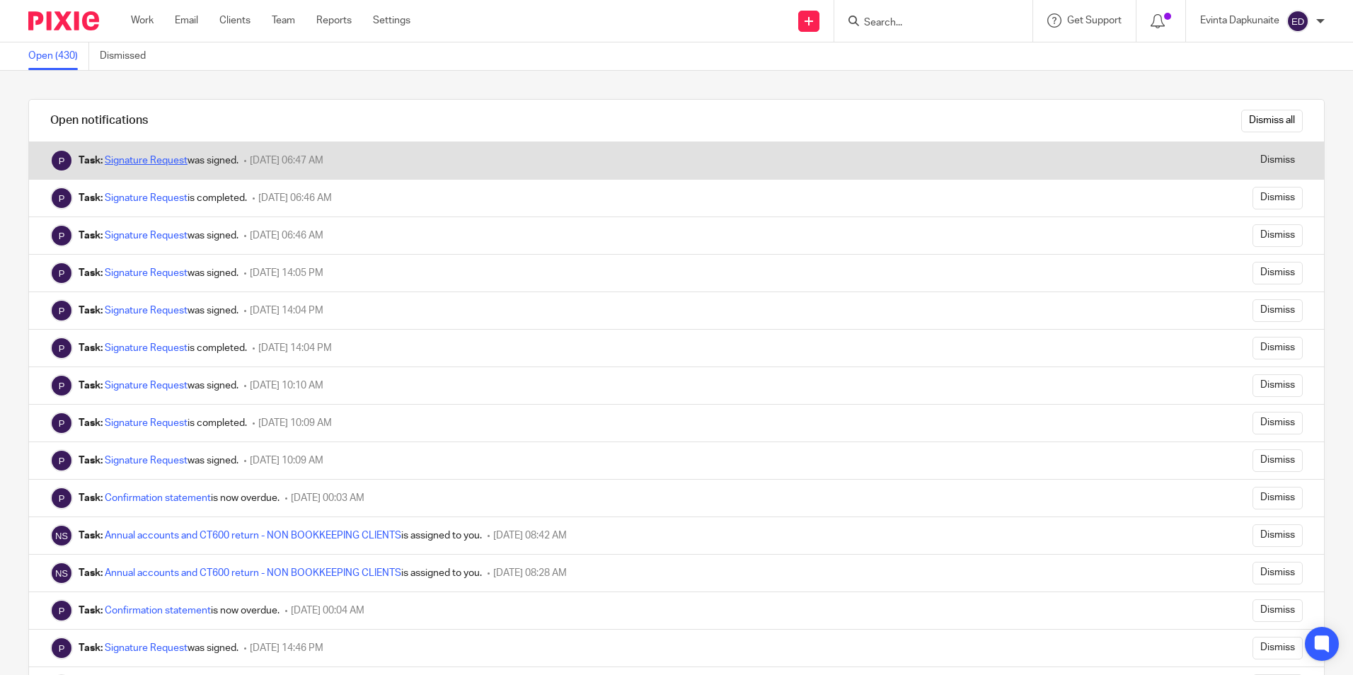
click at [173, 162] on link "Signature Request" at bounding box center [146, 161] width 83 height 10
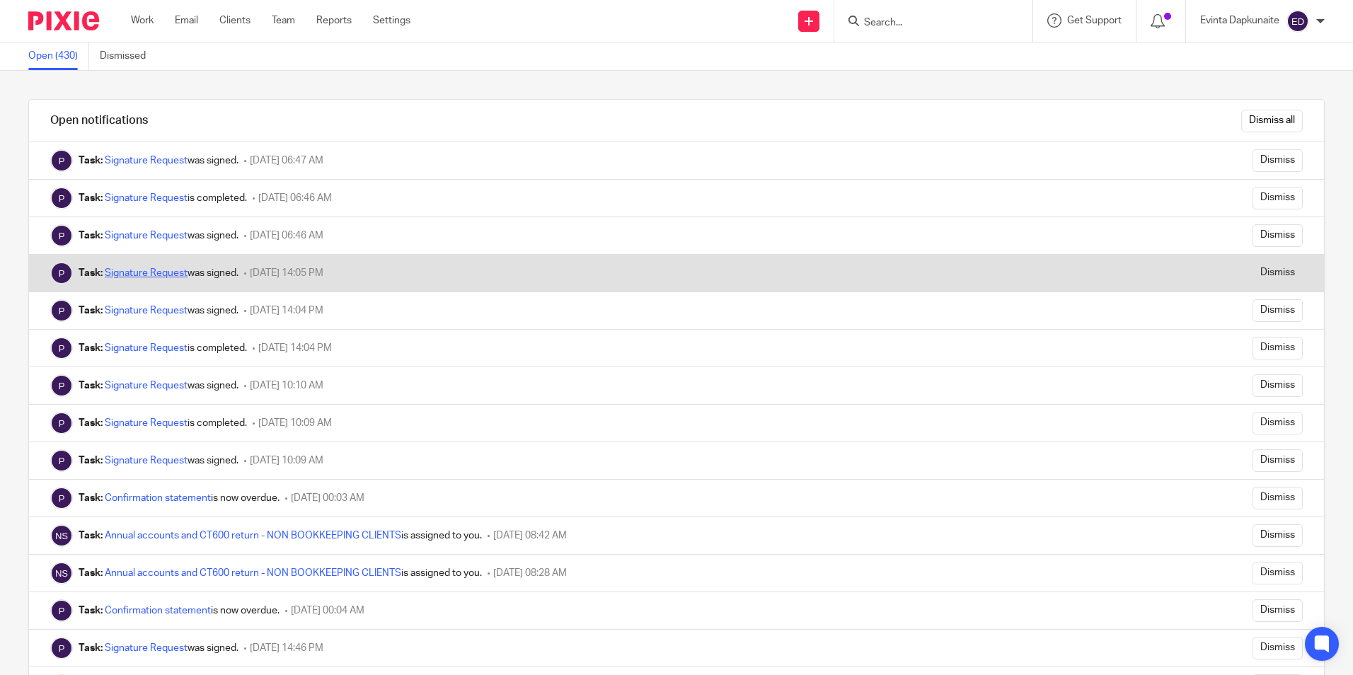
click at [118, 272] on link "Signature Request" at bounding box center [146, 273] width 83 height 10
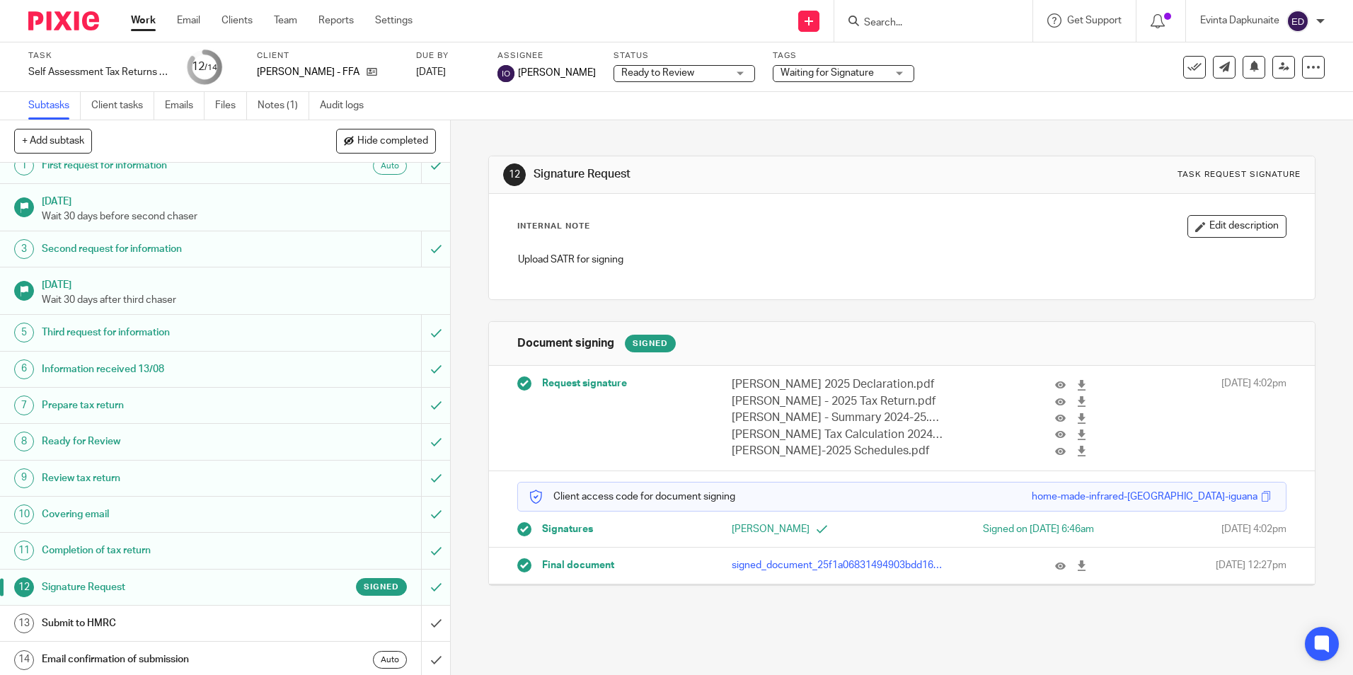
scroll to position [18, 0]
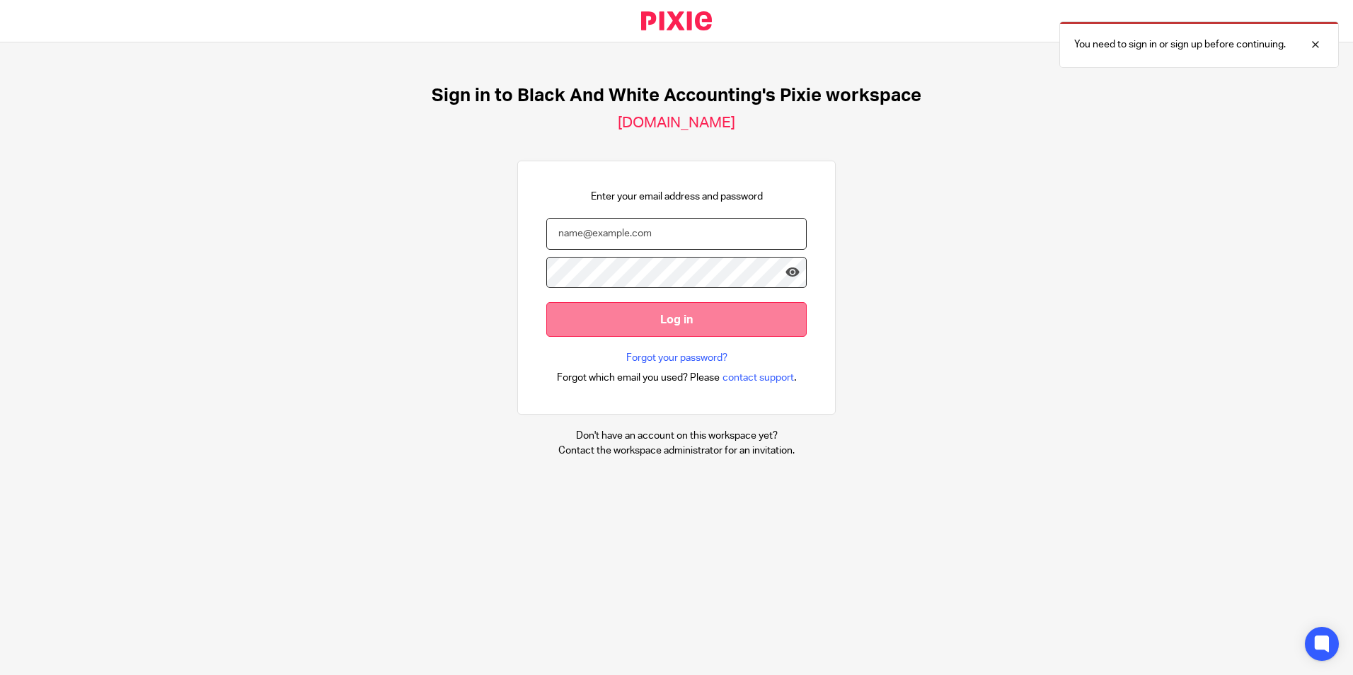
type input "evinta@blackandwhiteaccounting.co.uk"
click at [669, 329] on input "Log in" at bounding box center [676, 319] width 260 height 35
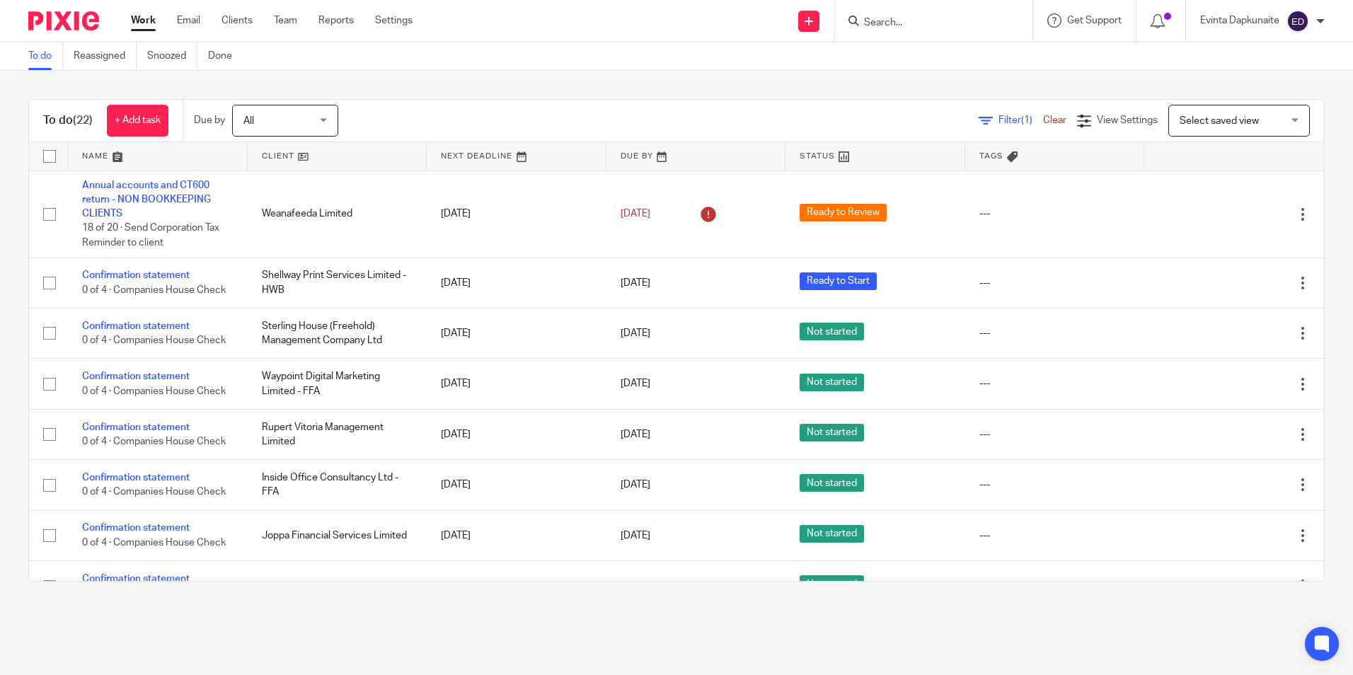
click at [894, 22] on input "Search" at bounding box center [925, 23] width 127 height 13
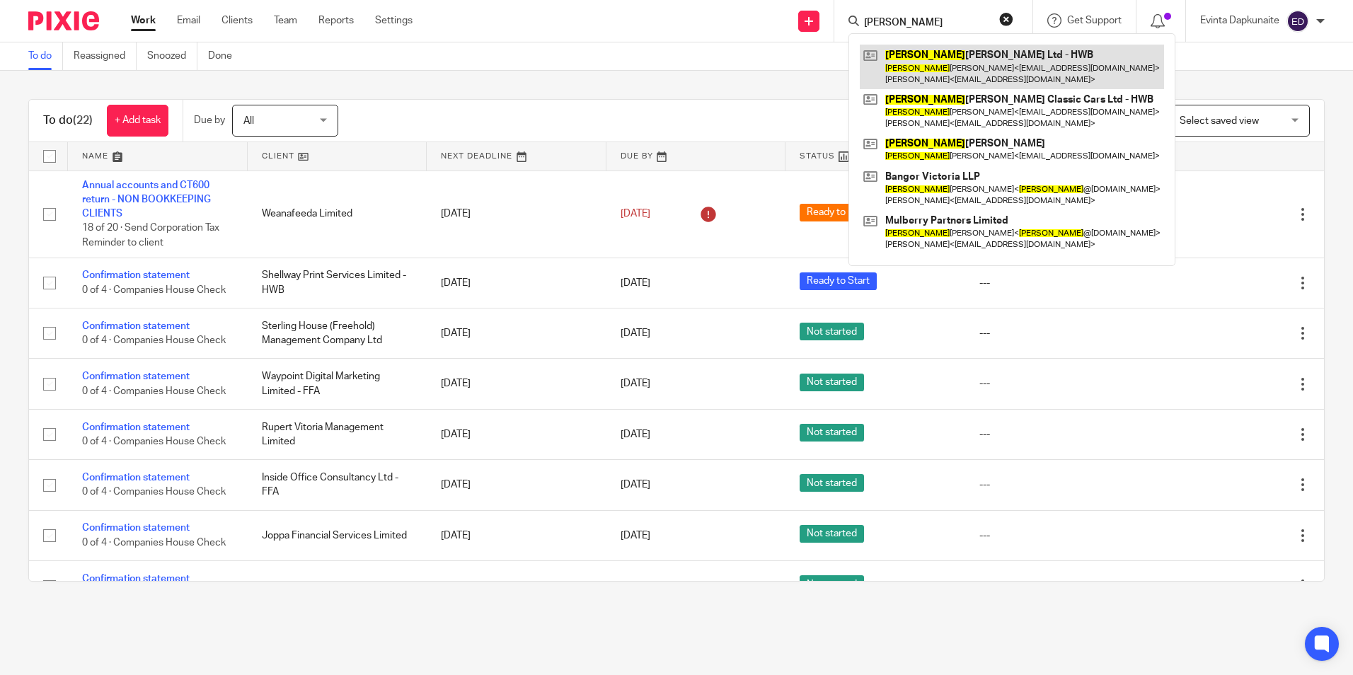
type input "brian"
click at [952, 52] on link at bounding box center [1012, 67] width 304 height 44
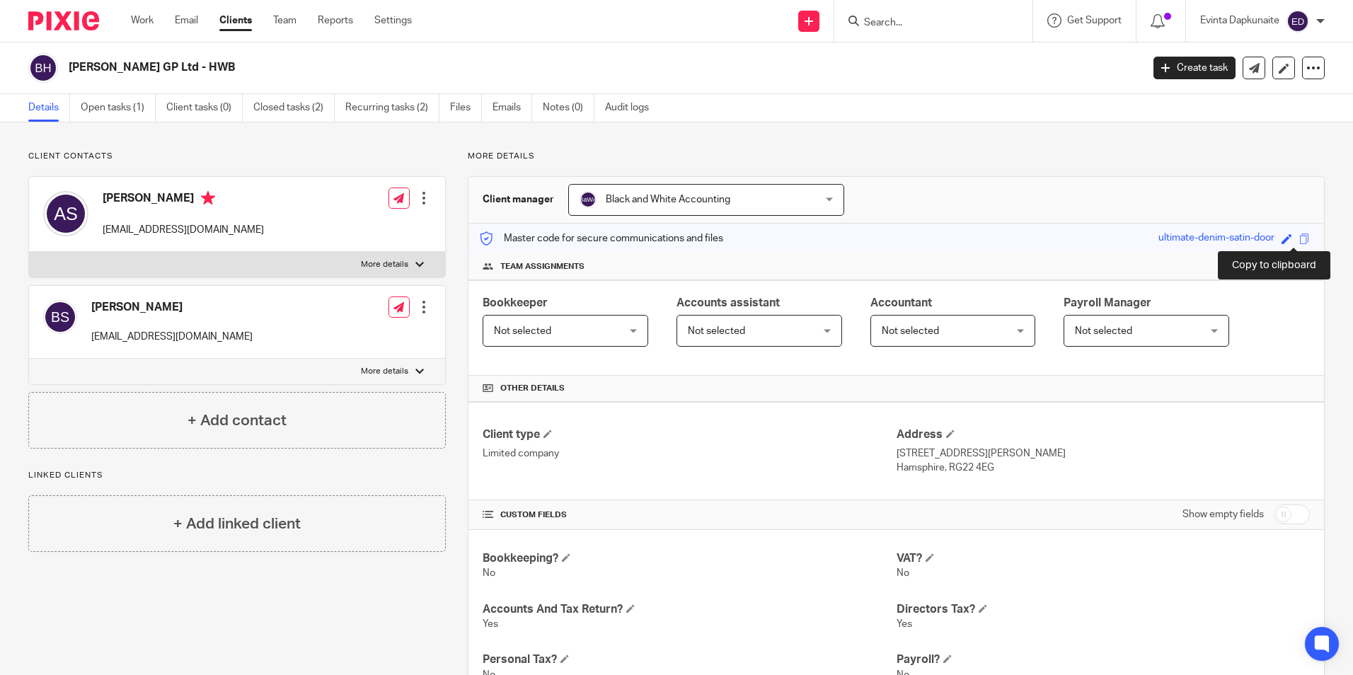
click at [1299, 238] on span at bounding box center [1304, 238] width 11 height 11
click at [112, 111] on link "Open tasks (1)" at bounding box center [118, 108] width 75 height 28
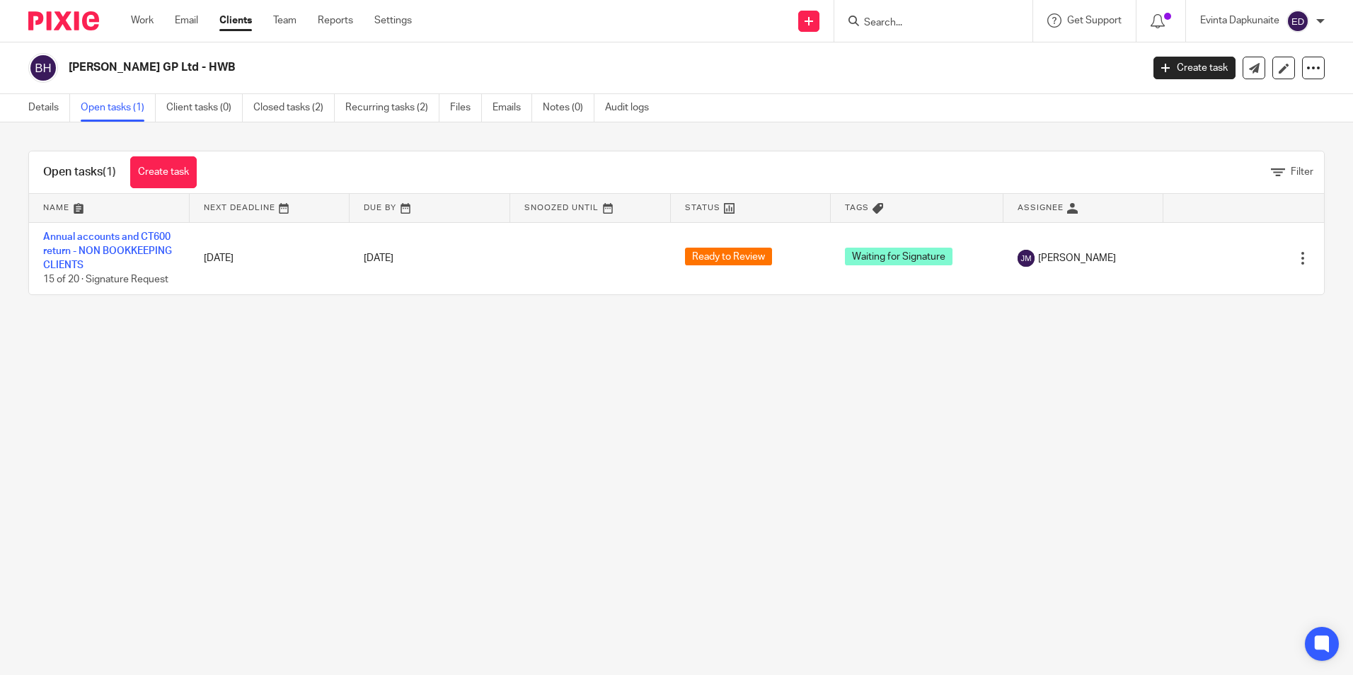
click at [139, 242] on td "Annual accounts and CT600 return - NON BOOKKEEPING CLIENTS 15 of 20 · Signature…" at bounding box center [109, 258] width 161 height 72
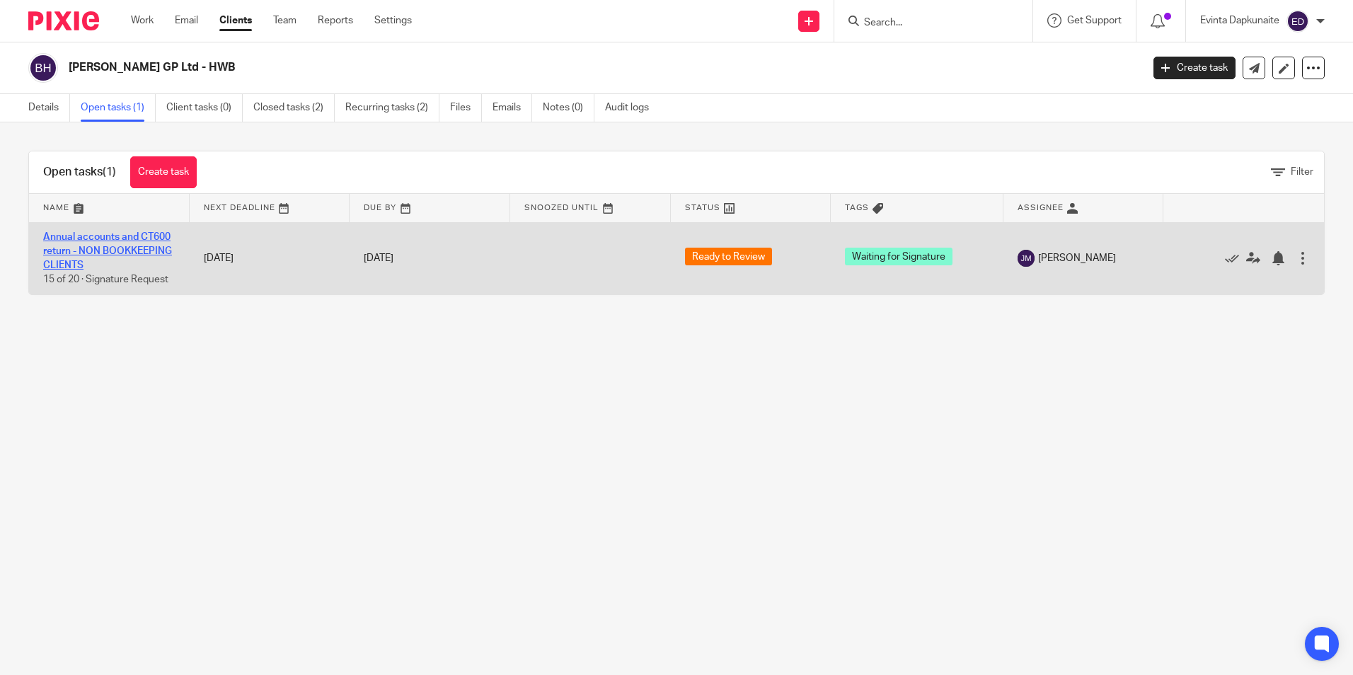
click at [140, 237] on link "Annual accounts and CT600 return - NON BOOKKEEPING CLIENTS" at bounding box center [107, 251] width 129 height 39
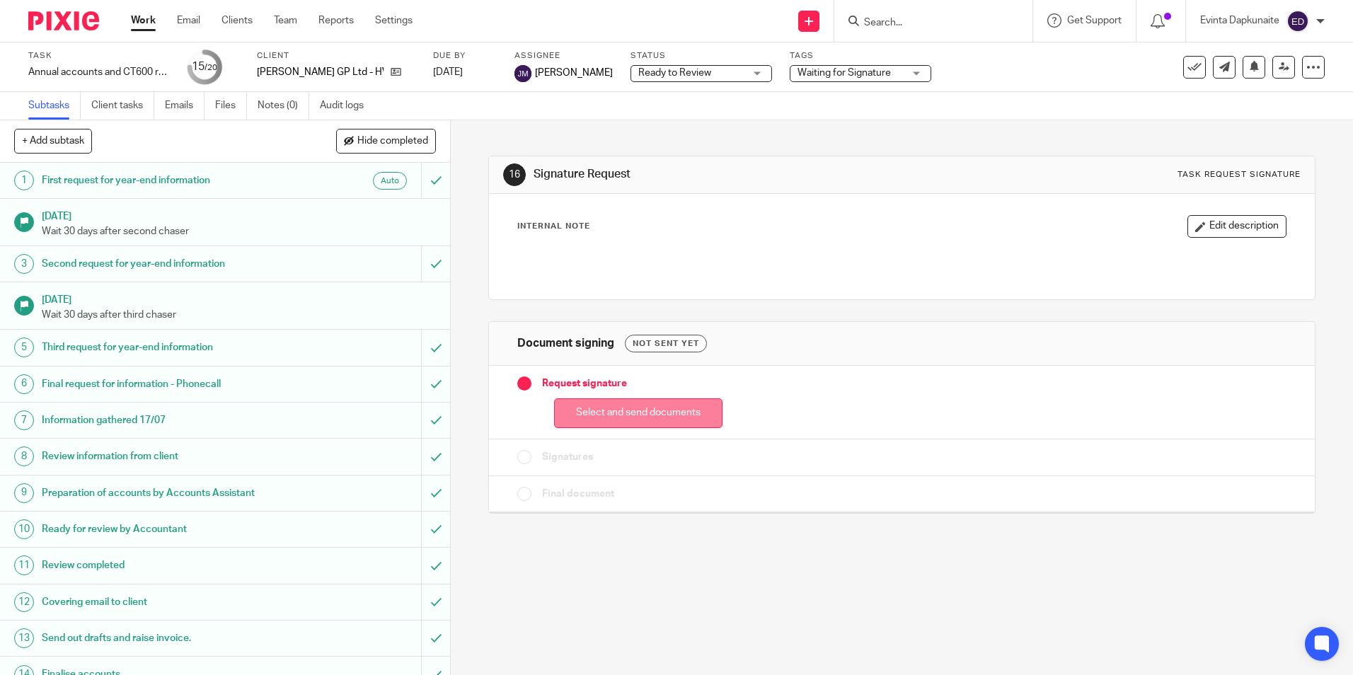
click at [623, 421] on button "Select and send documents" at bounding box center [638, 413] width 168 height 30
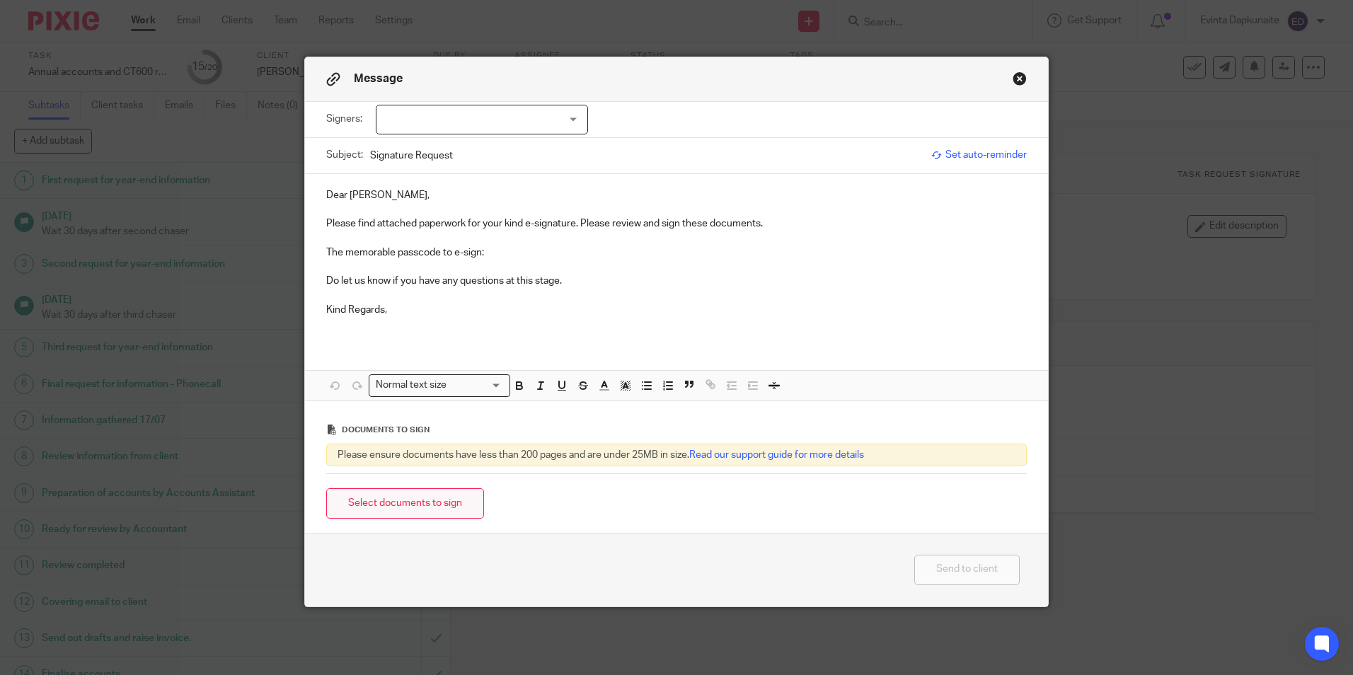
click at [449, 510] on button "Select documents to sign" at bounding box center [405, 503] width 158 height 30
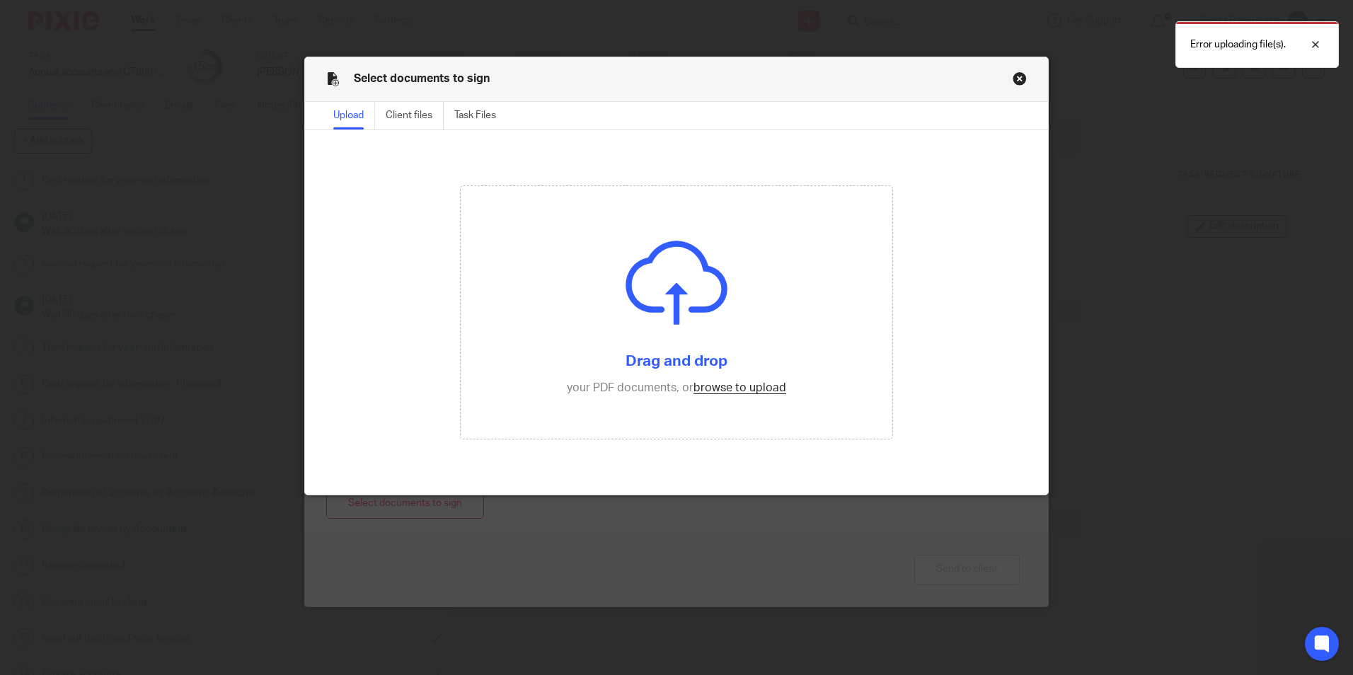
click at [1020, 71] on div "Select documents to sign" at bounding box center [676, 79] width 743 height 45
click at [1013, 73] on button "Close modal" at bounding box center [1019, 78] width 14 height 14
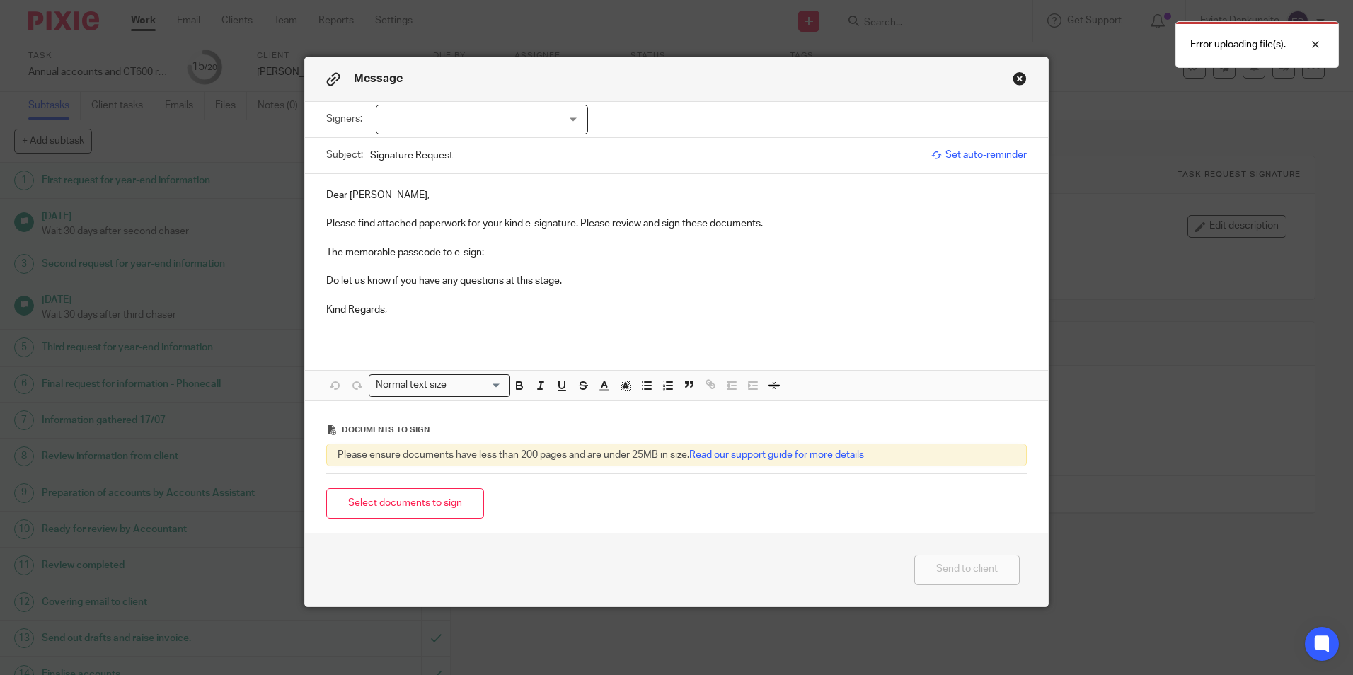
click at [1013, 74] on button "Close modal" at bounding box center [1019, 78] width 14 height 14
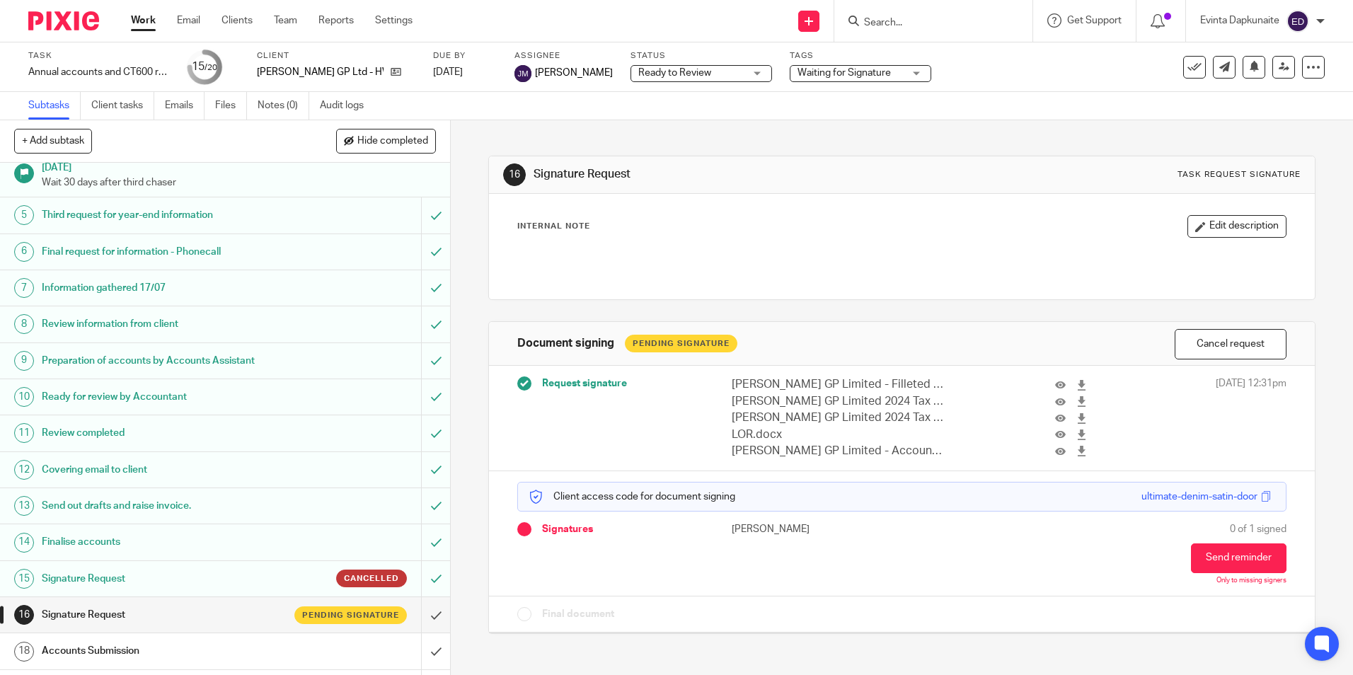
scroll to position [141, 0]
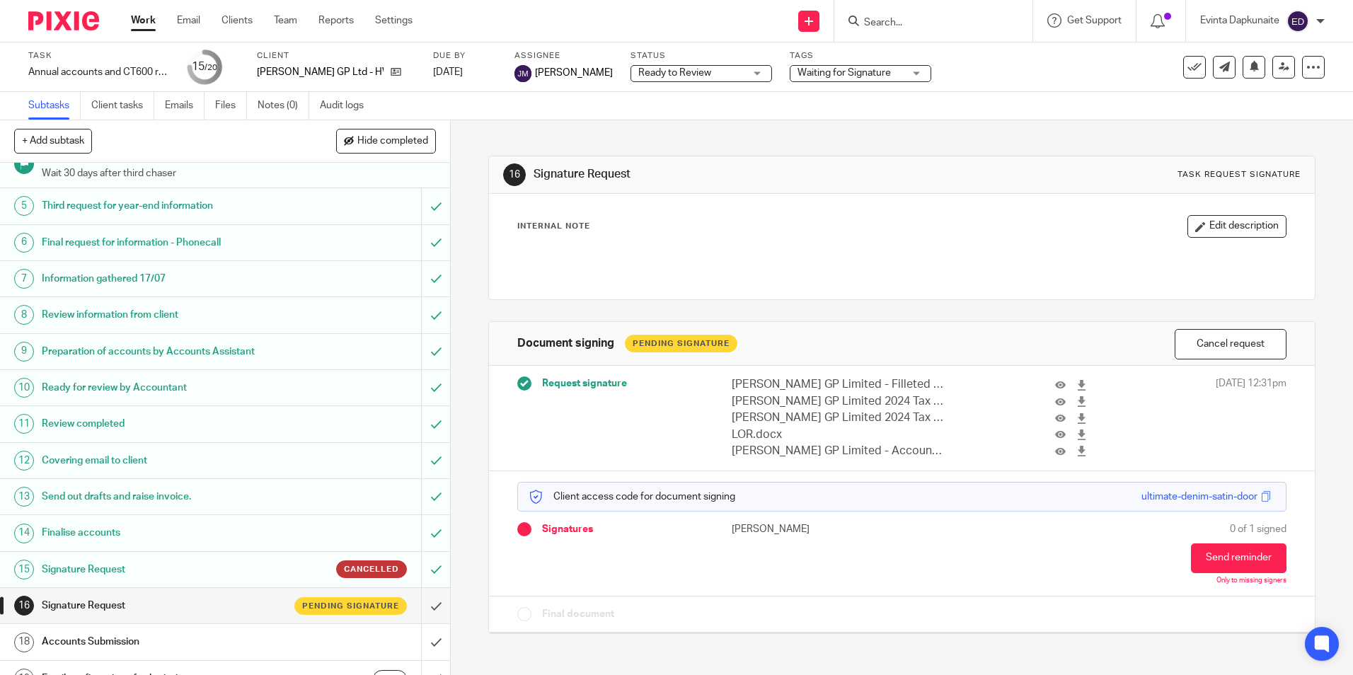
click at [943, 24] on input "Search" at bounding box center [925, 23] width 127 height 13
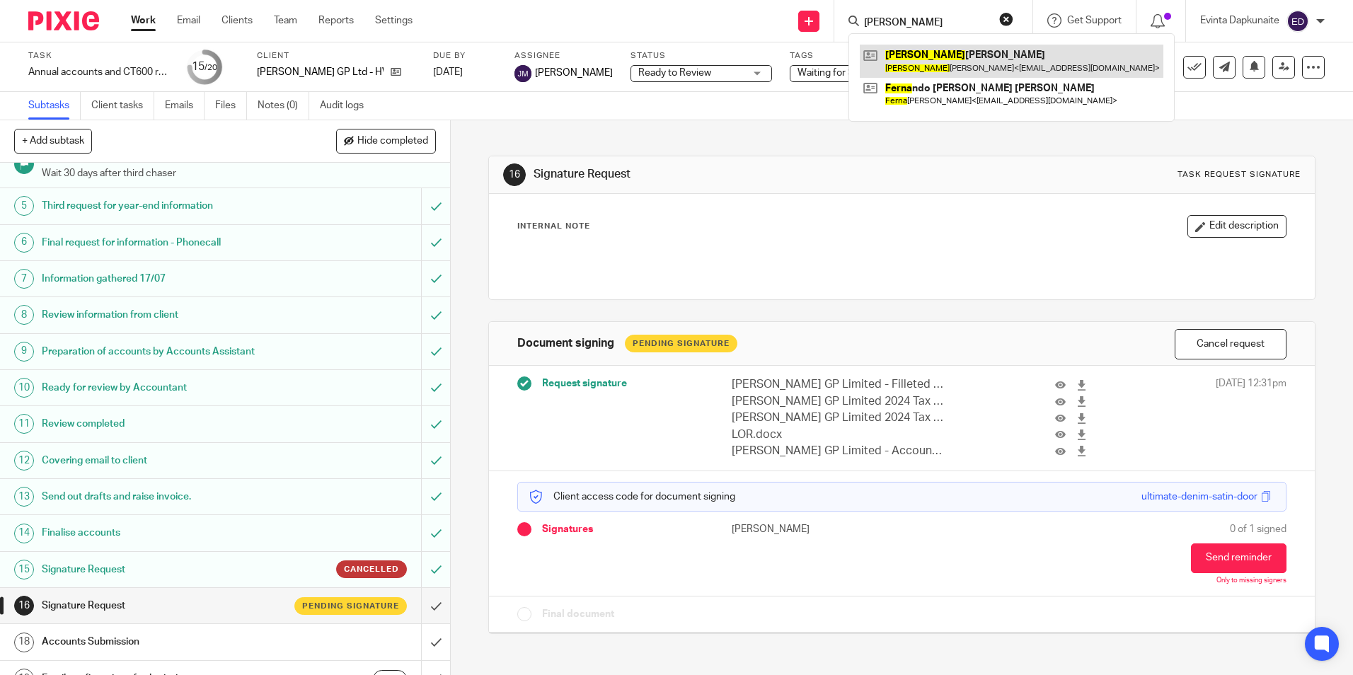
type input "[PERSON_NAME]"
click at [928, 48] on link at bounding box center [1012, 61] width 304 height 33
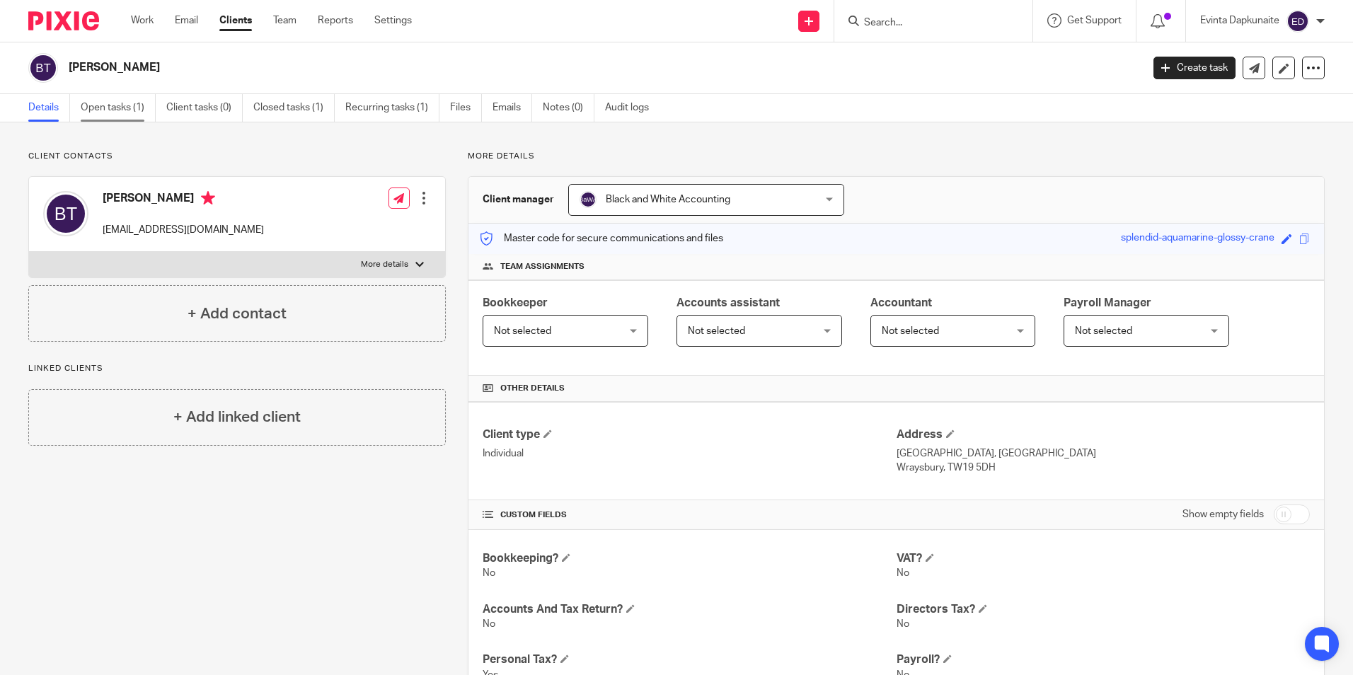
click at [126, 107] on link "Open tasks (1)" at bounding box center [118, 108] width 75 height 28
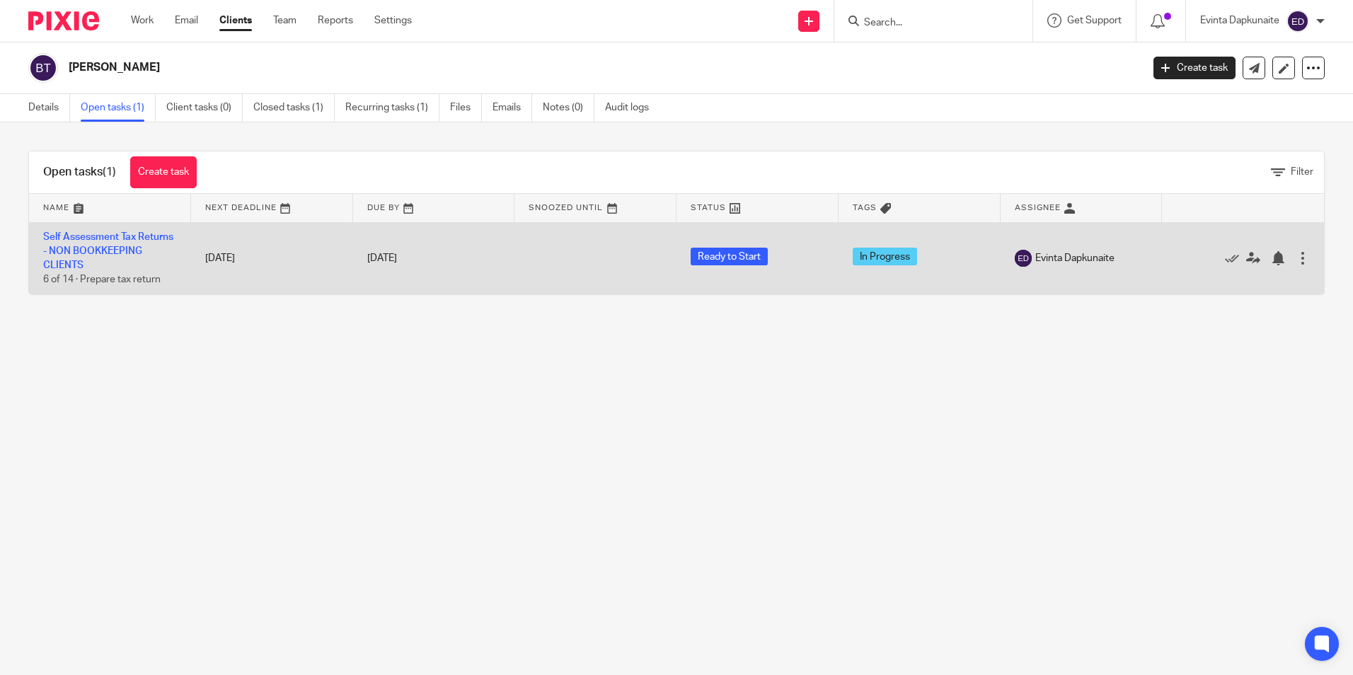
click at [98, 258] on td "Self Assessment Tax Returns - NON BOOKKEEPING CLIENTS 6 of 14 · Prepare tax ret…" at bounding box center [110, 258] width 162 height 72
click at [105, 241] on link "Self Assessment Tax Returns - NON BOOKKEEPING CLIENTS" at bounding box center [108, 251] width 130 height 39
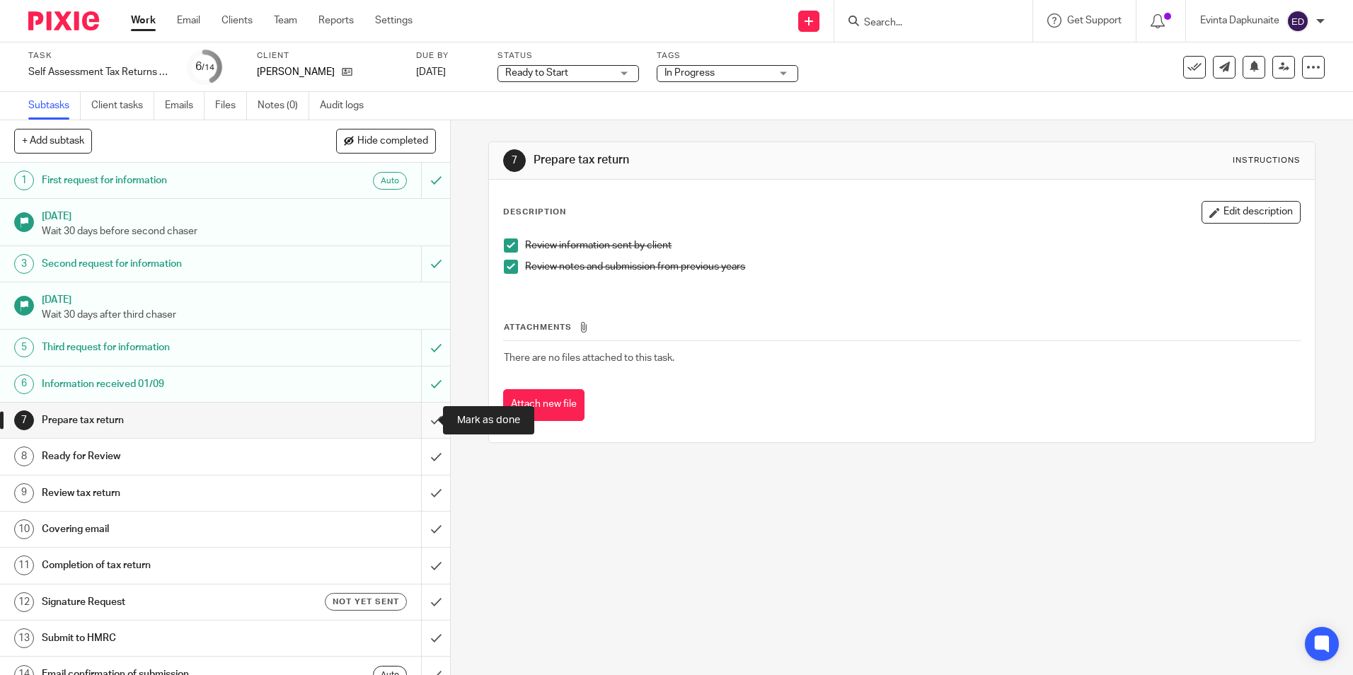
click at [417, 415] on input "submit" at bounding box center [225, 420] width 450 height 35
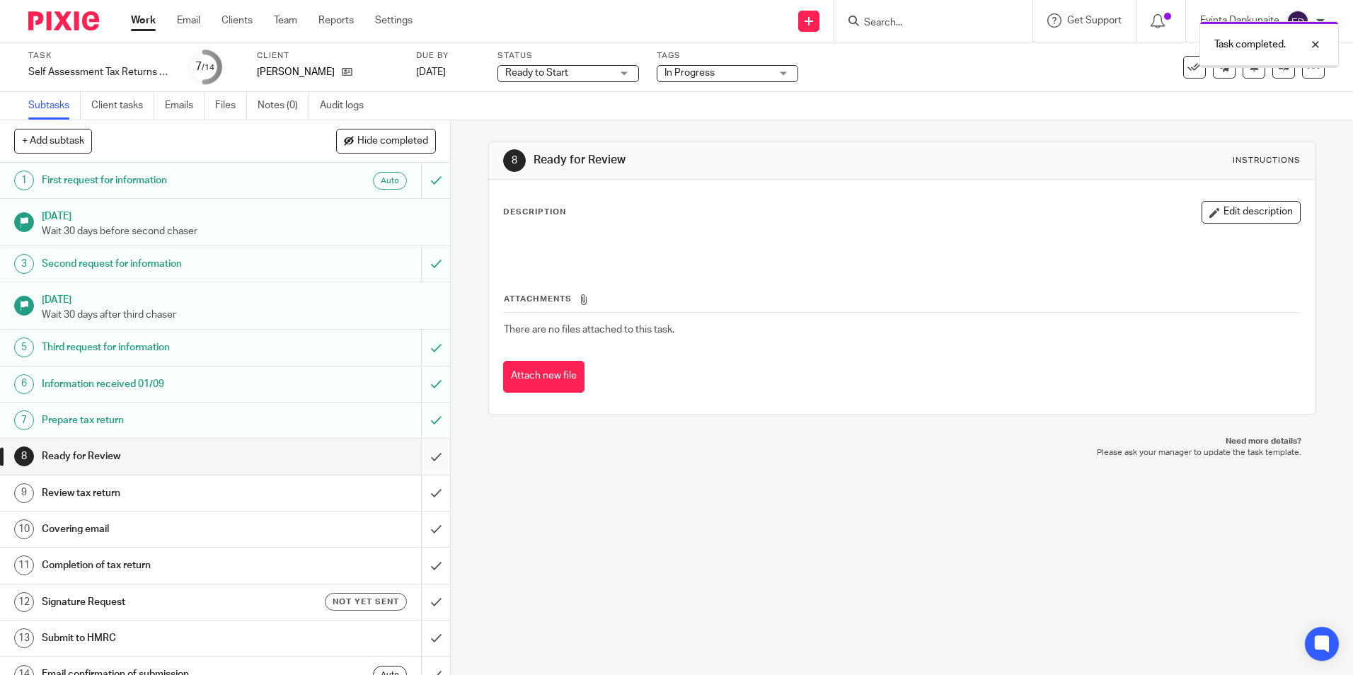
click at [423, 461] on input "submit" at bounding box center [225, 456] width 450 height 35
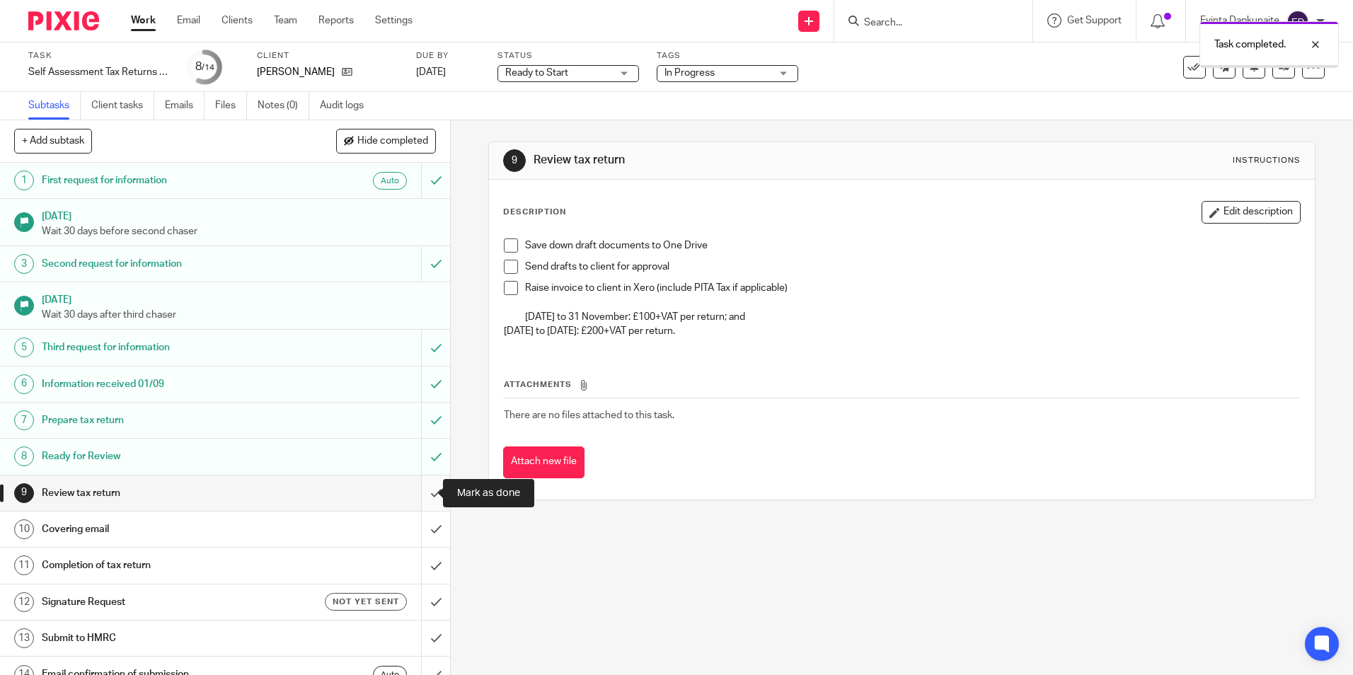
click at [419, 489] on input "submit" at bounding box center [225, 492] width 450 height 35
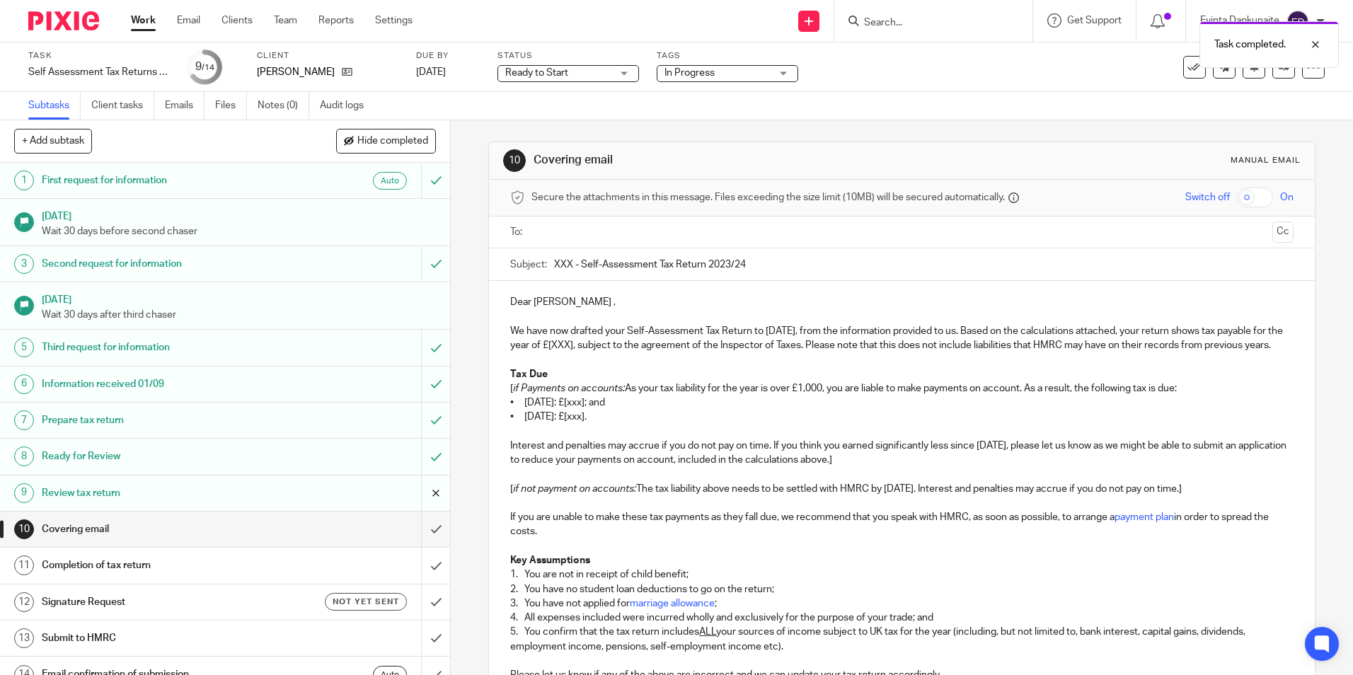
click at [420, 492] on input "submit" at bounding box center [225, 492] width 450 height 35
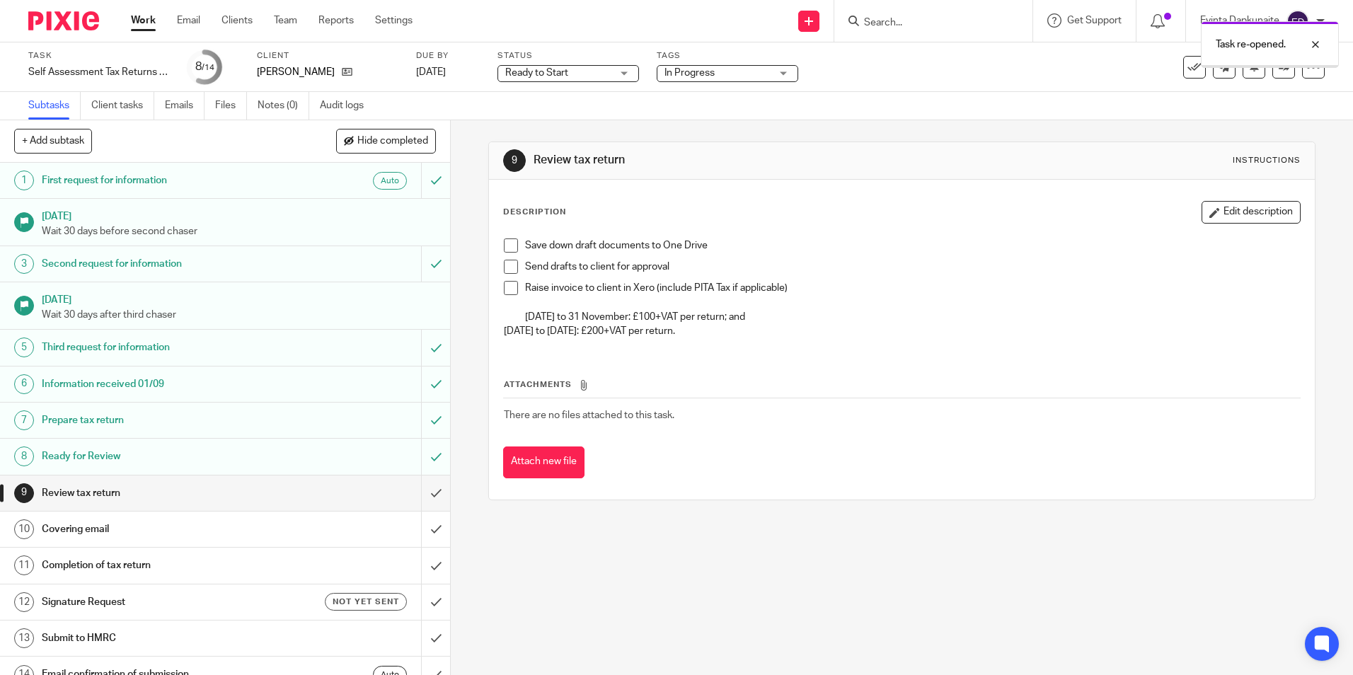
click at [705, 73] on span "In Progress" at bounding box center [689, 73] width 50 height 10
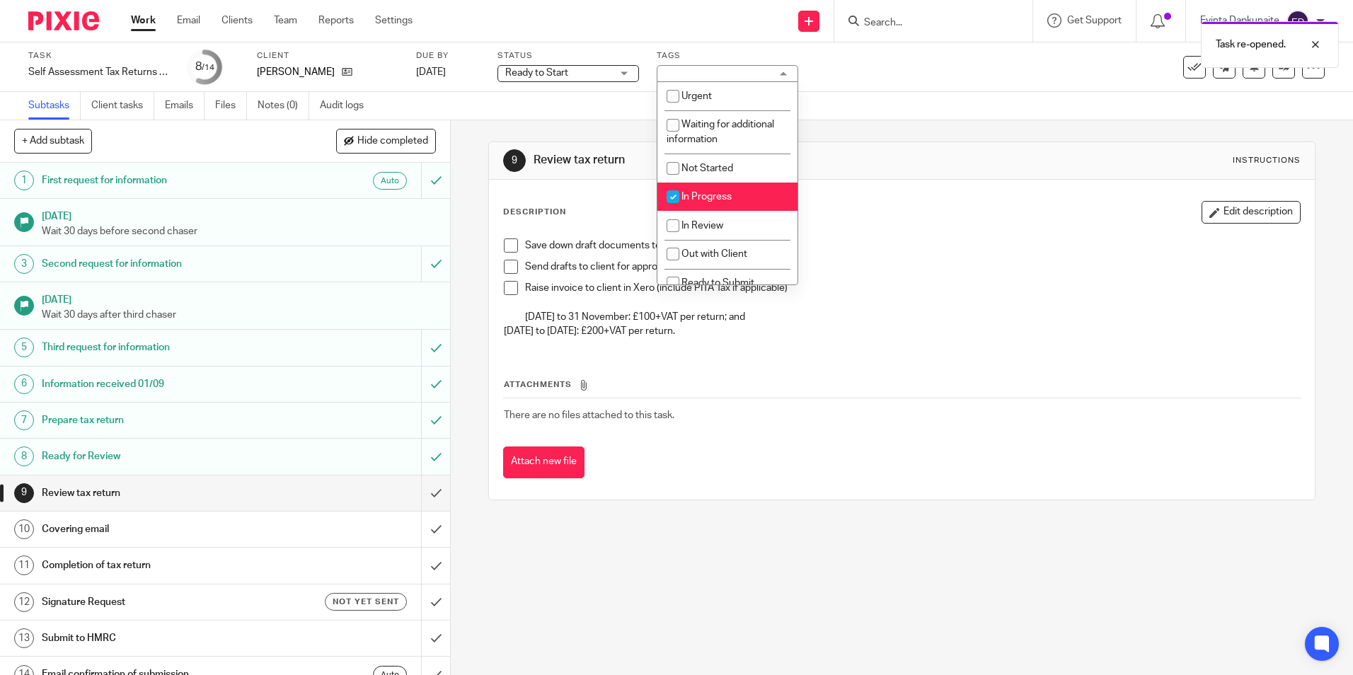
click at [716, 197] on span "In Progress" at bounding box center [706, 197] width 50 height 10
checkbox input "false"
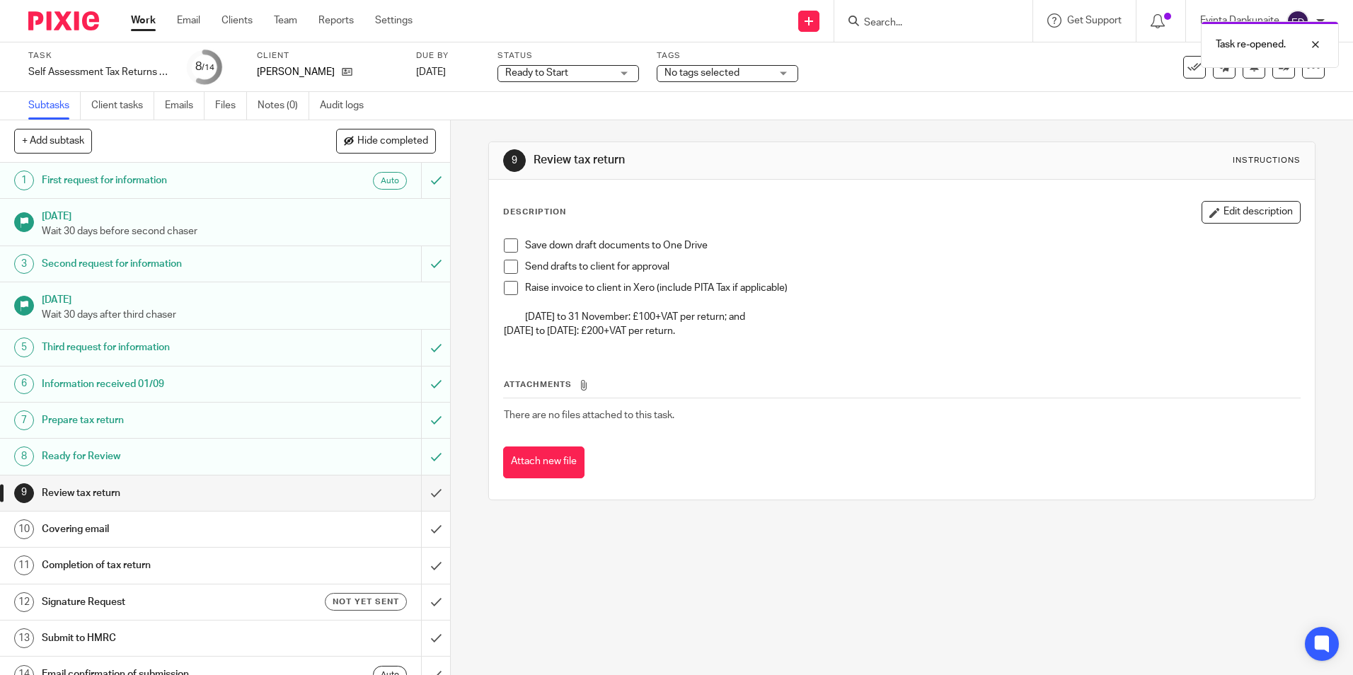
click at [560, 68] on span "Ready to Start" at bounding box center [536, 73] width 63 height 10
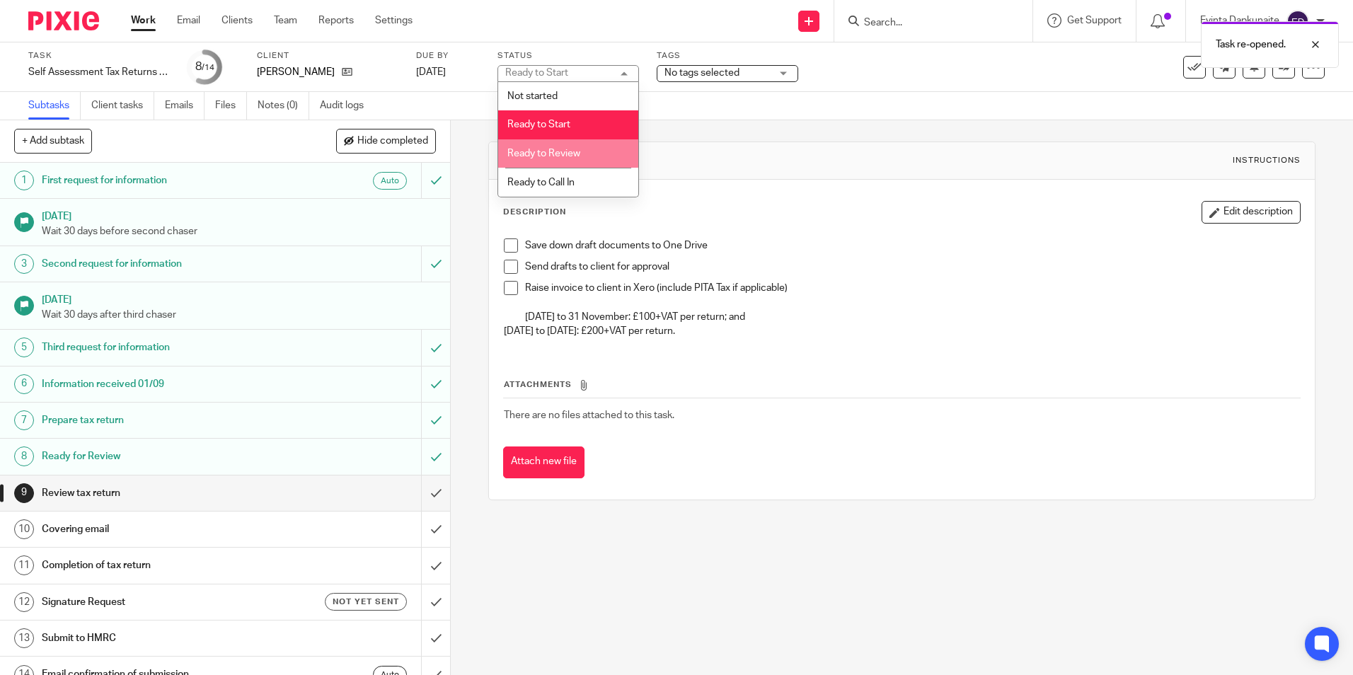
click at [587, 139] on li "Ready to Review" at bounding box center [568, 153] width 140 height 29
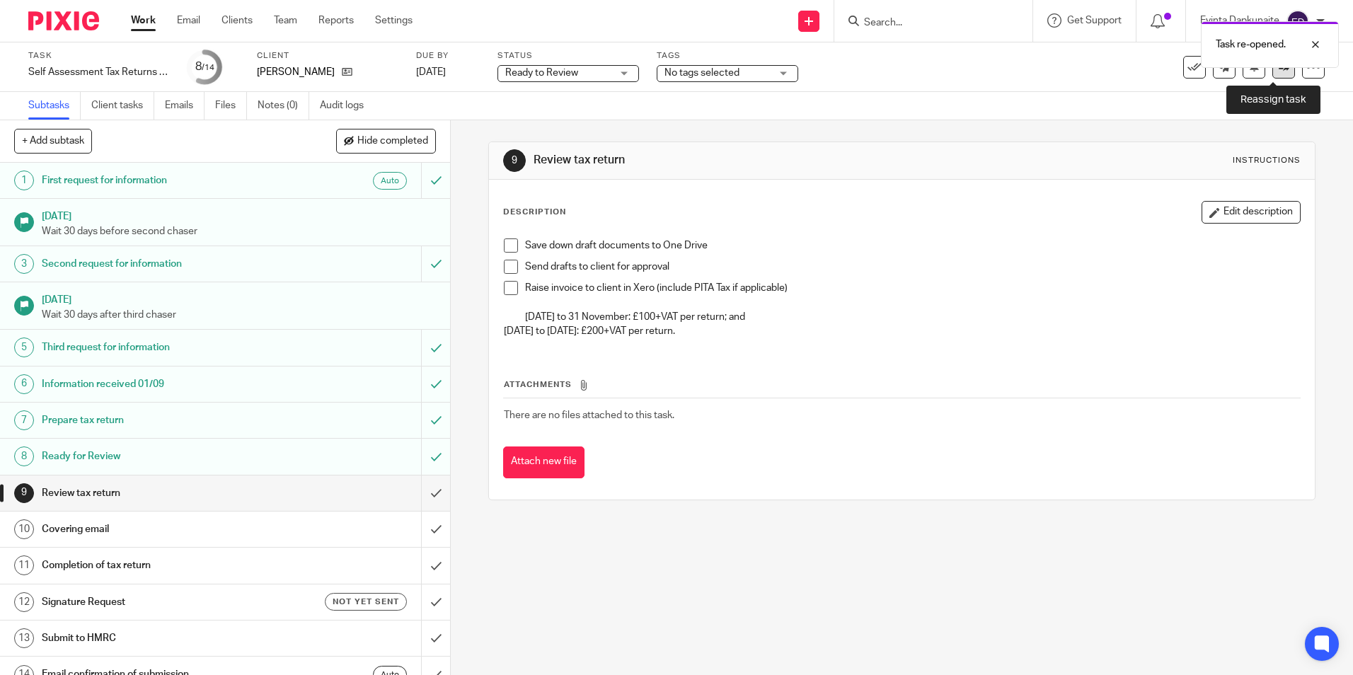
click at [1278, 69] on icon at bounding box center [1283, 67] width 11 height 11
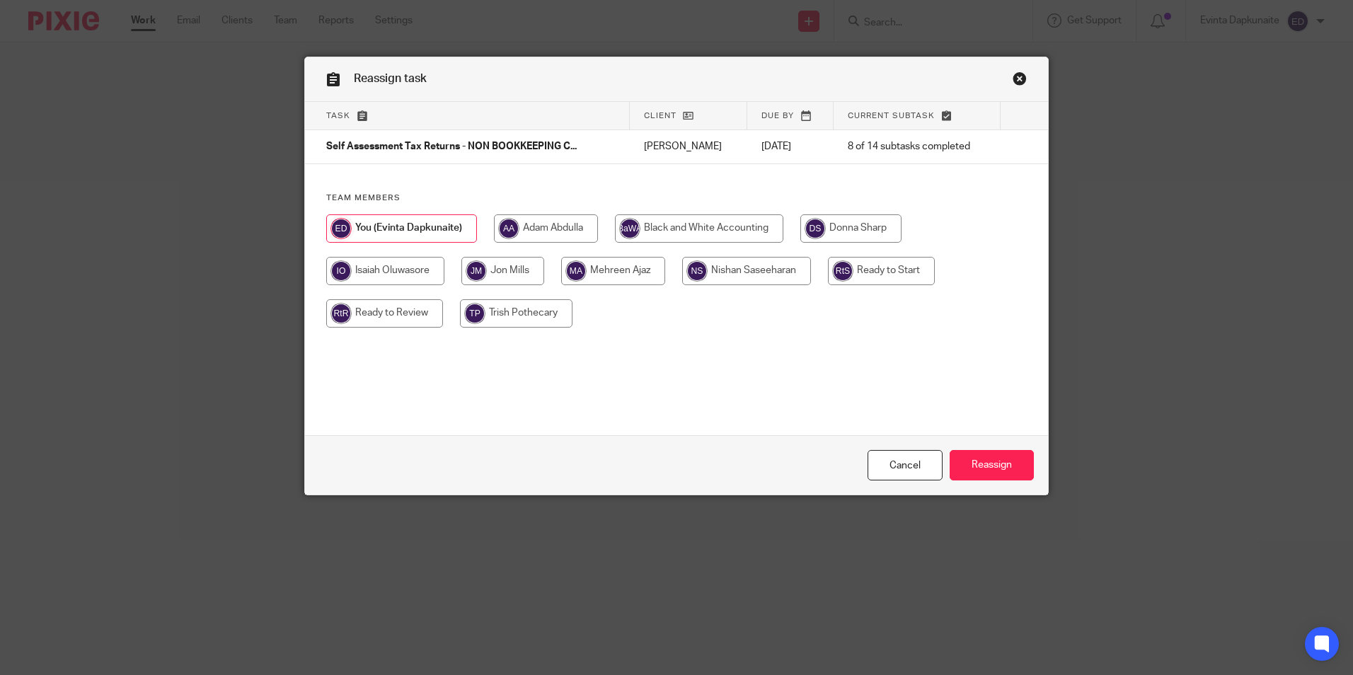
click at [405, 313] on input "radio" at bounding box center [384, 313] width 117 height 28
radio input "true"
click at [995, 468] on input "Reassign" at bounding box center [991, 465] width 84 height 30
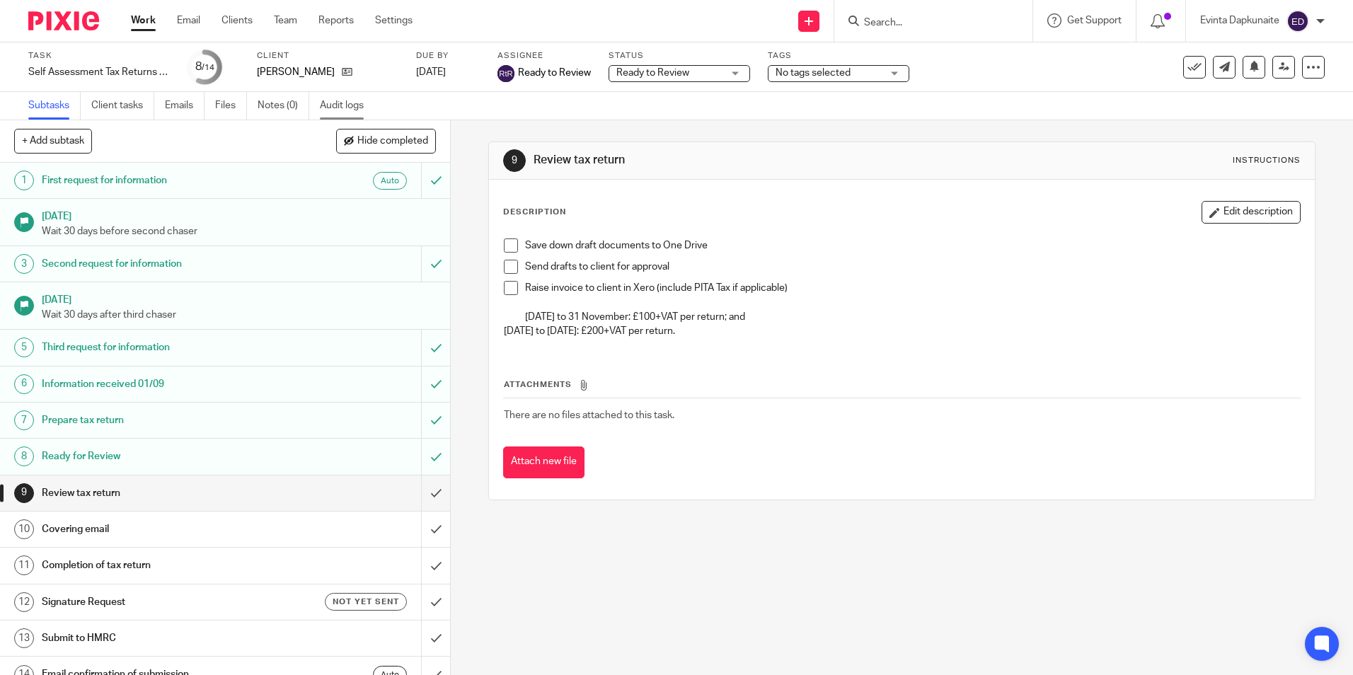
drag, startPoint x: 282, startPoint y: 15, endPoint x: 350, endPoint y: 116, distance: 121.9
click at [283, 15] on link "Team" at bounding box center [285, 20] width 23 height 14
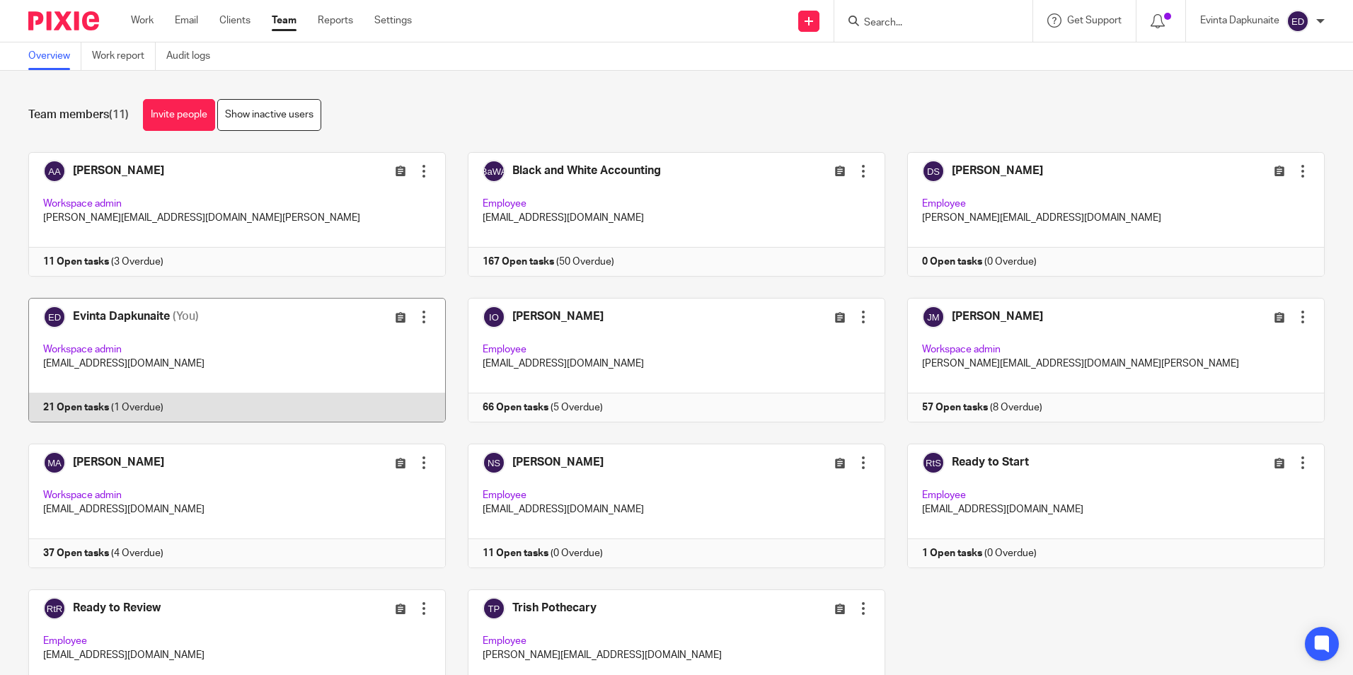
click at [288, 369] on link at bounding box center [225, 360] width 439 height 125
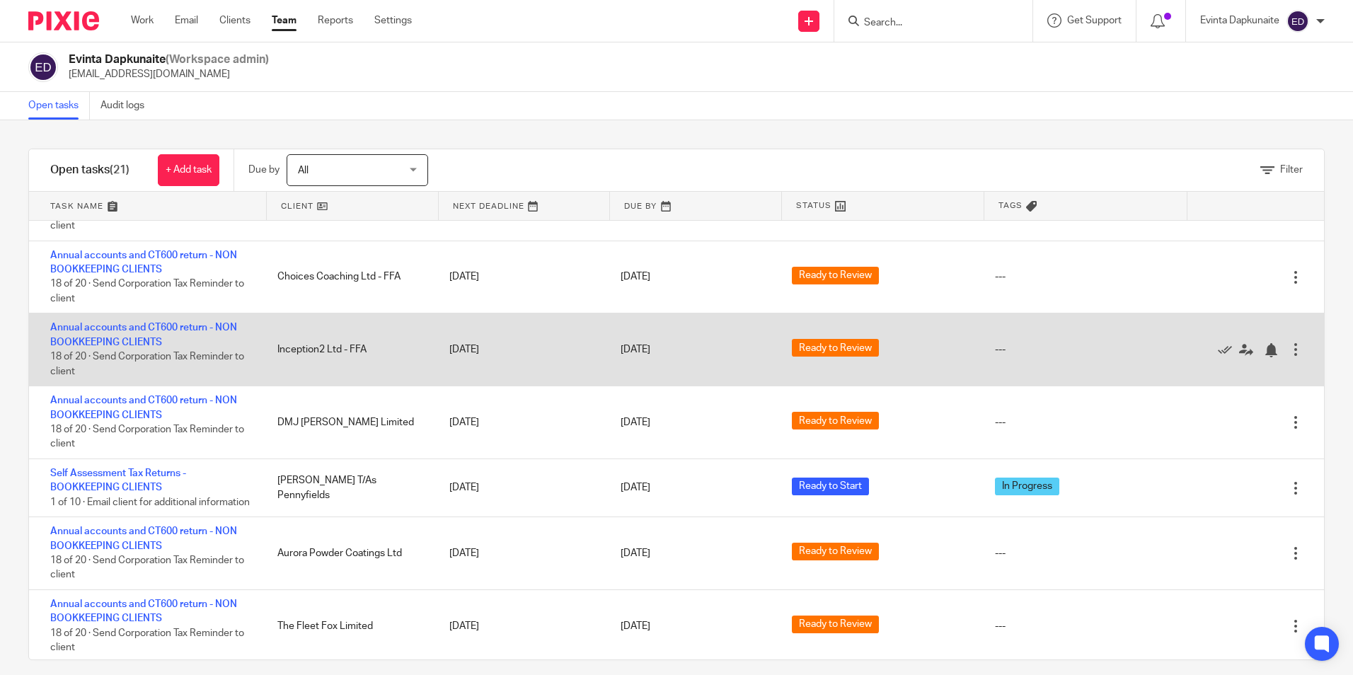
scroll to position [827, 0]
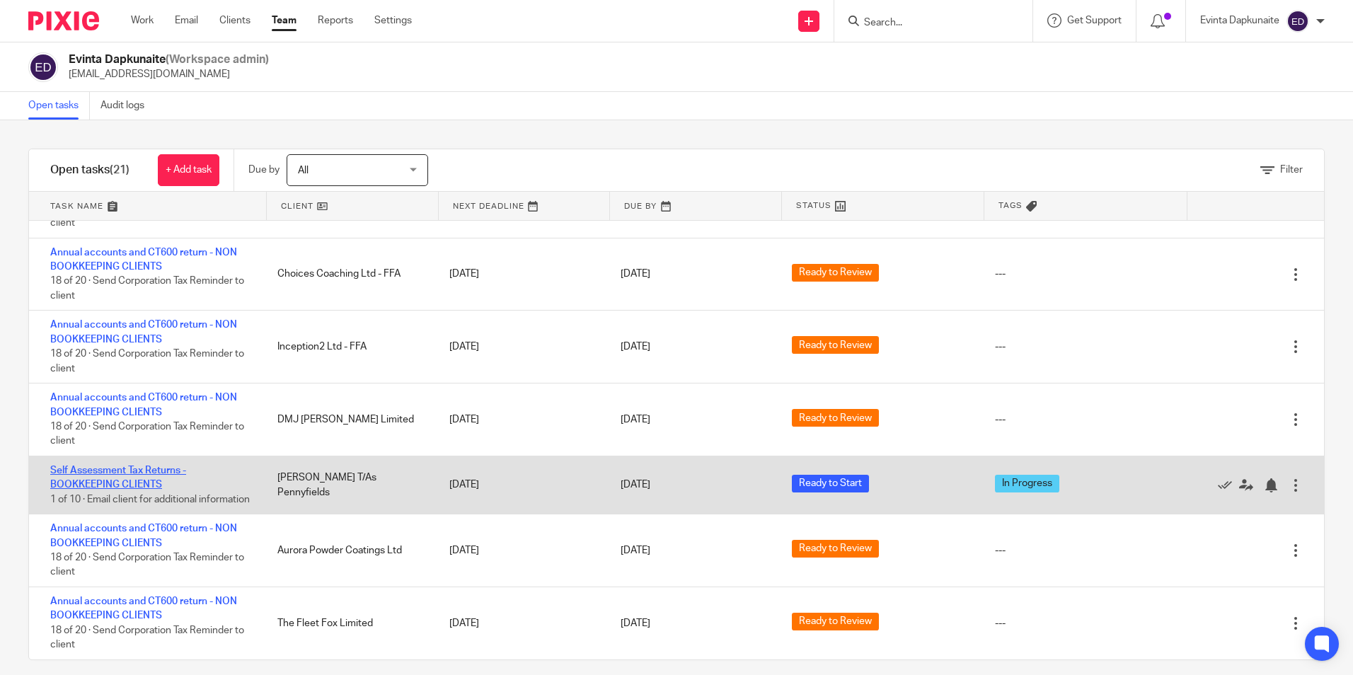
click at [135, 466] on link "Self Assessment Tax Returns - BOOKKEEPING CLIENTS" at bounding box center [118, 478] width 136 height 24
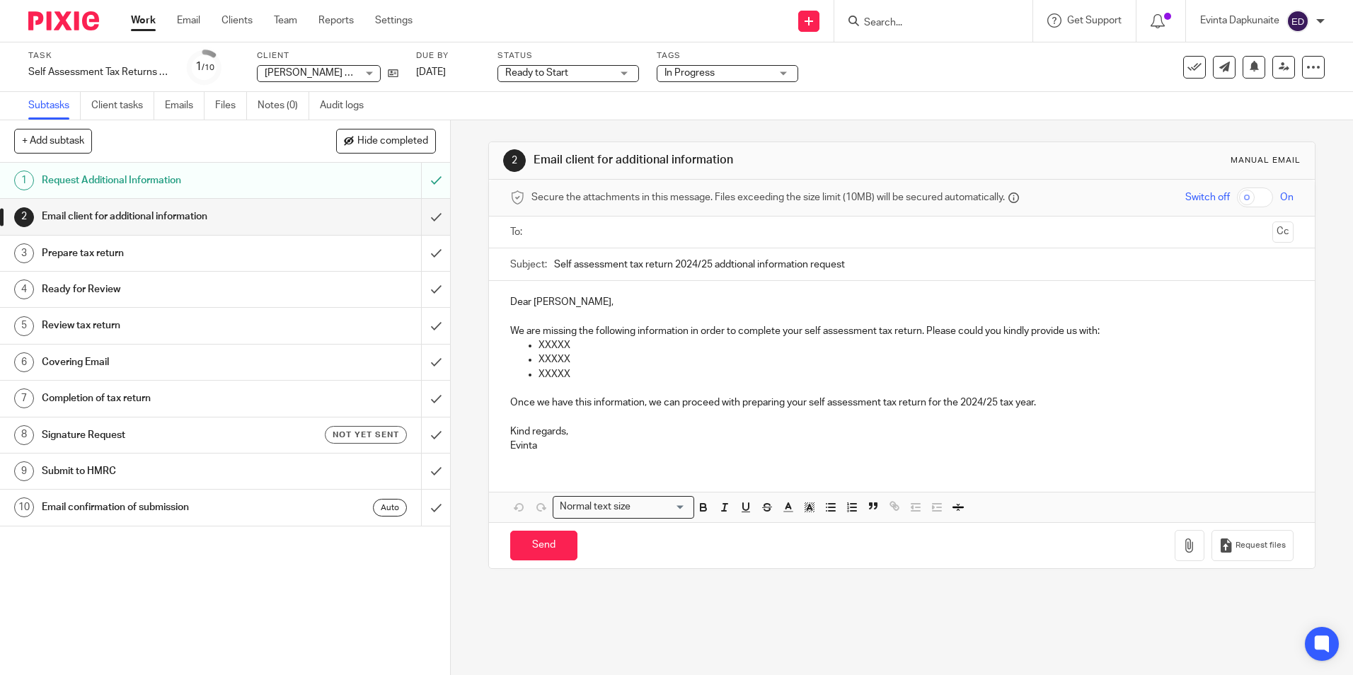
click at [778, 70] on div "In Progress" at bounding box center [727, 73] width 141 height 17
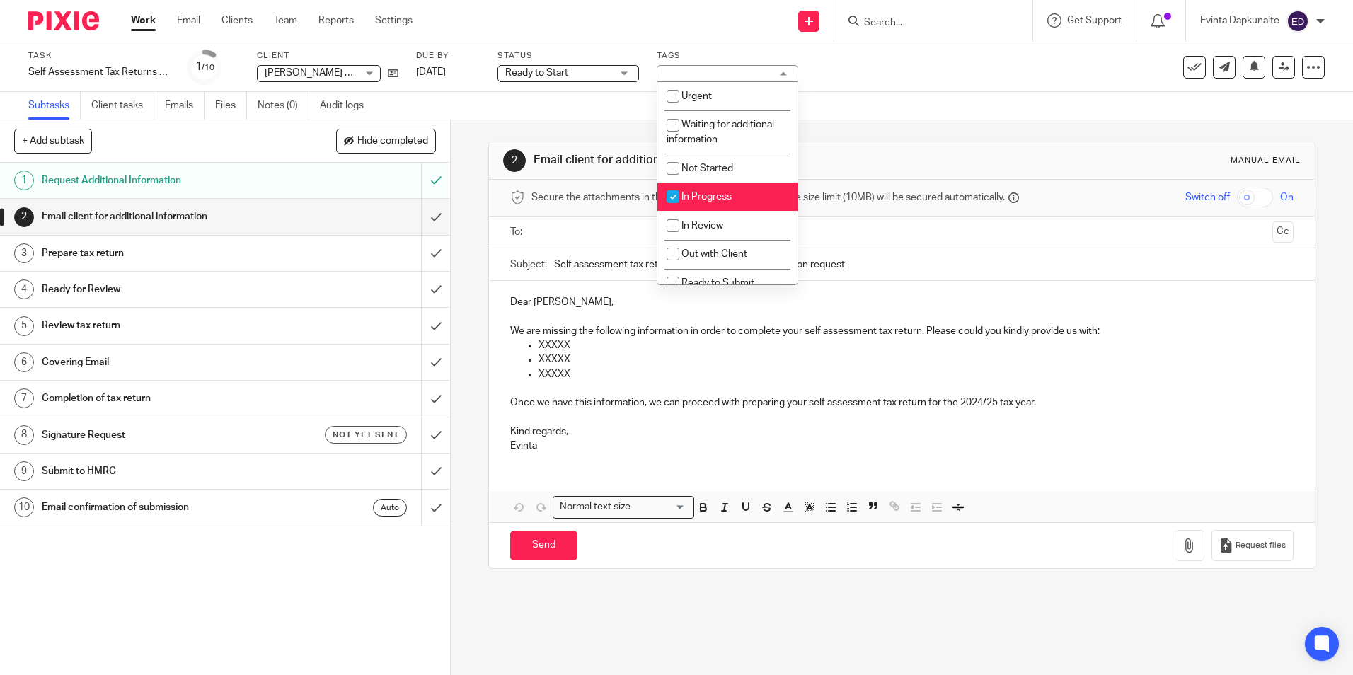
click at [758, 197] on li "In Progress" at bounding box center [727, 197] width 140 height 29
checkbox input "false"
click at [842, 142] on div "2 Email client for additional information Manual email" at bounding box center [901, 160] width 825 height 37
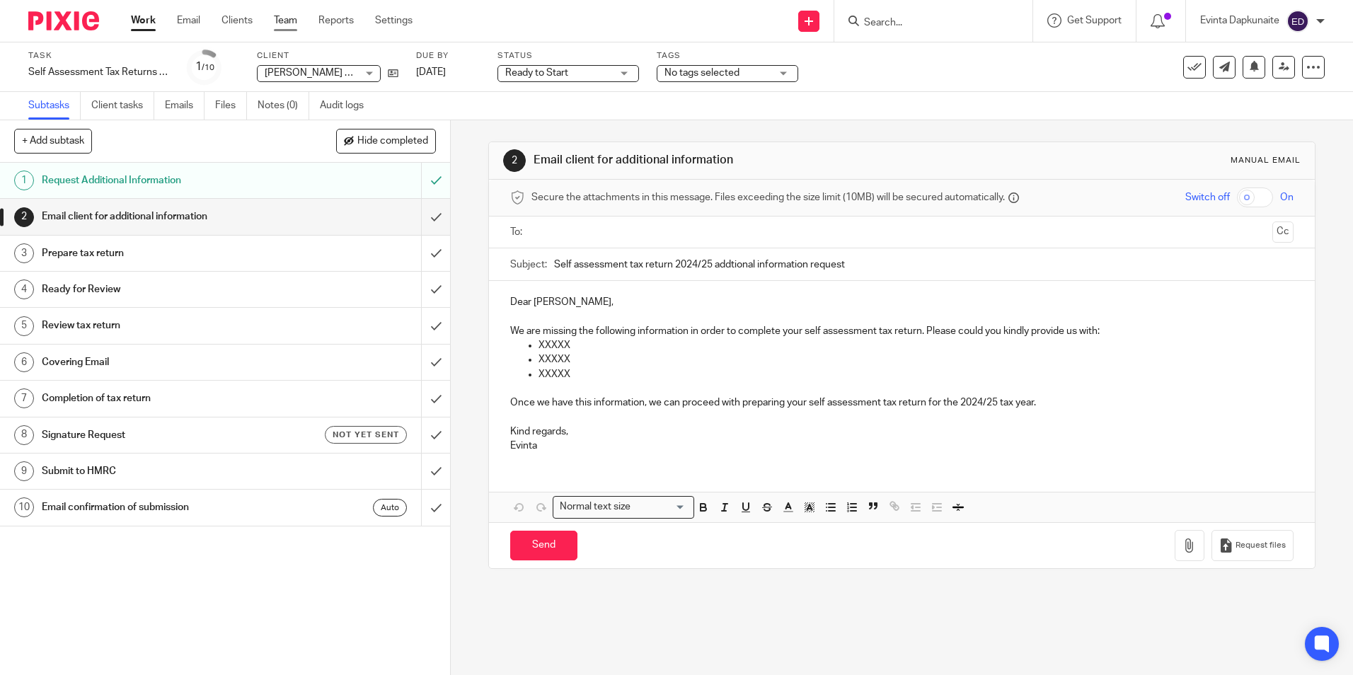
click at [286, 21] on link "Team" at bounding box center [285, 20] width 23 height 14
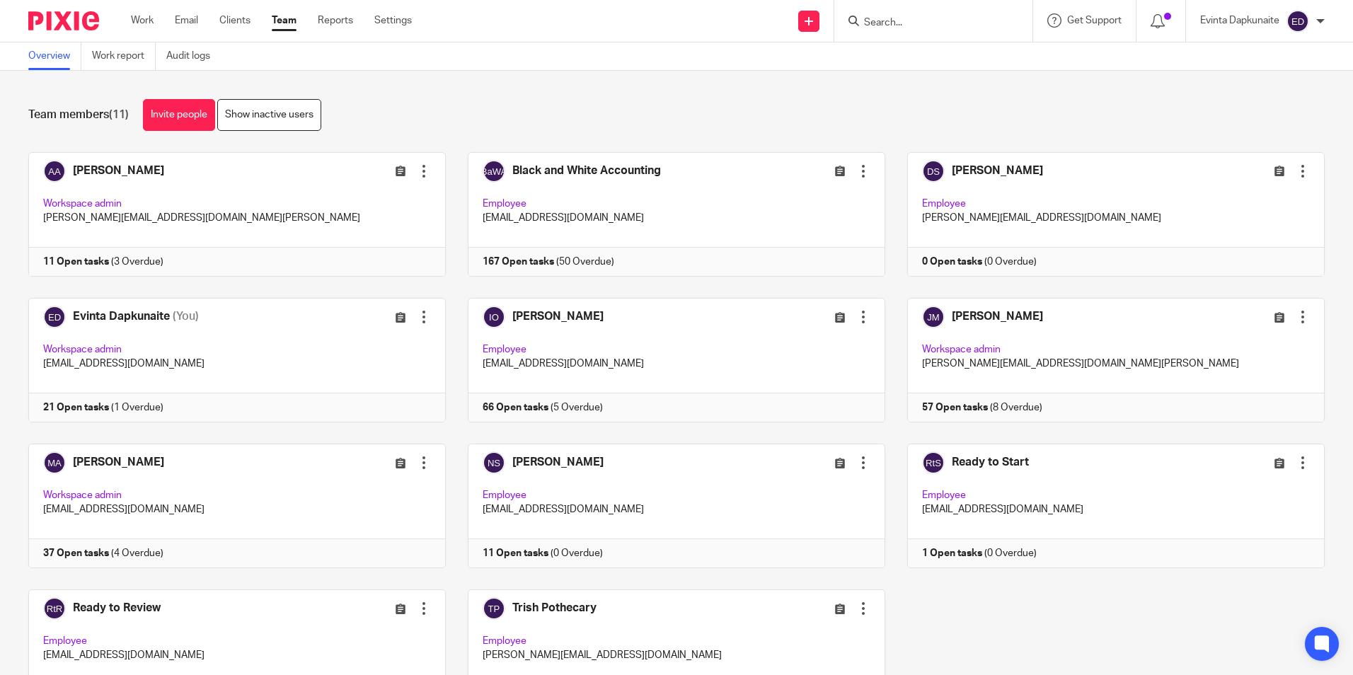
click at [1155, 30] on div at bounding box center [1161, 21] width 50 height 42
click at [1158, 24] on icon at bounding box center [1157, 21] width 14 height 14
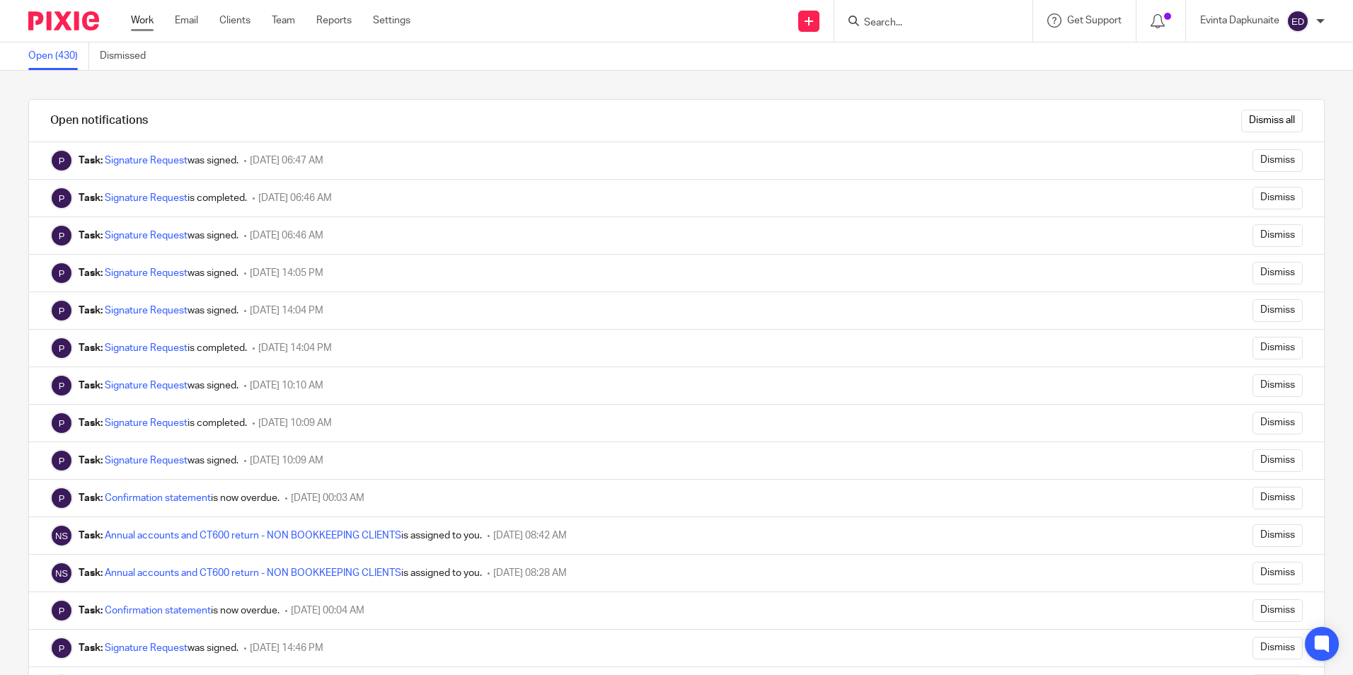
click at [146, 18] on link "Work" at bounding box center [142, 20] width 23 height 14
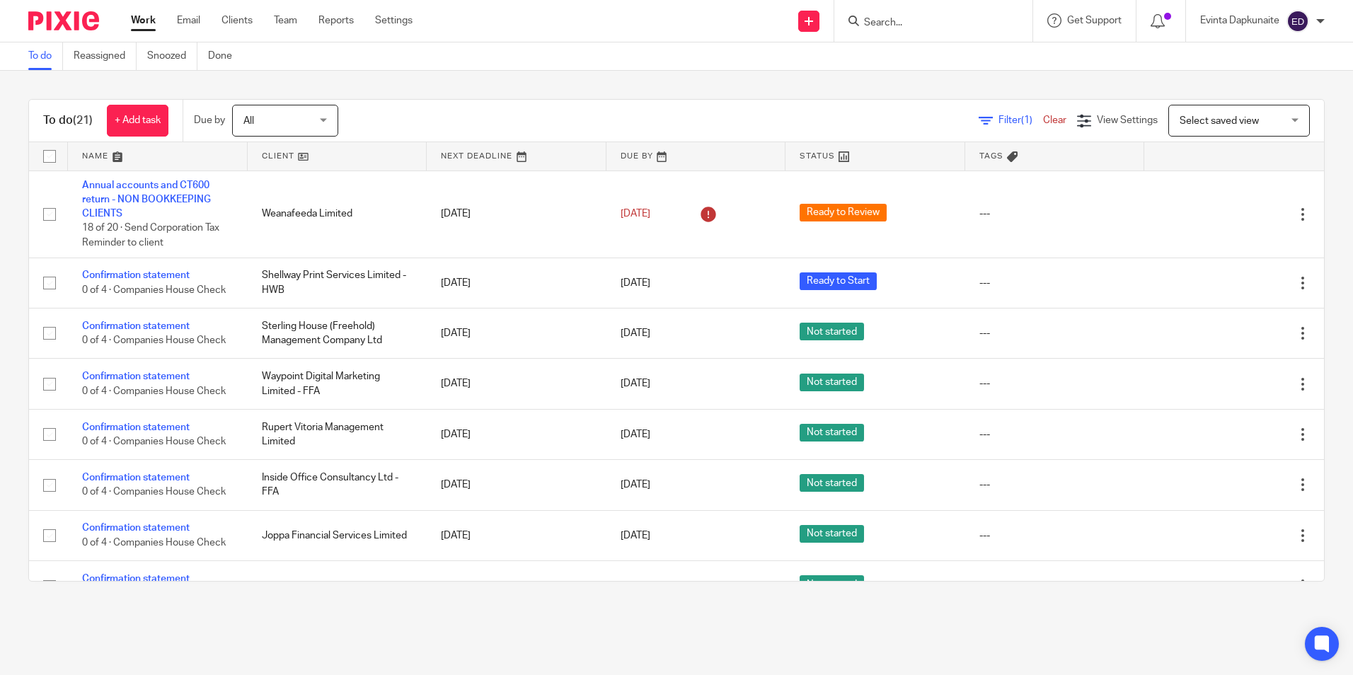
click at [872, 23] on input "Search" at bounding box center [925, 23] width 127 height 13
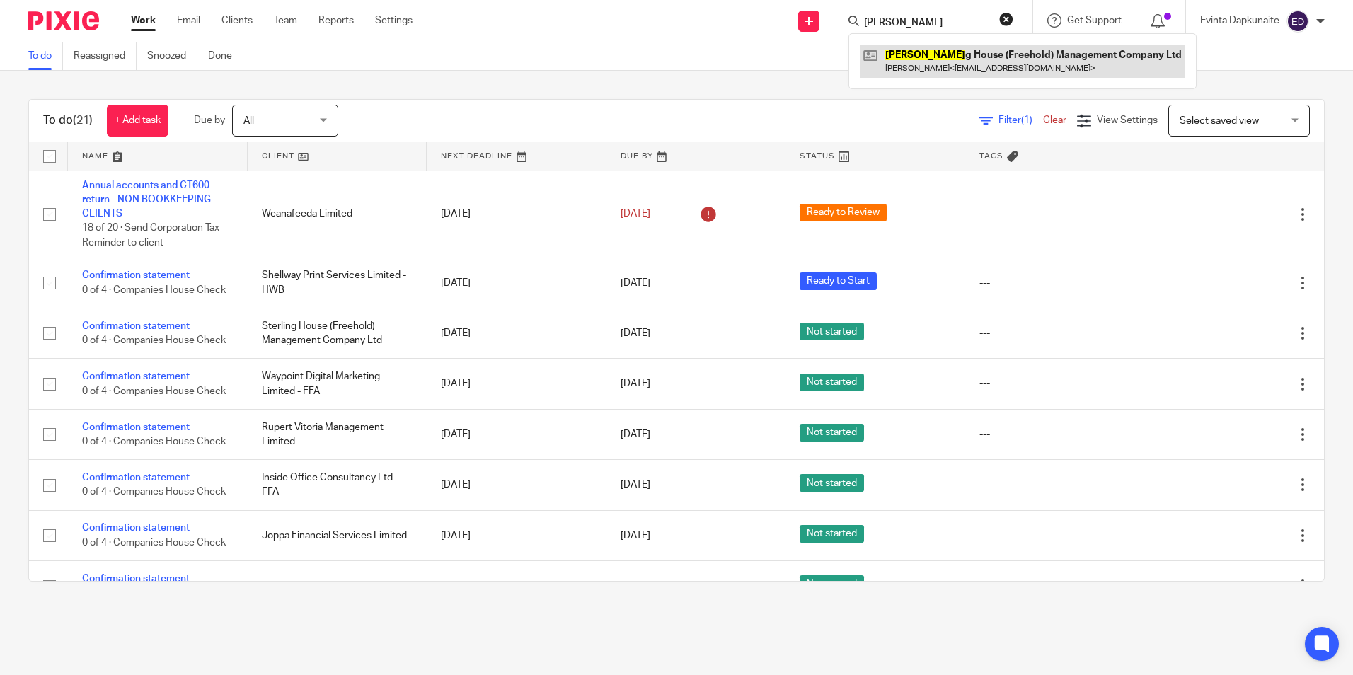
type input "sterlin"
drag, startPoint x: 993, startPoint y: 53, endPoint x: 978, endPoint y: 82, distance: 32.3
click at [993, 53] on link at bounding box center [1022, 61] width 325 height 33
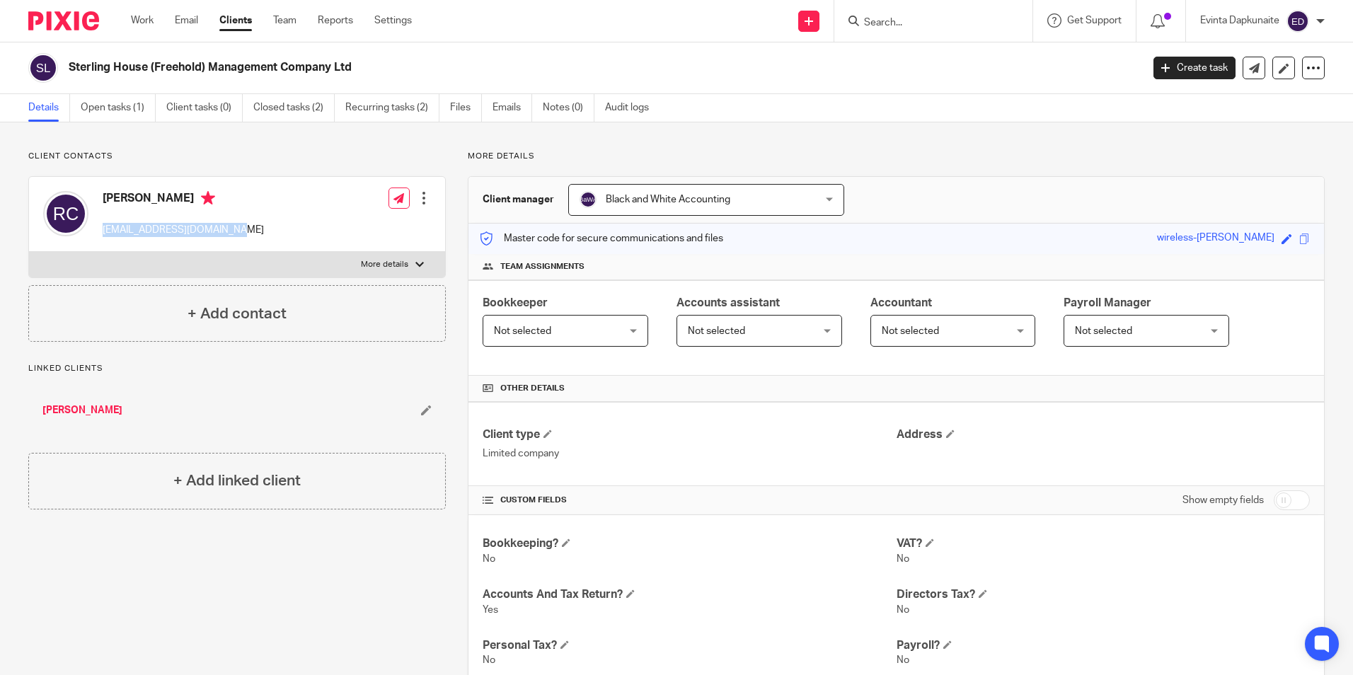
drag, startPoint x: 103, startPoint y: 229, endPoint x: 281, endPoint y: 228, distance: 178.3
click at [281, 228] on div "[PERSON_NAME] [EMAIL_ADDRESS][DOMAIN_NAME] Edit contact Create client from cont…" at bounding box center [237, 214] width 416 height 75
copy p "[EMAIL_ADDRESS][DOMAIN_NAME]"
drag, startPoint x: 981, startPoint y: 3, endPoint x: 929, endPoint y: 21, distance: 55.3
click at [981, 3] on div at bounding box center [933, 21] width 198 height 42
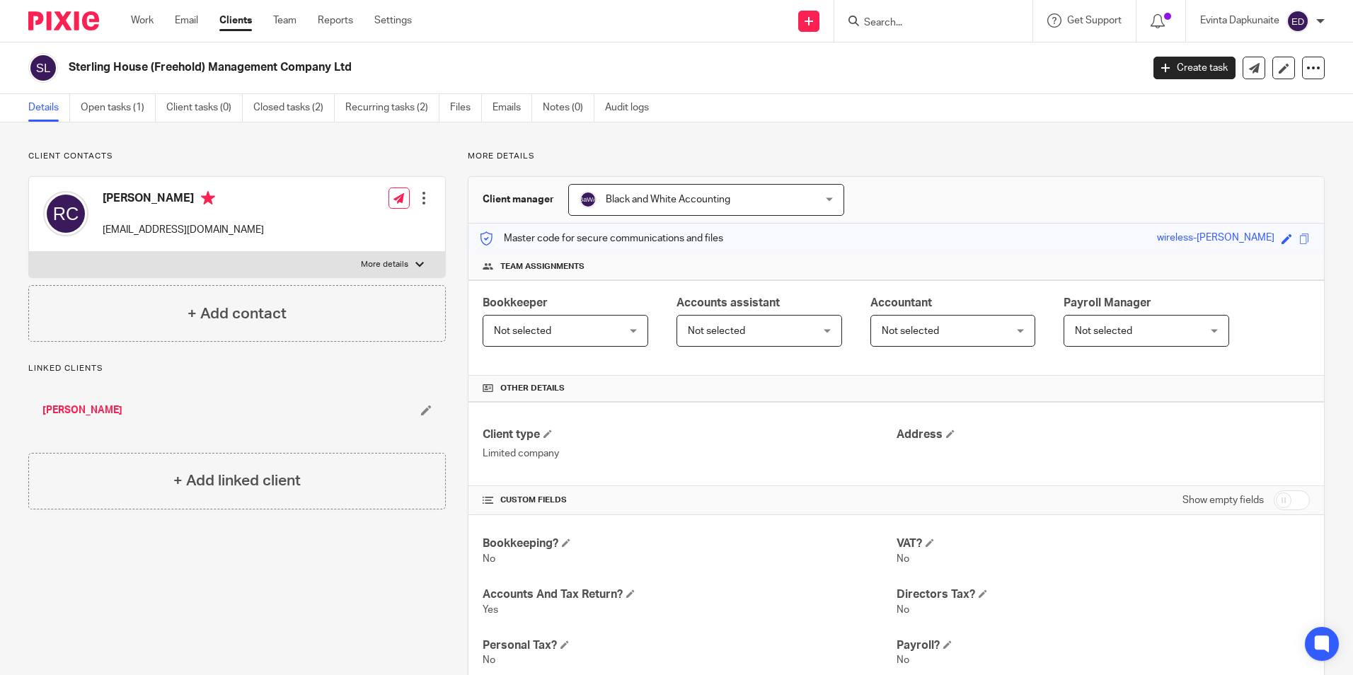
click at [926, 23] on input "Search" at bounding box center [925, 23] width 127 height 13
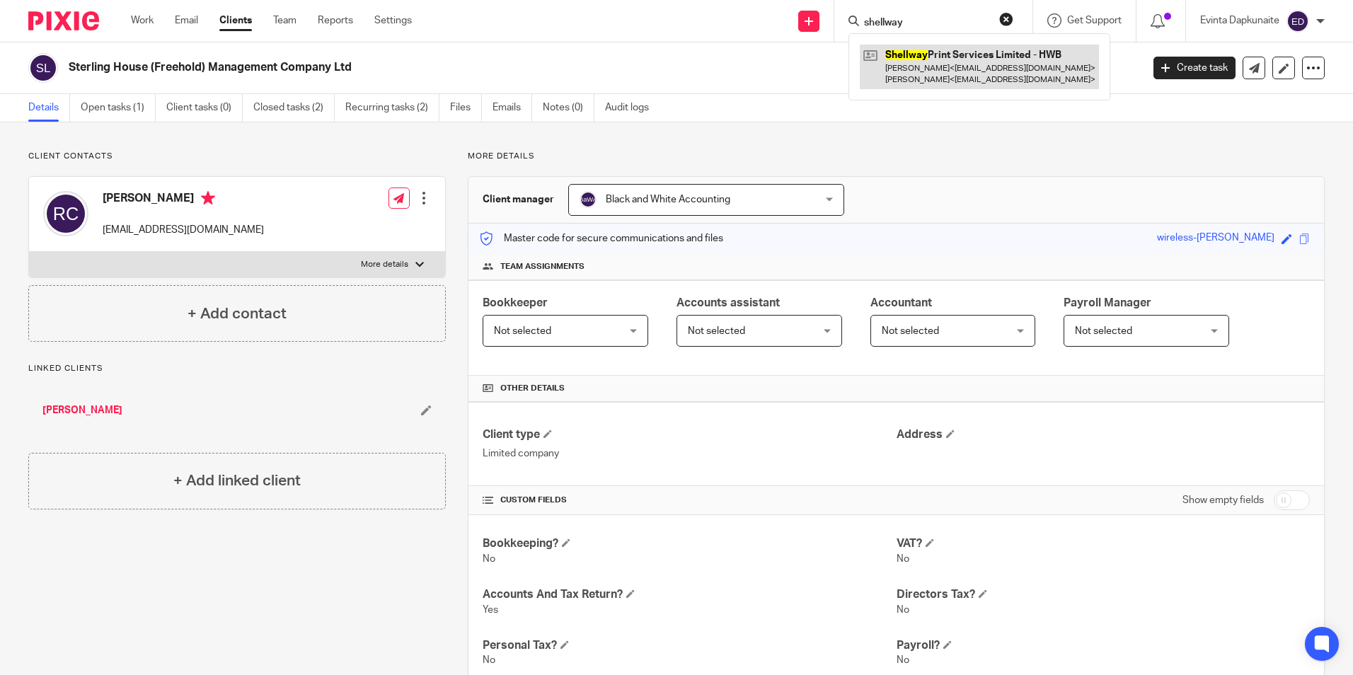
type input "shellway"
click at [942, 56] on link at bounding box center [979, 67] width 239 height 44
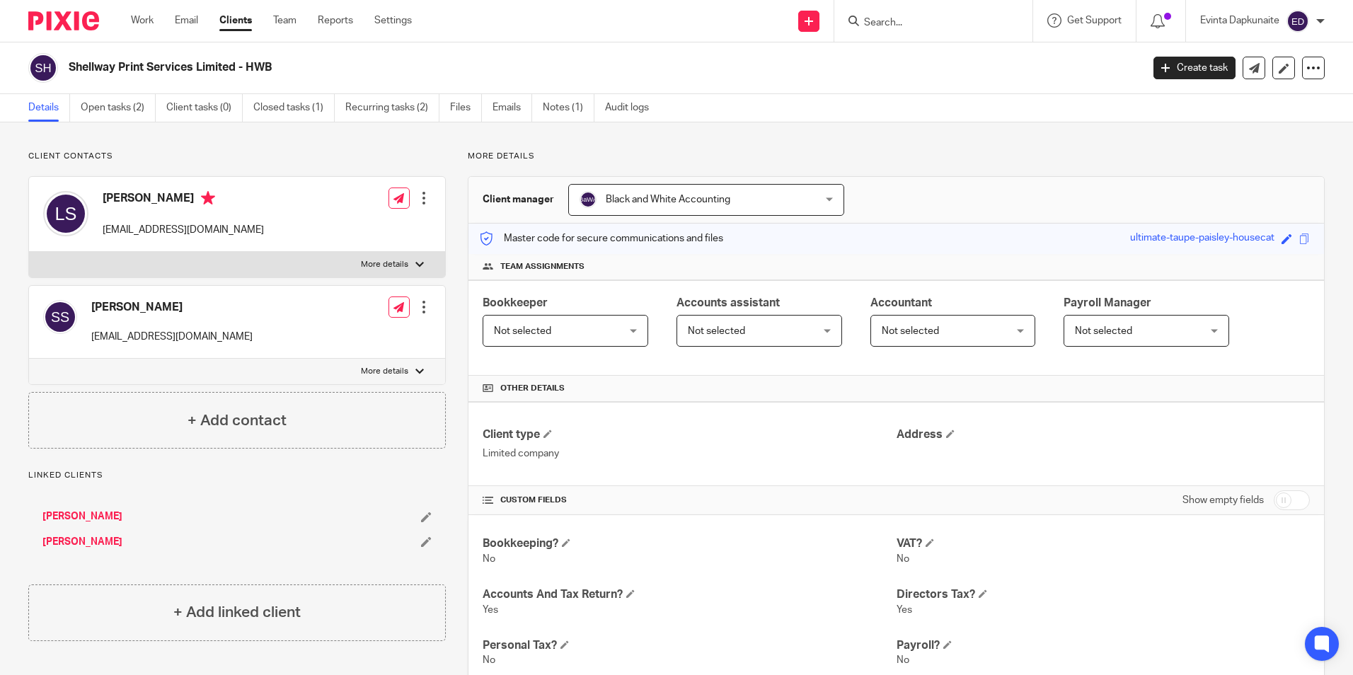
drag, startPoint x: 144, startPoint y: 20, endPoint x: 64, endPoint y: 67, distance: 92.9
click at [143, 20] on link "Work" at bounding box center [142, 20] width 23 height 14
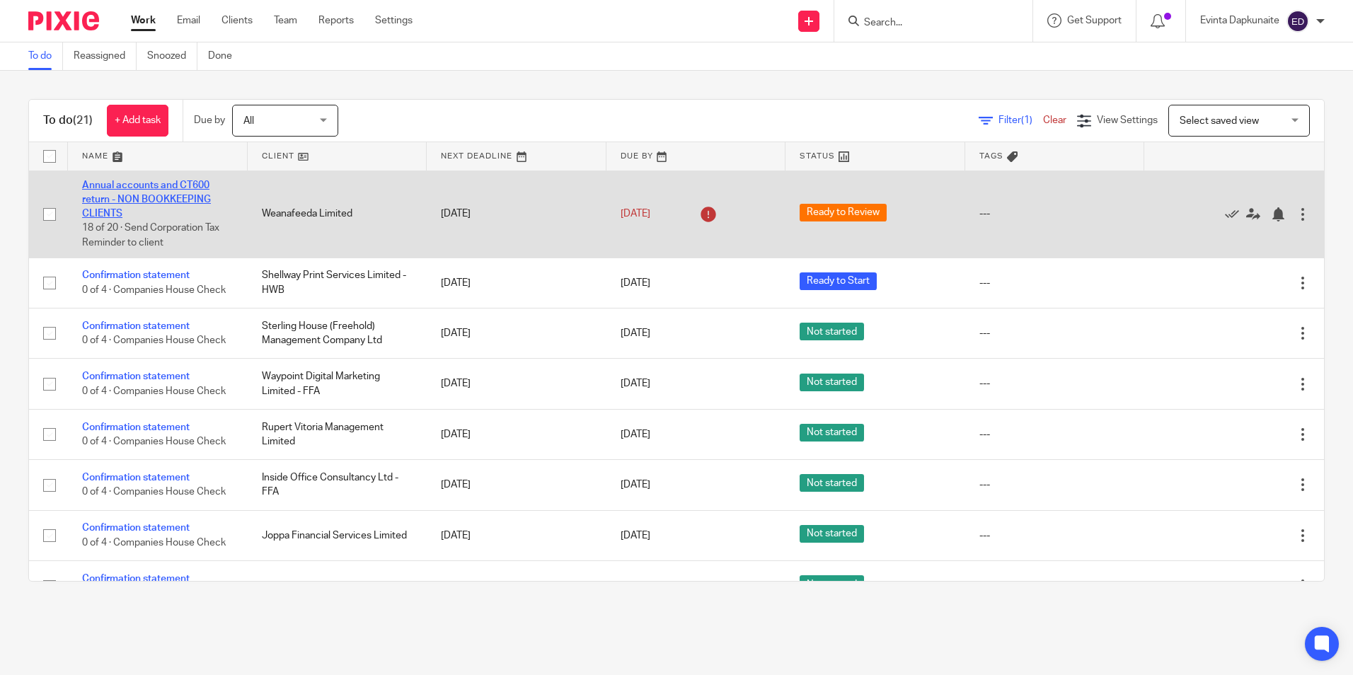
drag, startPoint x: 91, startPoint y: 204, endPoint x: 84, endPoint y: 209, distance: 8.6
click at [91, 204] on td "Annual accounts and CT600 return - NON BOOKKEEPING CLIENTS 18 of 20 · Send Corp…" at bounding box center [158, 214] width 180 height 87
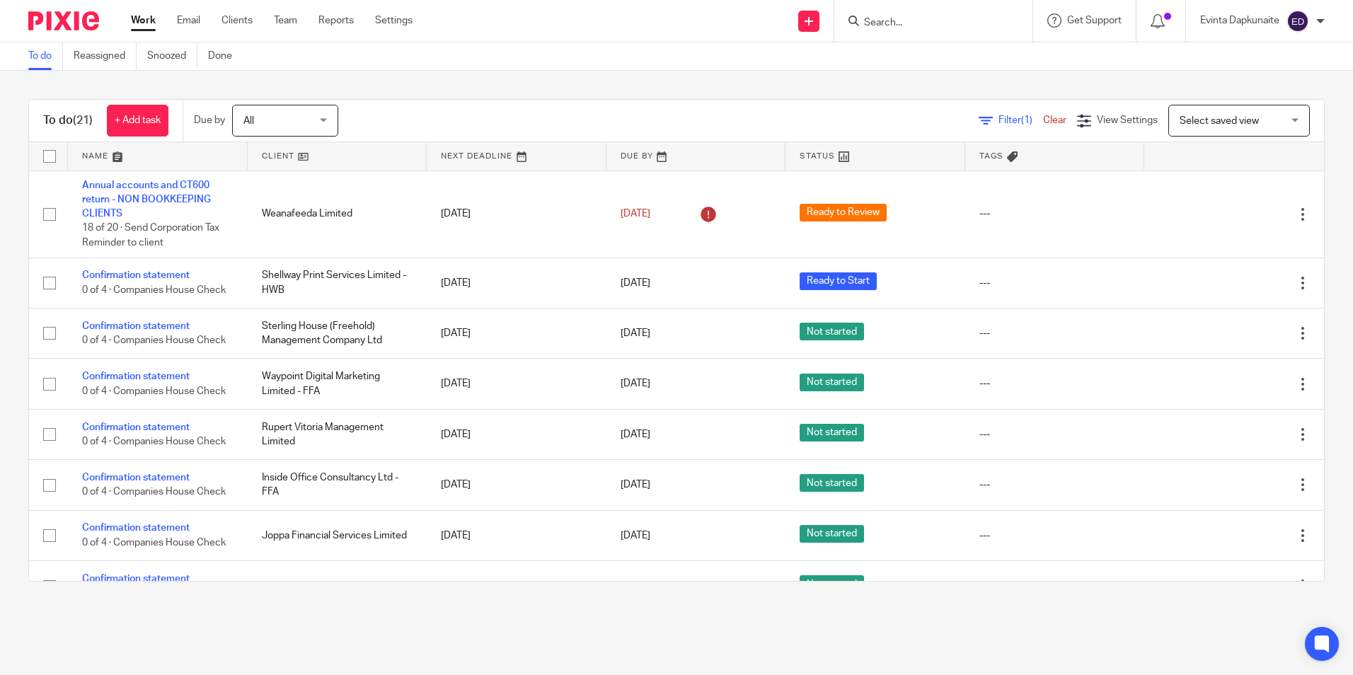
click at [584, 74] on div "To do (21) + Add task Due by All All [DATE] [DATE] This week Next week This mon…" at bounding box center [676, 340] width 1353 height 539
drag, startPoint x: 285, startPoint y: 13, endPoint x: 289, endPoint y: 20, distance: 7.3
click at [286, 13] on div "Work Email Clients Team Reports Settings Work Email Clients Team Reports Settin…" at bounding box center [275, 21] width 317 height 42
click at [289, 20] on link "Team" at bounding box center [285, 20] width 23 height 14
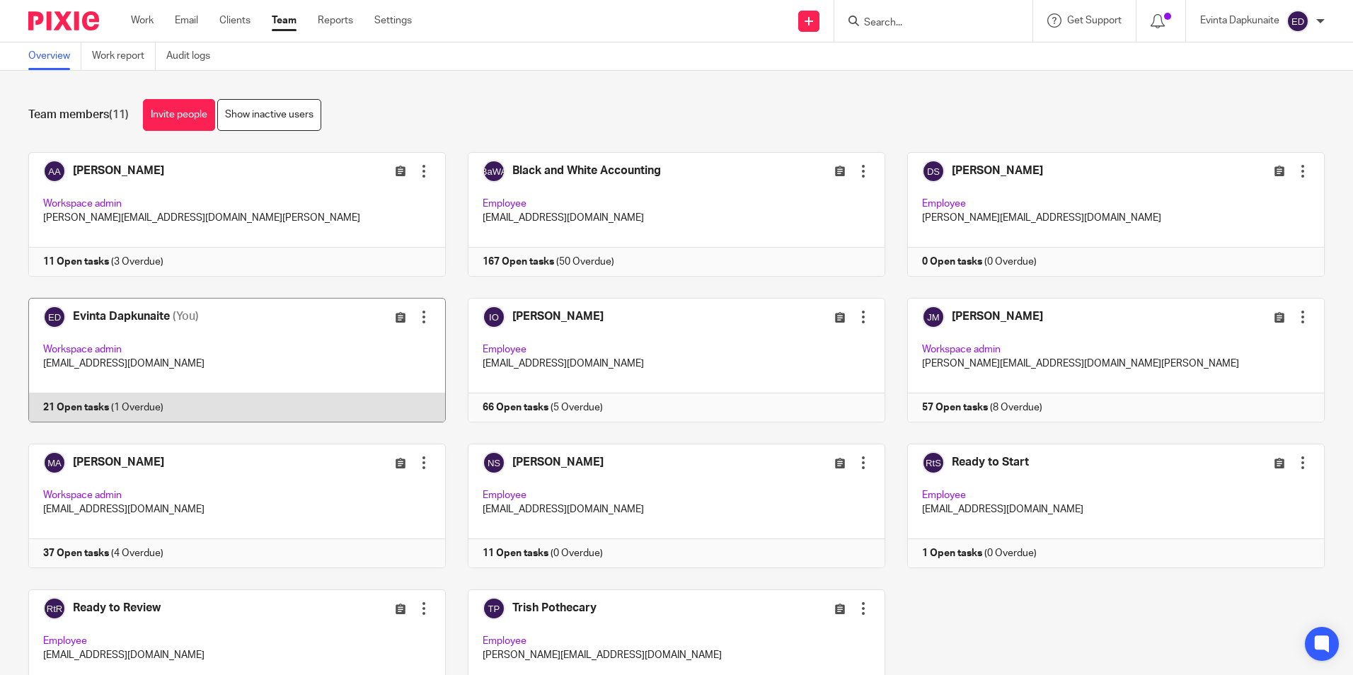
click at [280, 357] on link at bounding box center [225, 360] width 439 height 125
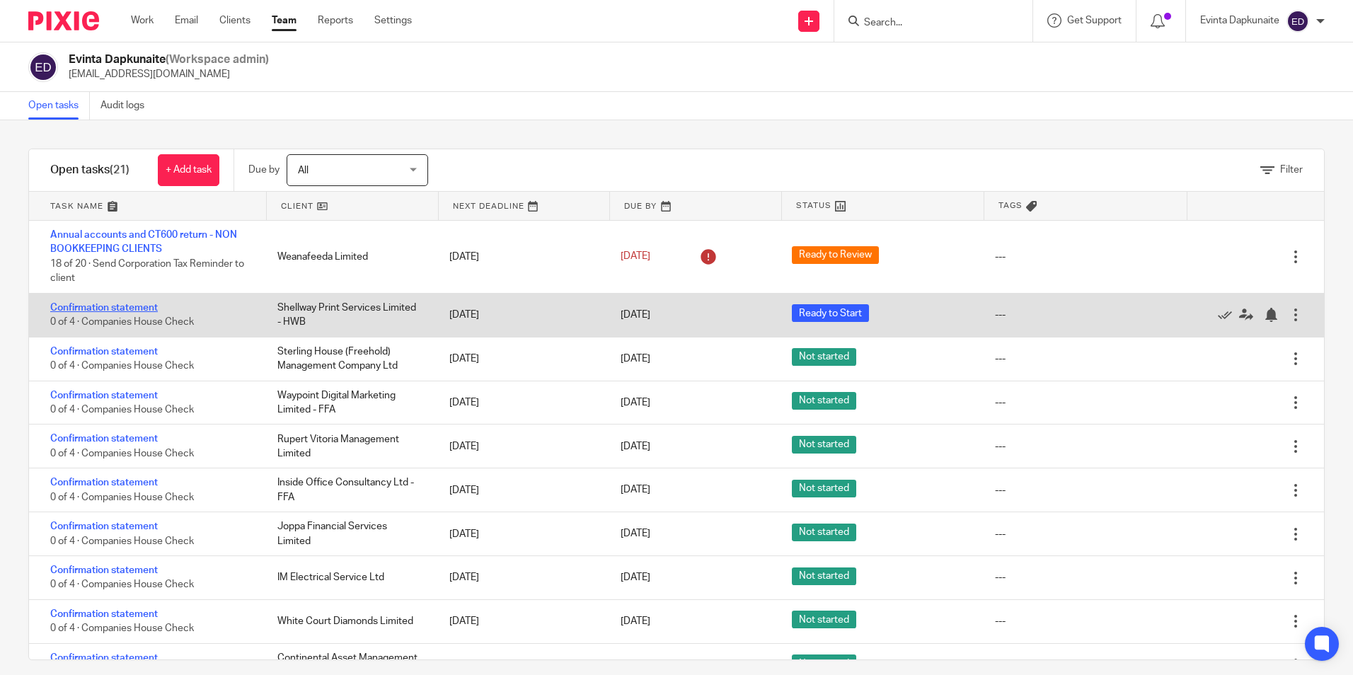
click at [135, 304] on link "Confirmation statement" at bounding box center [104, 308] width 108 height 10
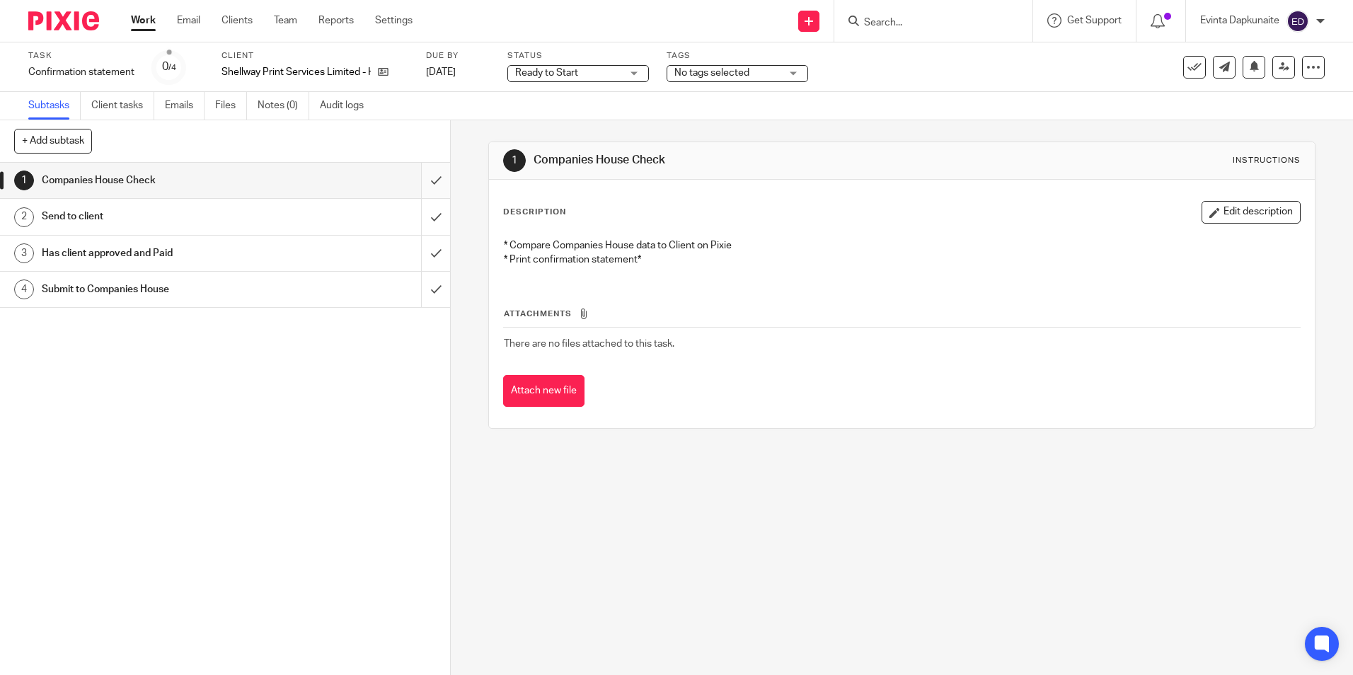
click at [429, 190] on input "submit" at bounding box center [225, 180] width 450 height 35
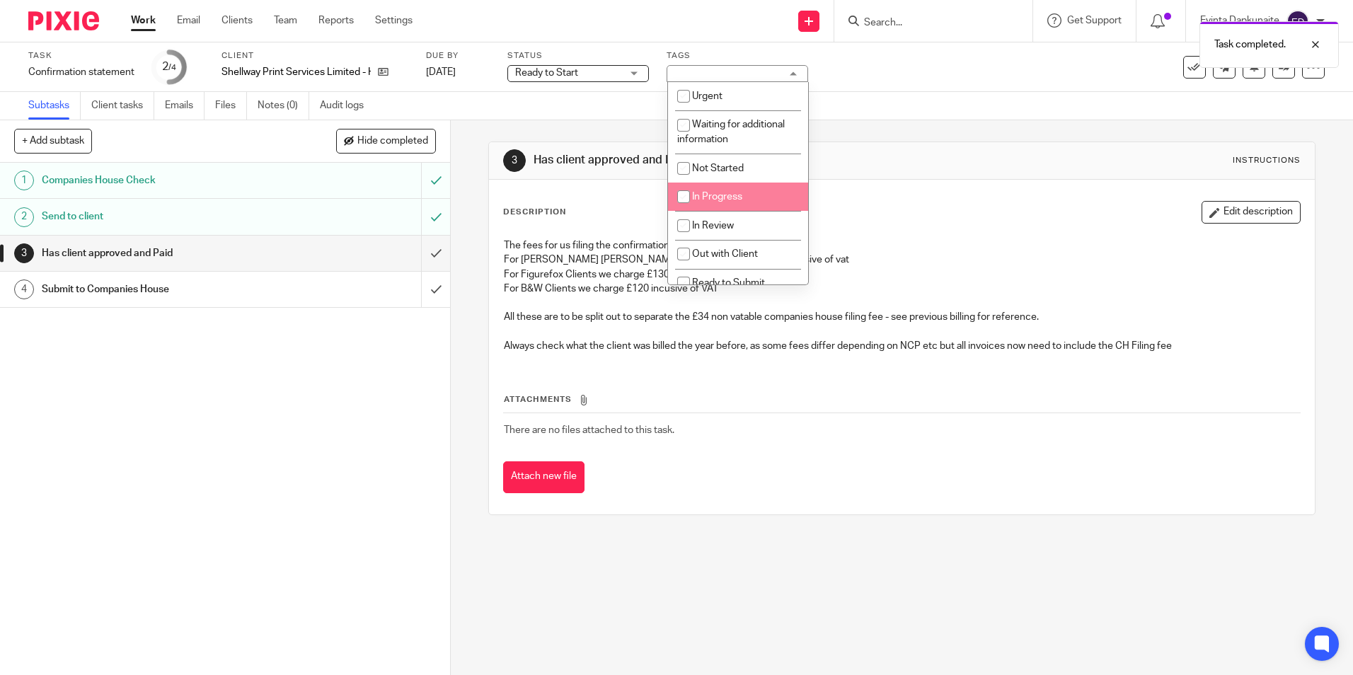
click at [741, 192] on span "In Progress" at bounding box center [717, 197] width 50 height 10
checkbox input "true"
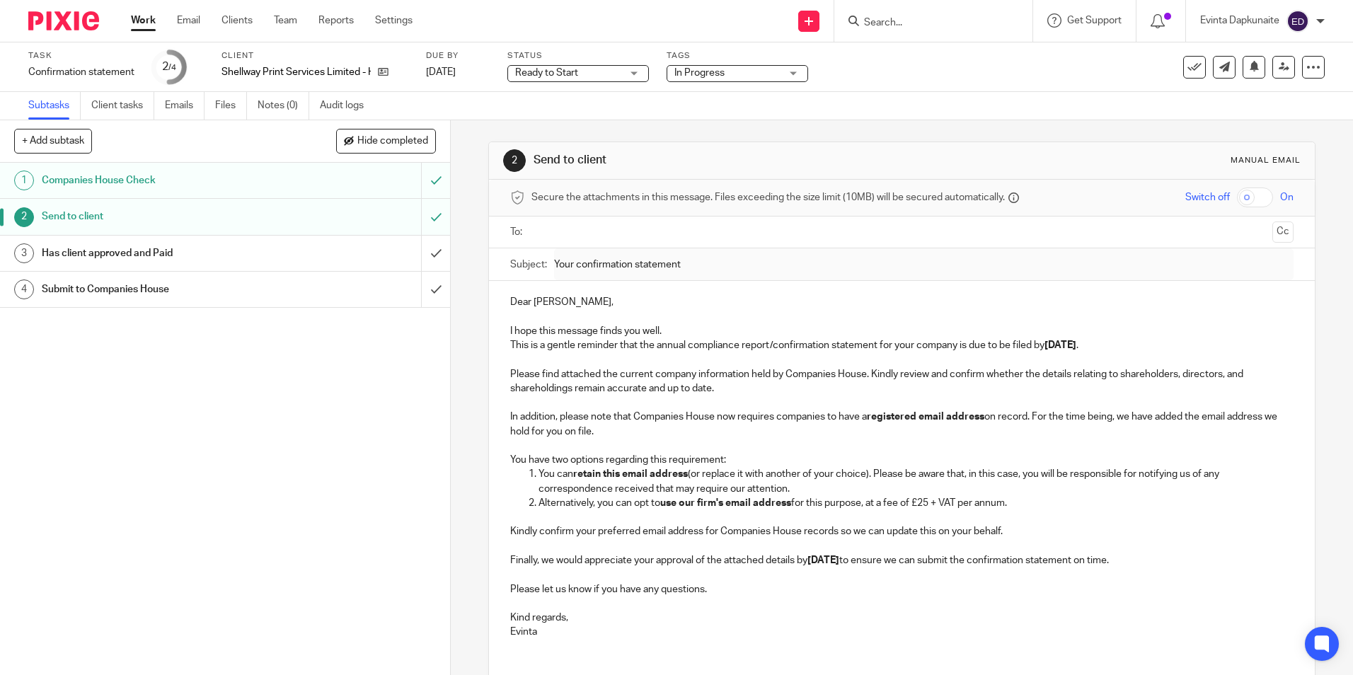
click at [152, 24] on link "Work" at bounding box center [143, 20] width 25 height 14
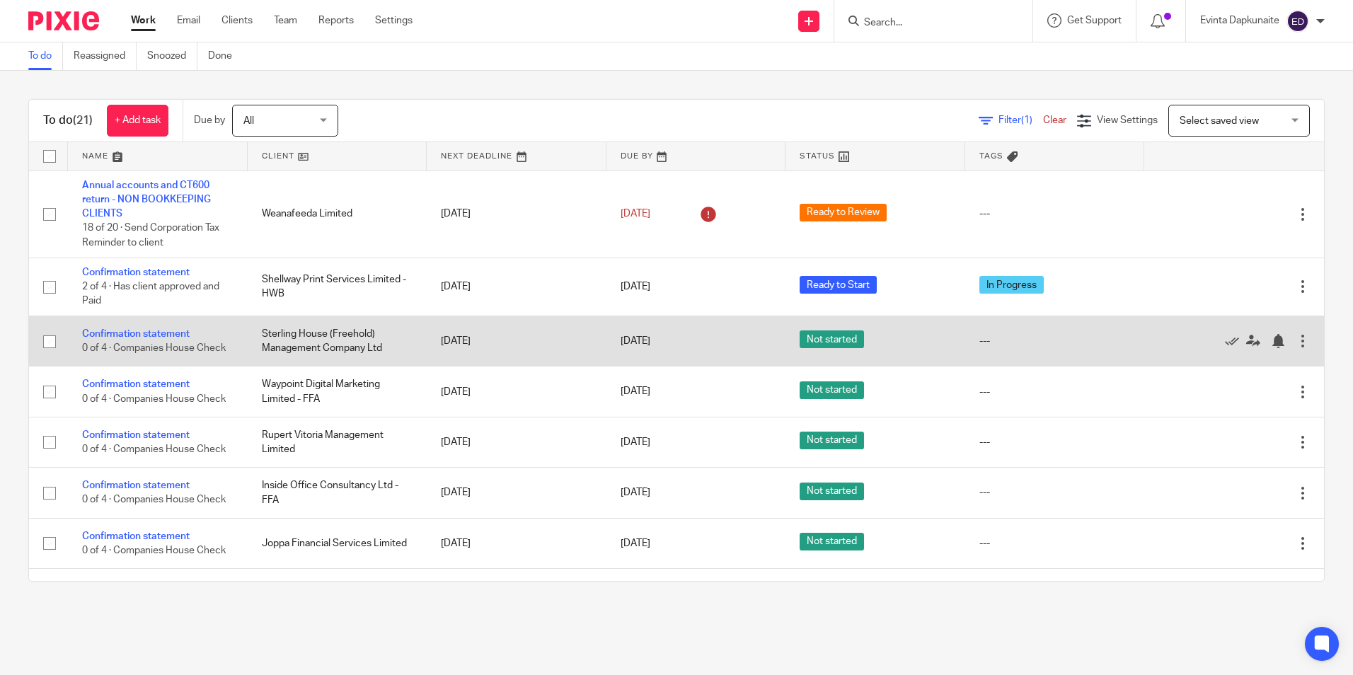
click at [98, 328] on td "Confirmation statement 0 of 4 · Companies House Check" at bounding box center [158, 341] width 180 height 50
click at [101, 333] on link "Confirmation statement" at bounding box center [136, 334] width 108 height 10
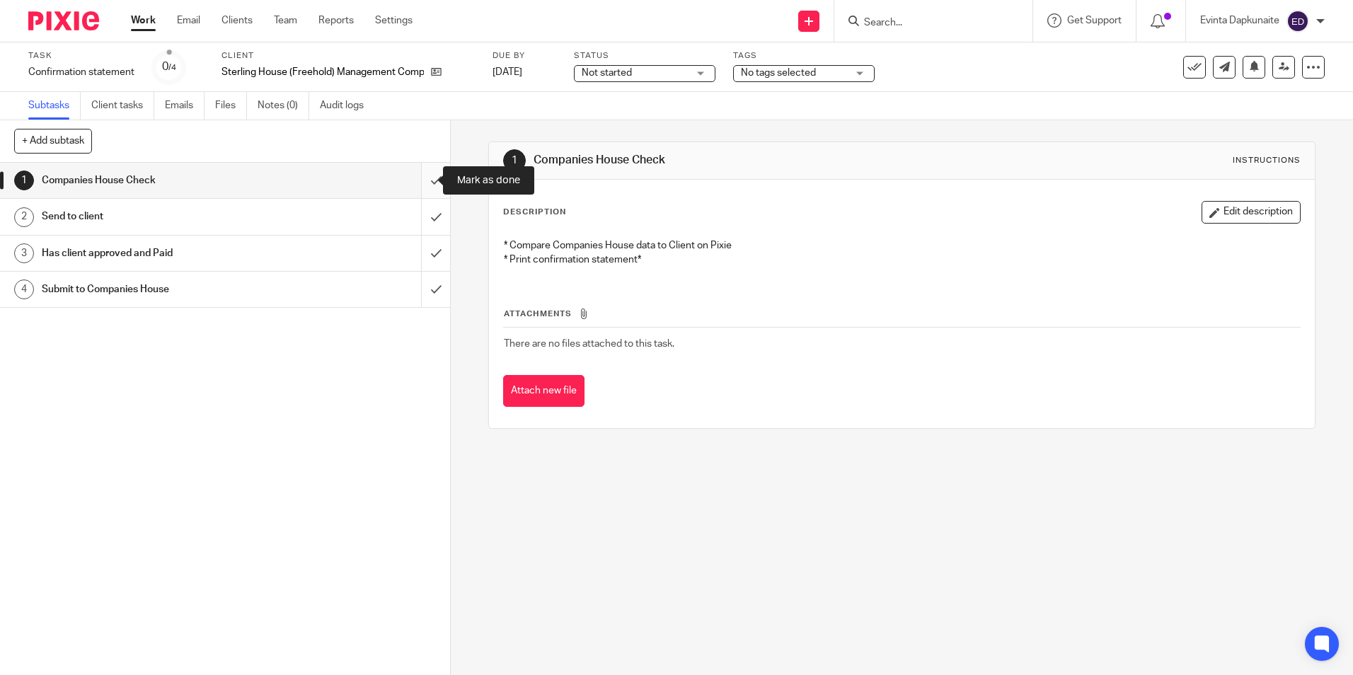
click at [424, 187] on input "submit" at bounding box center [225, 180] width 450 height 35
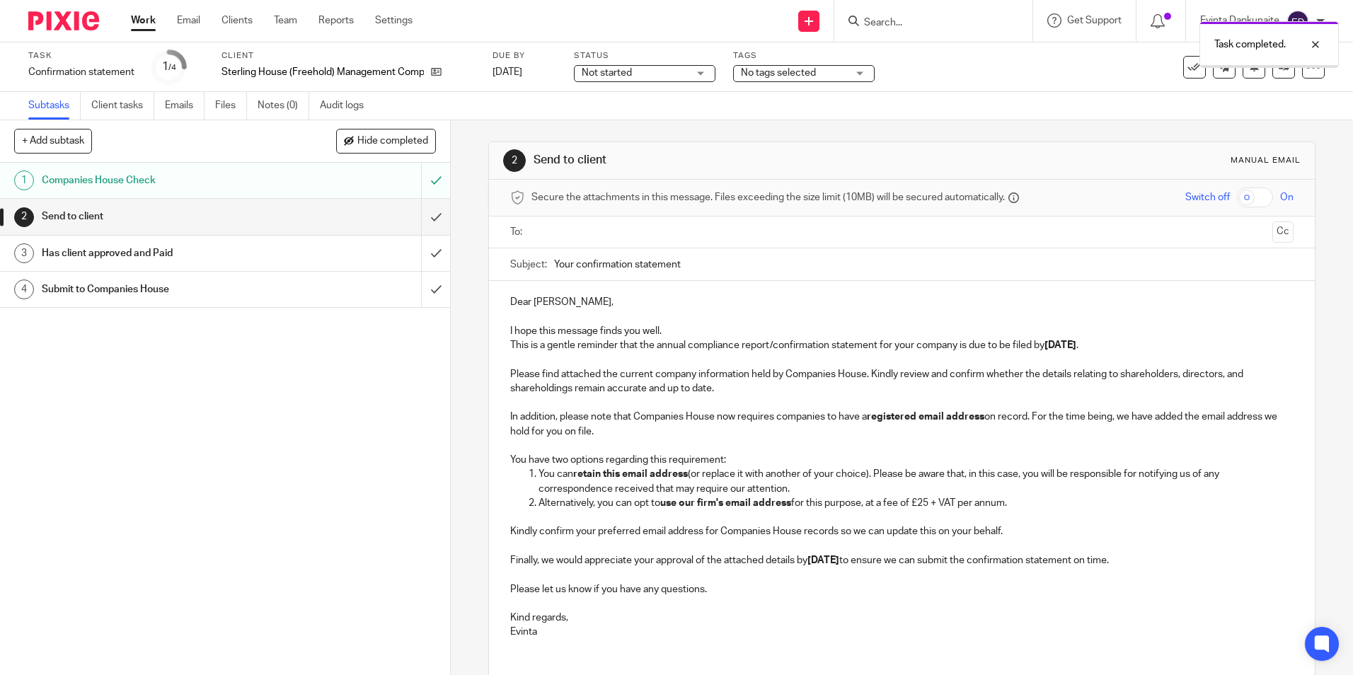
click at [422, 225] on input "submit" at bounding box center [225, 216] width 450 height 35
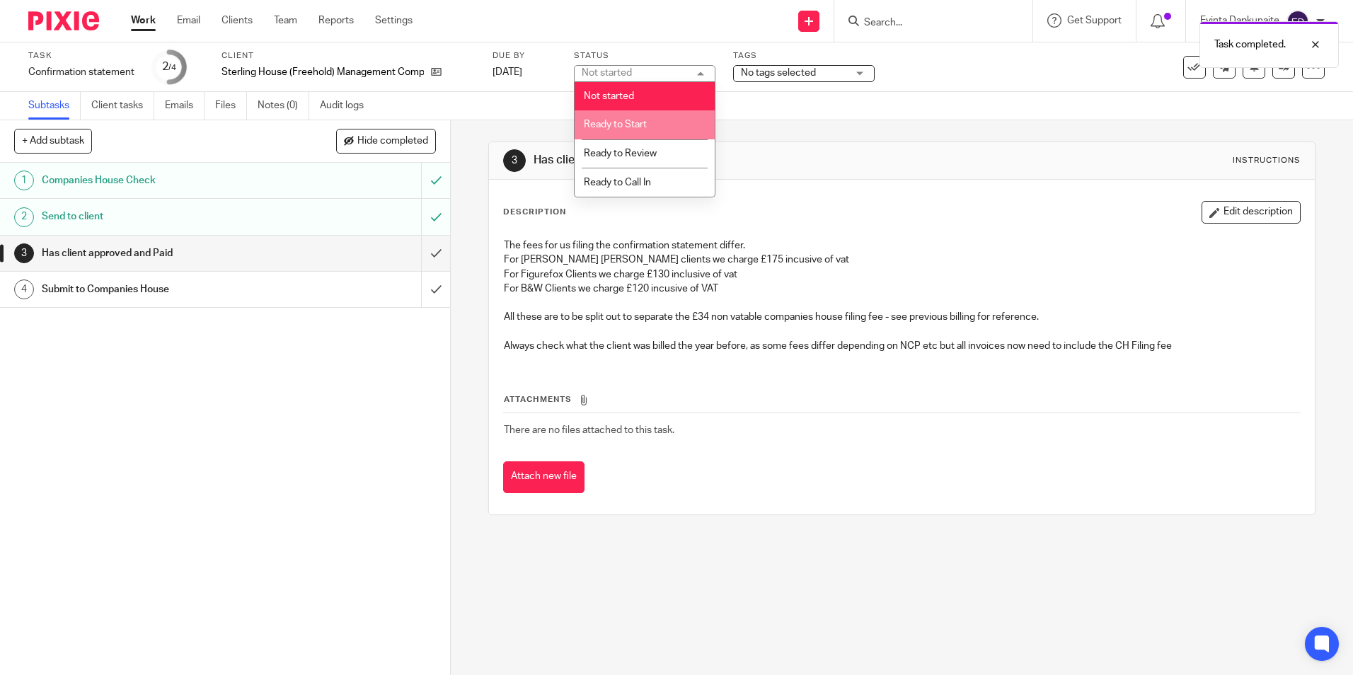
drag, startPoint x: 671, startPoint y: 121, endPoint x: 814, endPoint y: 70, distance: 151.1
click at [675, 120] on li "Ready to Start" at bounding box center [644, 124] width 140 height 29
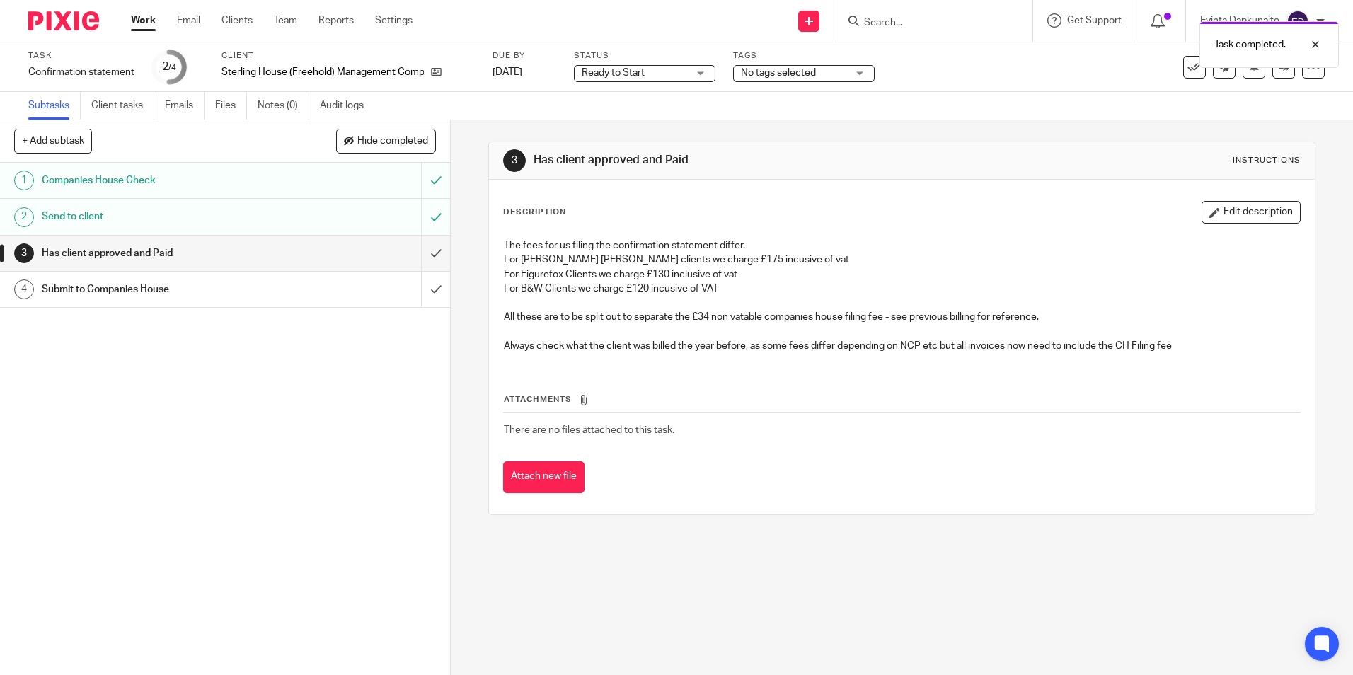
click at [816, 69] on span "No tags selected" at bounding box center [794, 73] width 106 height 15
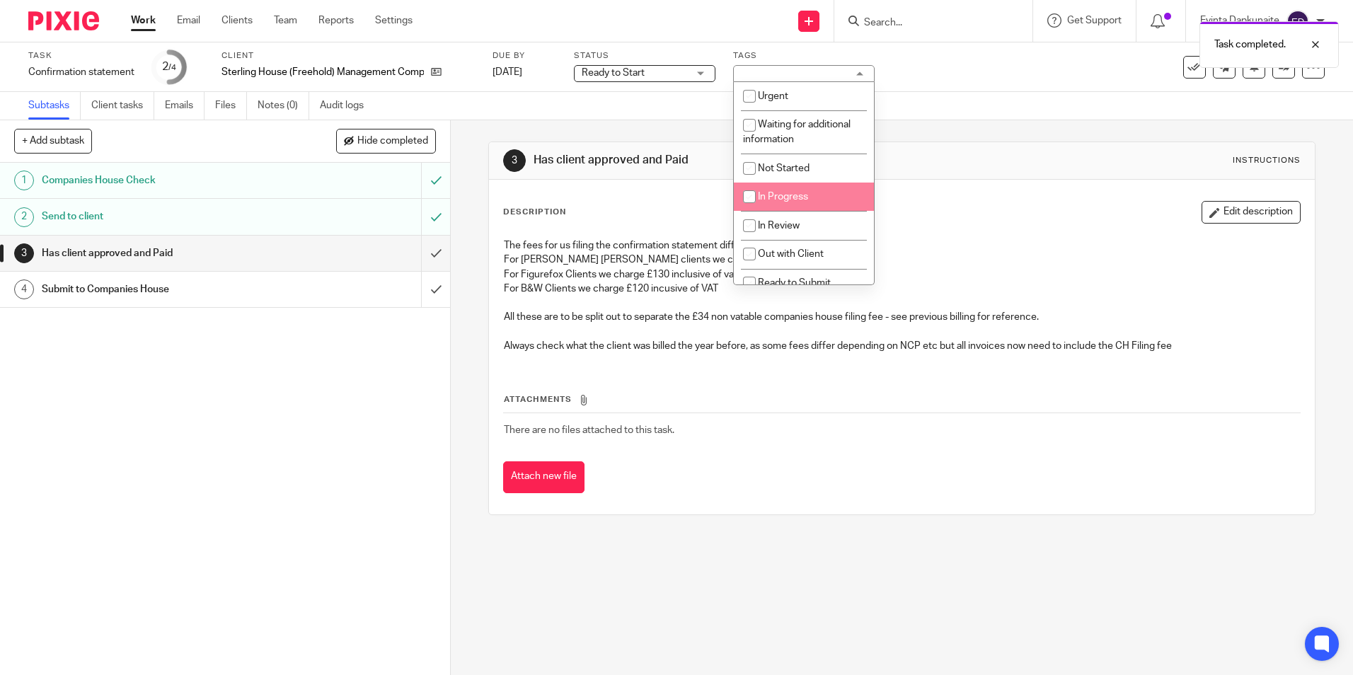
click at [804, 194] on span "In Progress" at bounding box center [783, 197] width 50 height 10
checkbox input "true"
drag, startPoint x: 328, startPoint y: 400, endPoint x: 132, endPoint y: 133, distance: 331.5
click at [328, 401] on div "1 Companies House Check 2 Send to client 3 Has client approved and Paid 4 Submi…" at bounding box center [225, 419] width 450 height 512
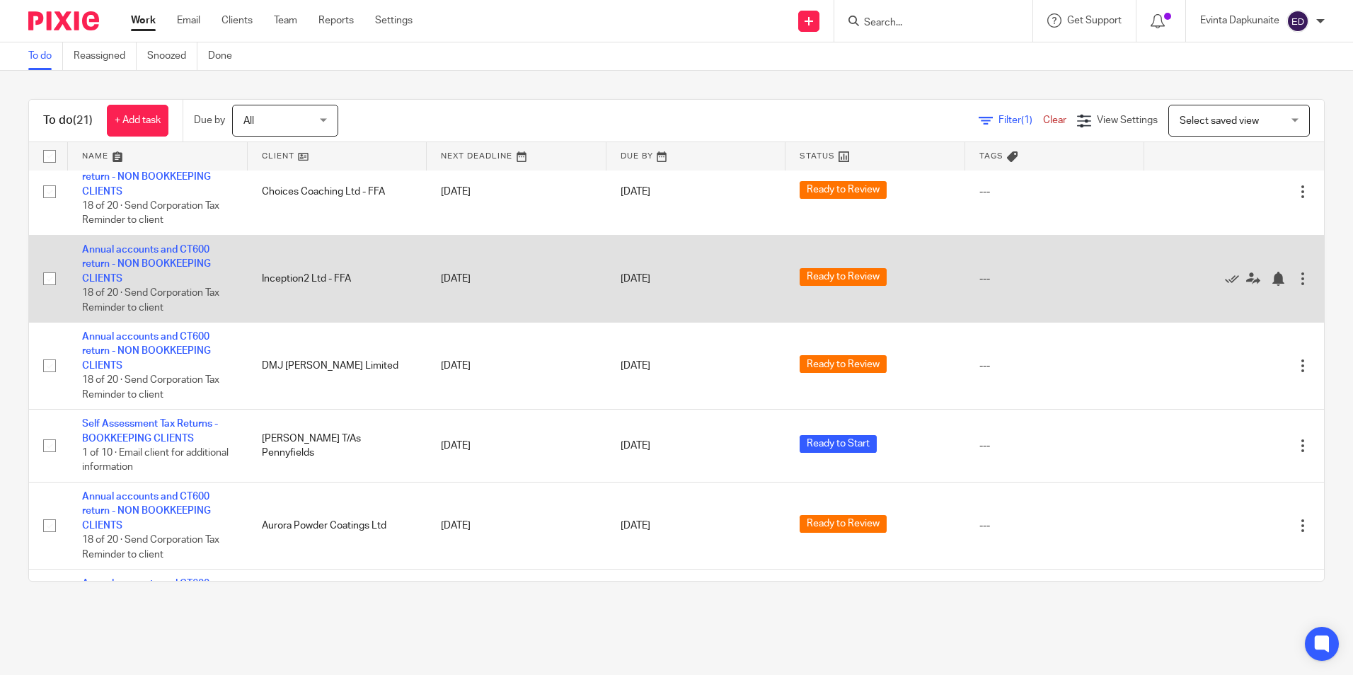
scroll to position [1090, 0]
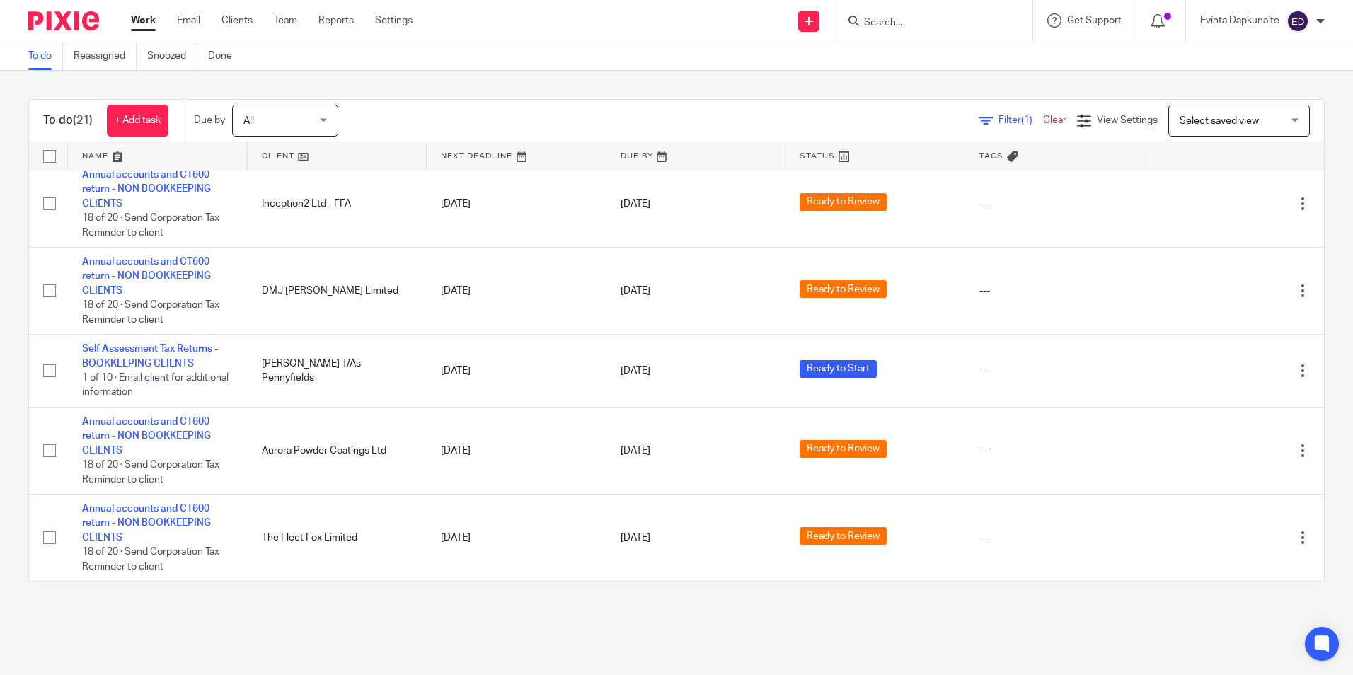
click at [885, 674] on html "Work Email Clients Team Reports Settings Work Email Clients Team Reports Settin…" at bounding box center [676, 337] width 1353 height 675
click at [908, 20] on input "Search" at bounding box center [925, 23] width 127 height 13
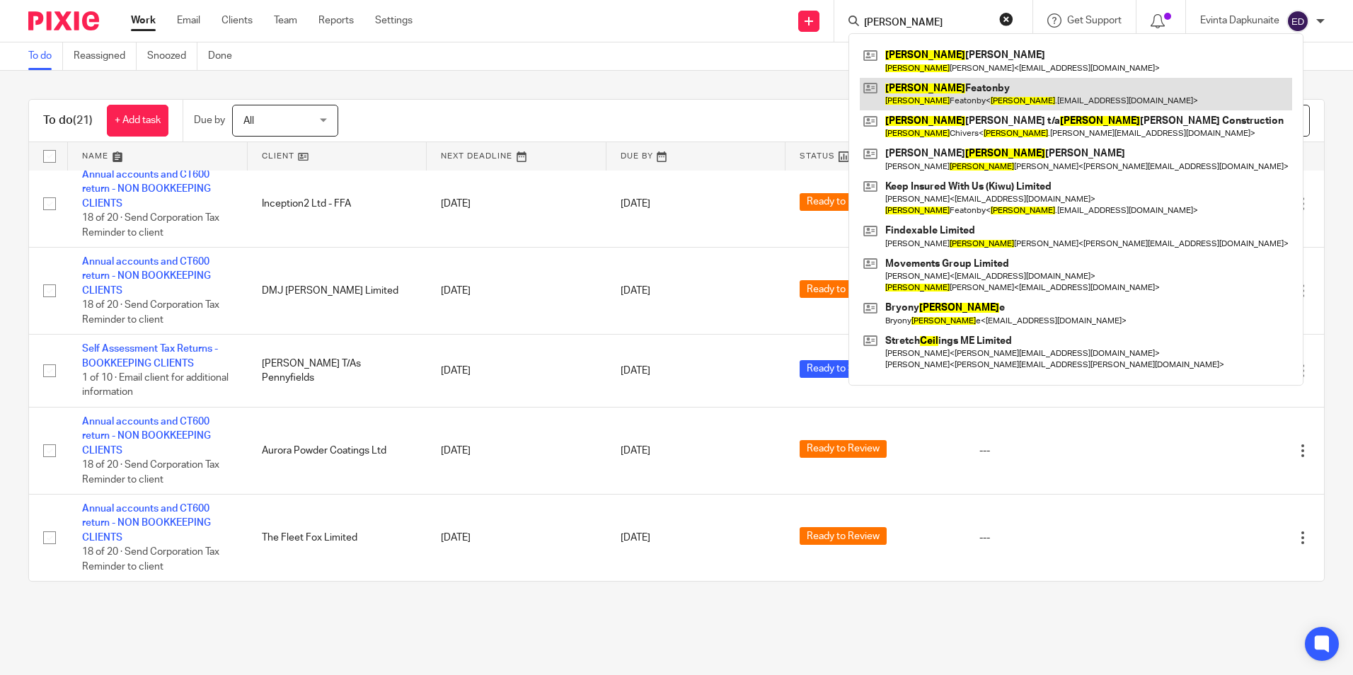
type input "neil"
click at [913, 86] on link at bounding box center [1076, 94] width 432 height 33
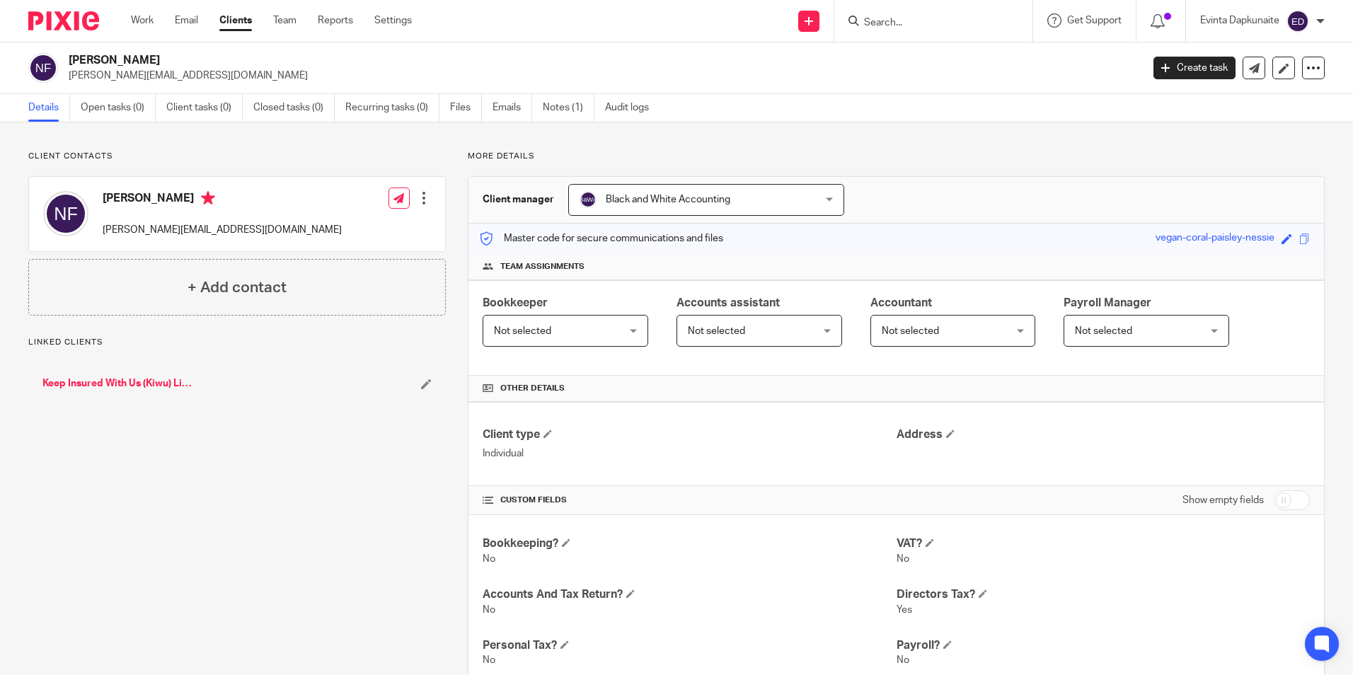
click at [144, 381] on link "Keep Insured With Us (Kiwu) Limited" at bounding box center [120, 383] width 156 height 14
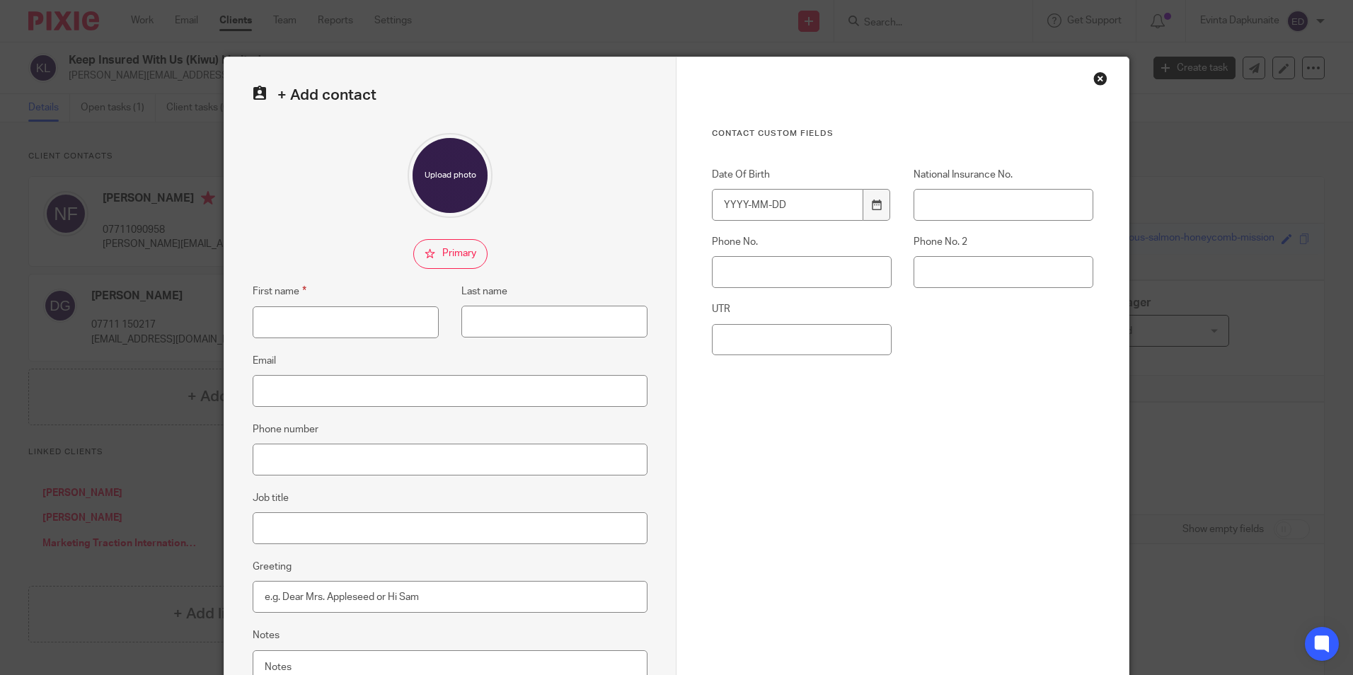
click at [1093, 81] on div "Close this dialog window" at bounding box center [1100, 78] width 14 height 14
